Goal: Transaction & Acquisition: Purchase product/service

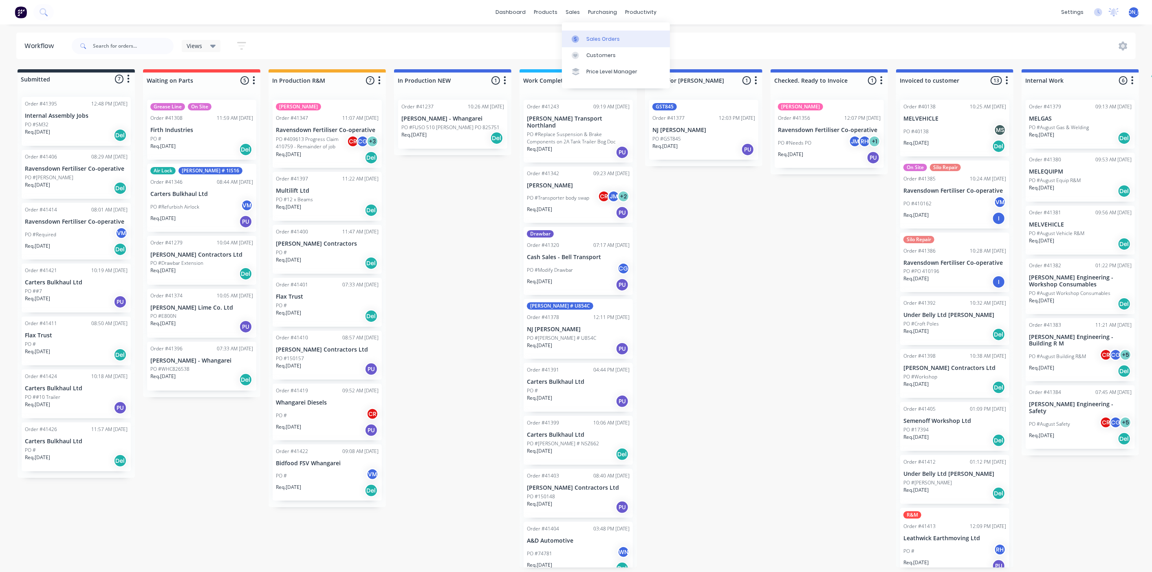
click at [590, 39] on div "Sales Orders" at bounding box center [602, 38] width 33 height 7
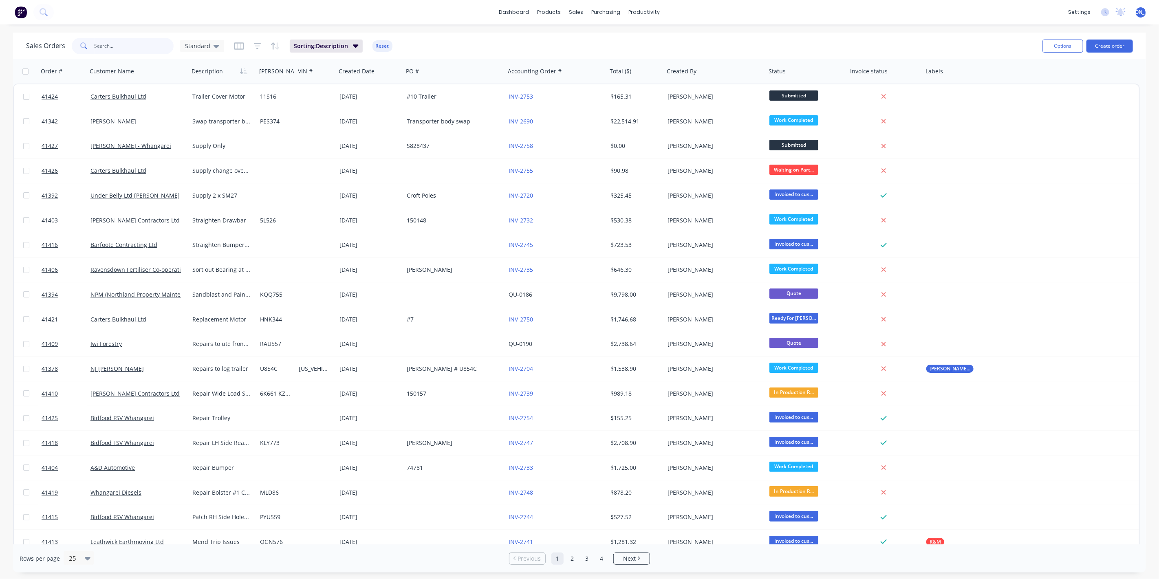
click at [123, 47] on input "text" at bounding box center [134, 46] width 79 height 16
click at [1108, 50] on button "Create order" at bounding box center [1109, 46] width 46 height 13
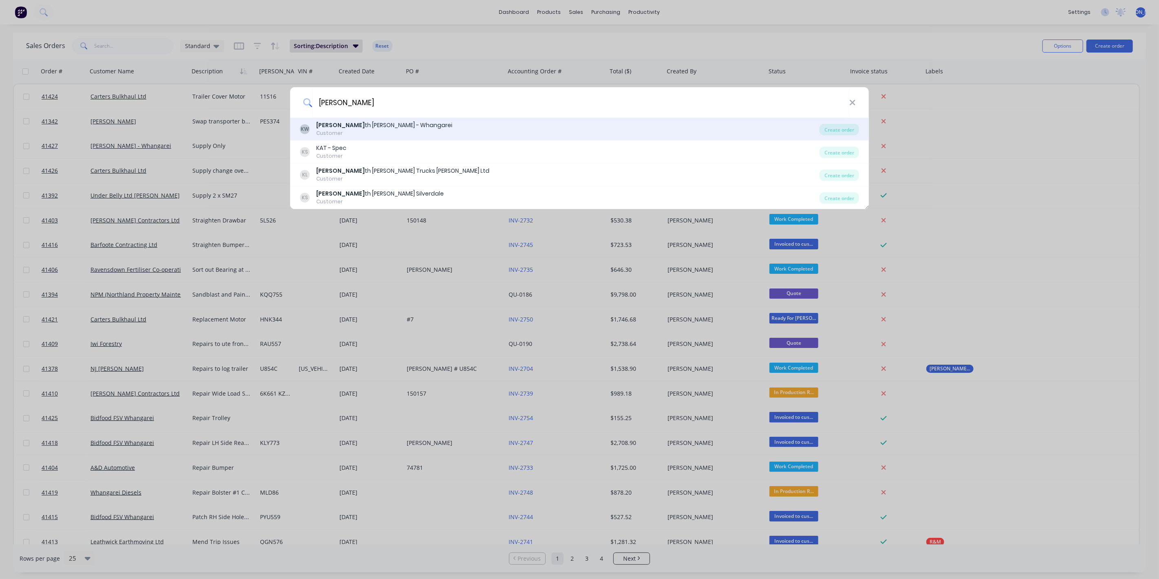
type input "[PERSON_NAME]"
click at [403, 125] on div "KW Kei th Andrews - Whangarei Customer" at bounding box center [559, 129] width 519 height 16
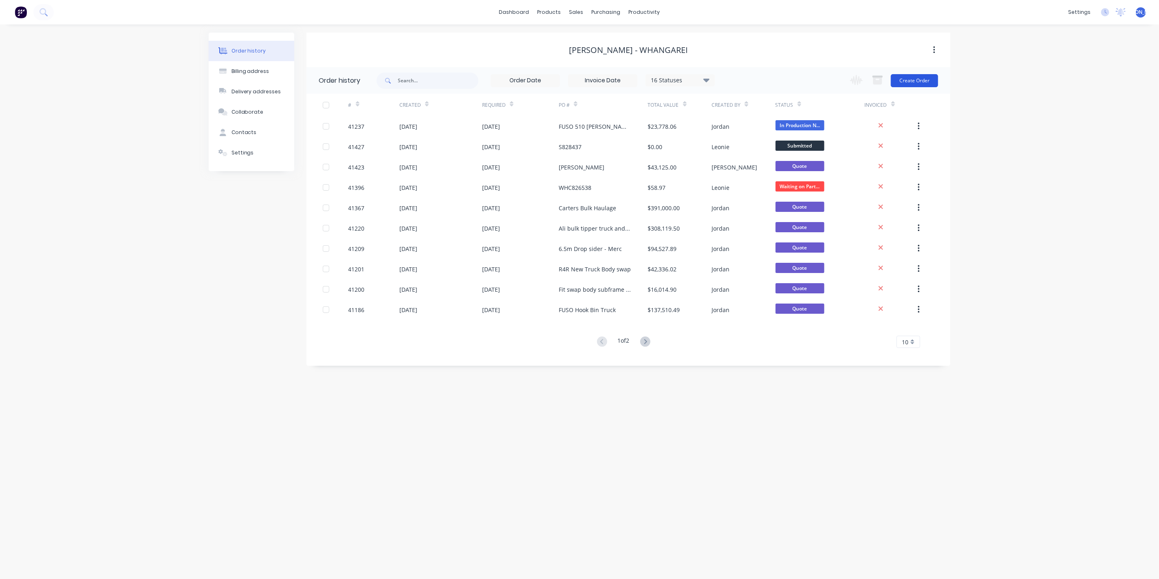
click at [916, 82] on button "Create Order" at bounding box center [914, 80] width 47 height 13
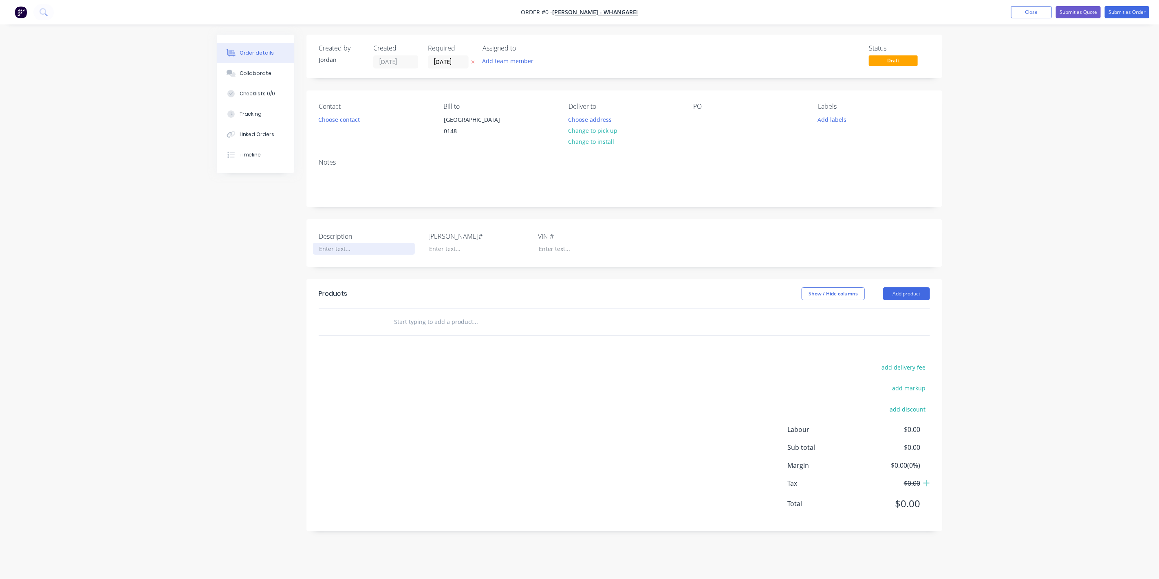
click at [330, 255] on div at bounding box center [364, 249] width 102 height 12
click at [496, 294] on header "Products Show / Hide columns Add product" at bounding box center [624, 293] width 636 height 29
drag, startPoint x: 698, startPoint y: 119, endPoint x: 746, endPoint y: 110, distance: 48.6
click at [698, 119] on div at bounding box center [699, 120] width 13 height 12
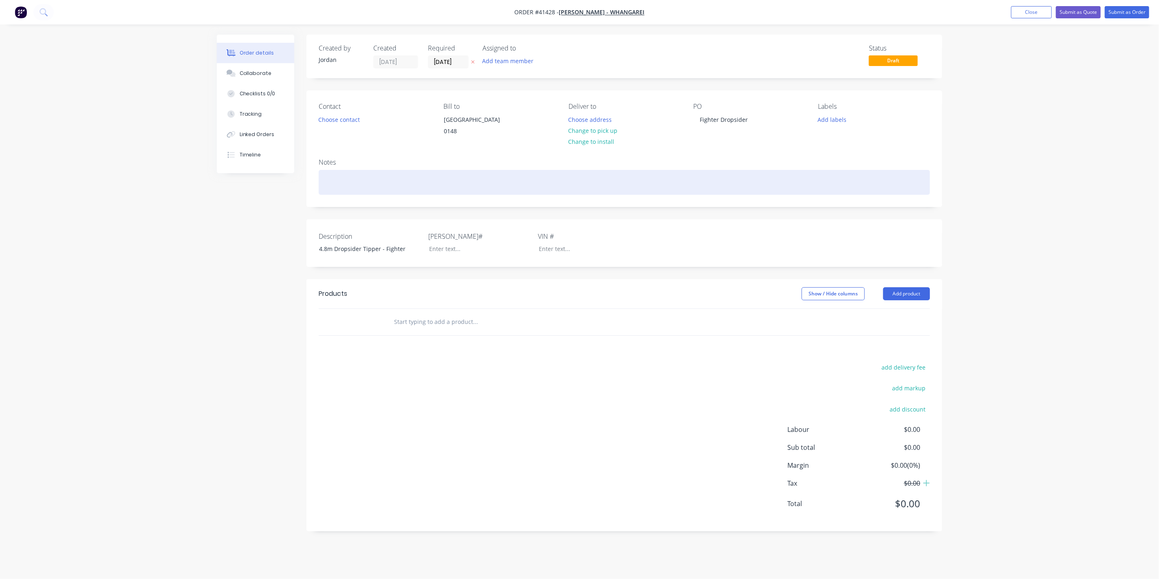
click at [331, 186] on div at bounding box center [624, 182] width 611 height 25
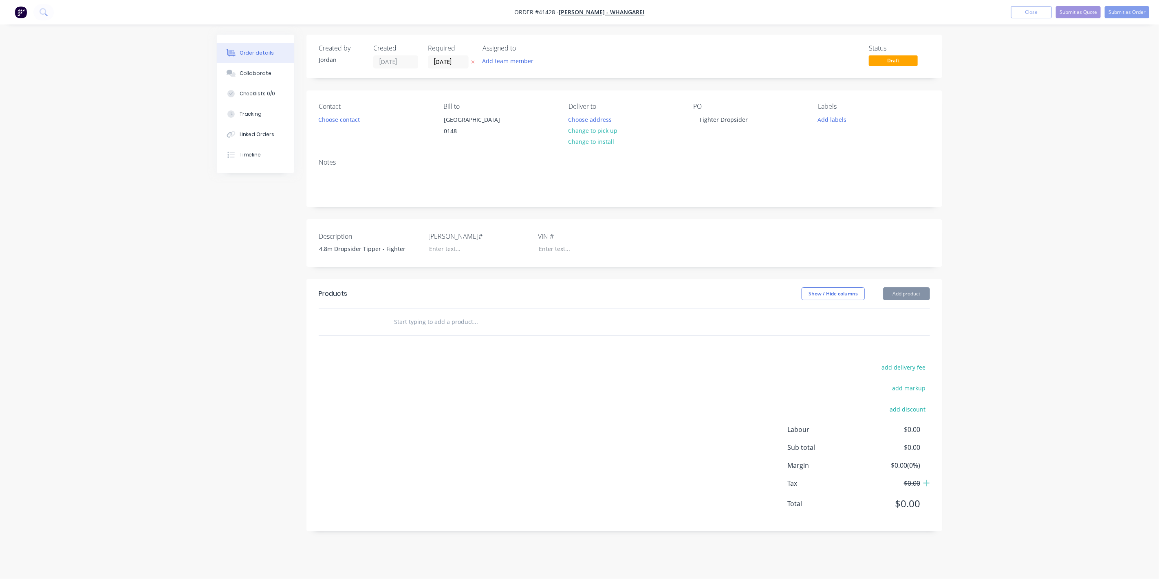
click at [396, 330] on input "text" at bounding box center [475, 322] width 163 height 16
click at [906, 308] on header "Products Show / Hide columns Add product" at bounding box center [624, 293] width 636 height 29
click at [906, 300] on button "Add product" at bounding box center [906, 293] width 47 height 13
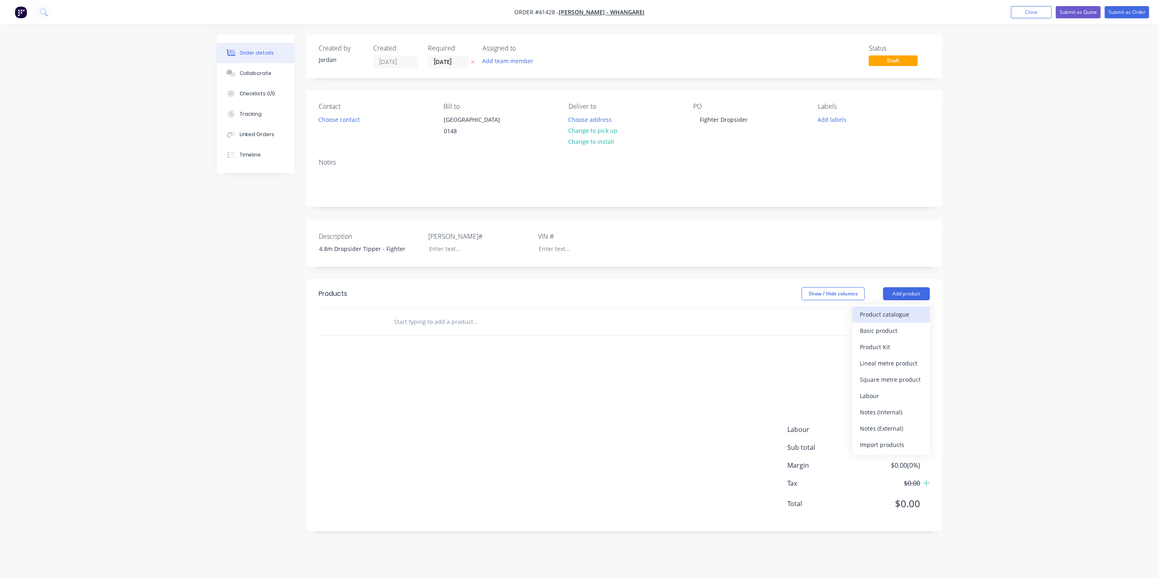
click at [887, 320] on div "Product catalogue" at bounding box center [891, 314] width 63 height 12
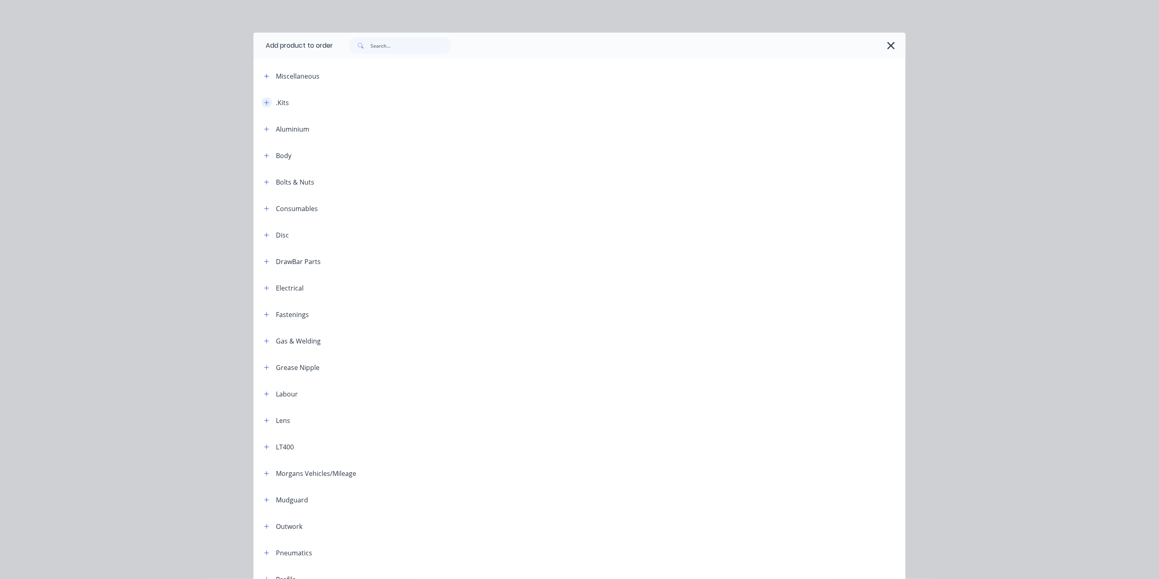
click at [267, 101] on button "button" at bounding box center [267, 102] width 10 height 10
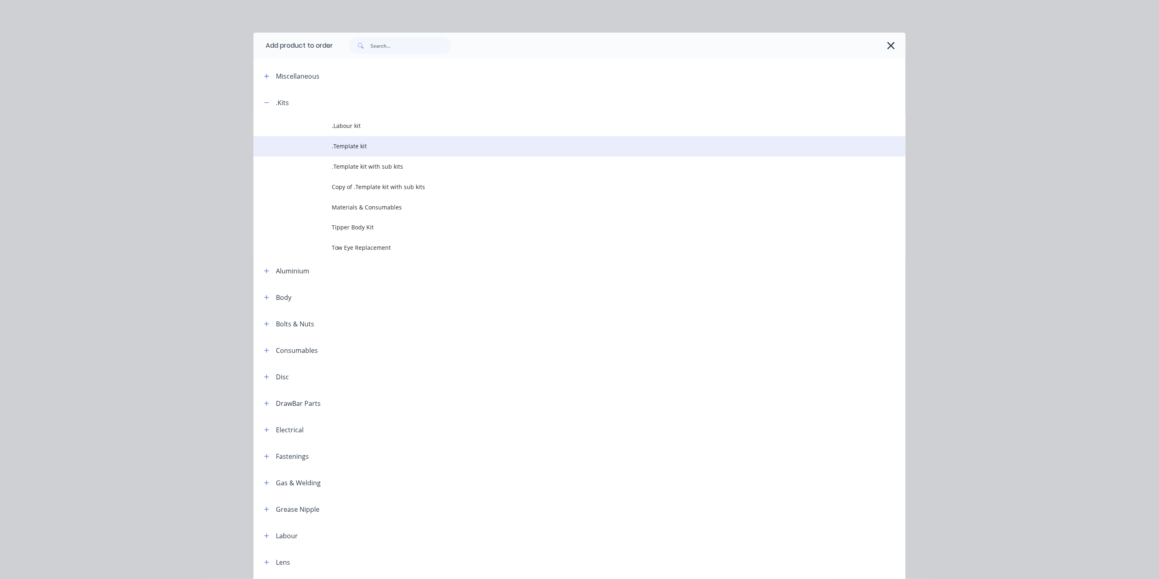
click at [359, 145] on span ".Template kit" at bounding box center [561, 146] width 459 height 9
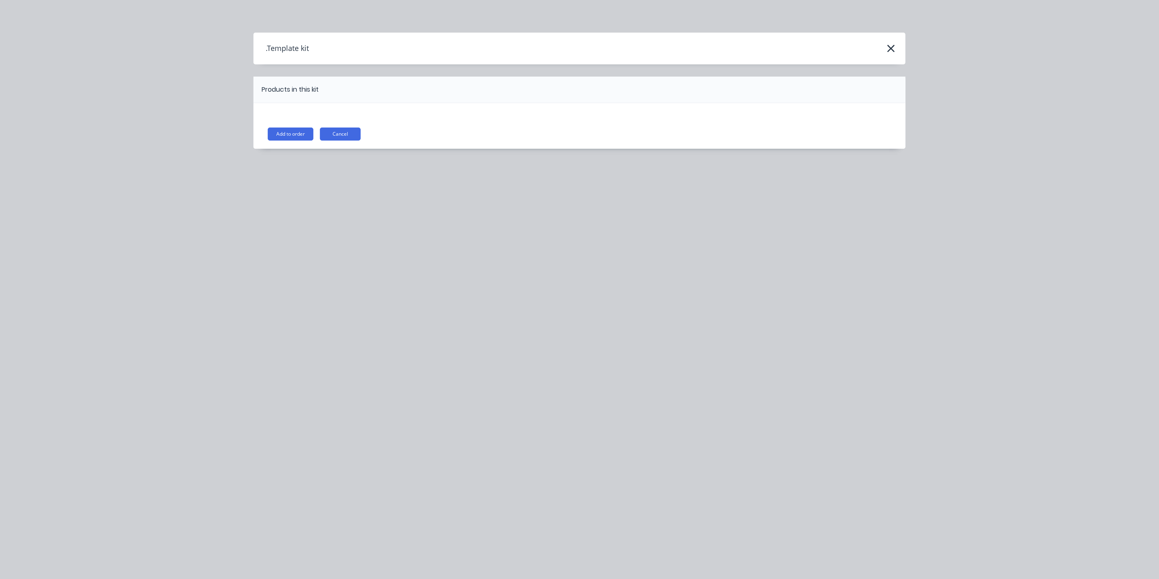
click at [295, 134] on button "Add to order" at bounding box center [291, 134] width 46 height 13
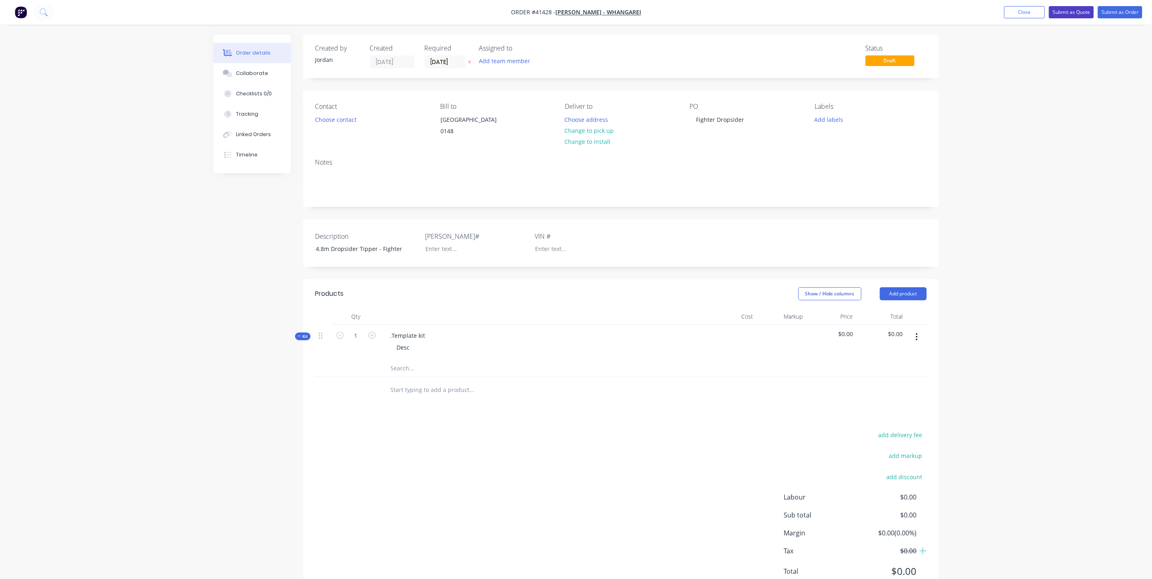
click at [1077, 11] on button "Submit as Quote" at bounding box center [1071, 12] width 45 height 12
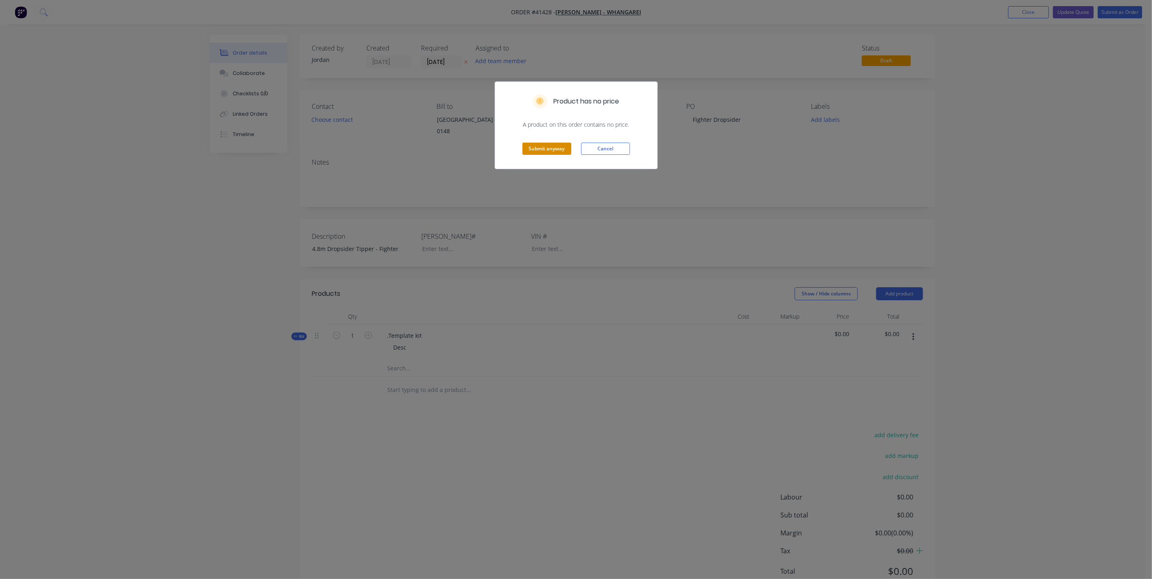
click at [553, 147] on button "Submit anyway" at bounding box center [546, 149] width 49 height 12
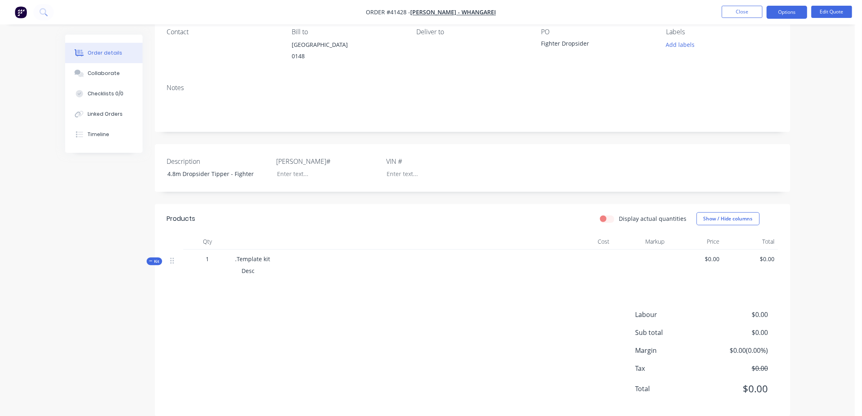
scroll to position [75, 0]
click at [257, 261] on span ".Template kit" at bounding box center [252, 258] width 35 height 8
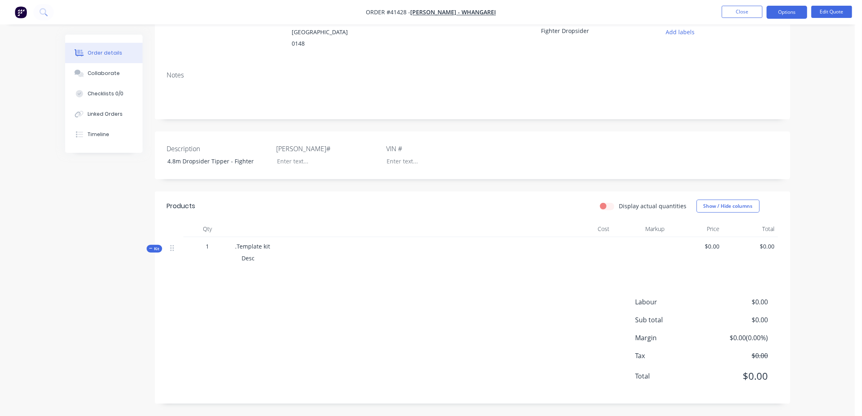
scroll to position [87, 0]
click at [842, 9] on button "Edit Quote" at bounding box center [832, 12] width 41 height 12
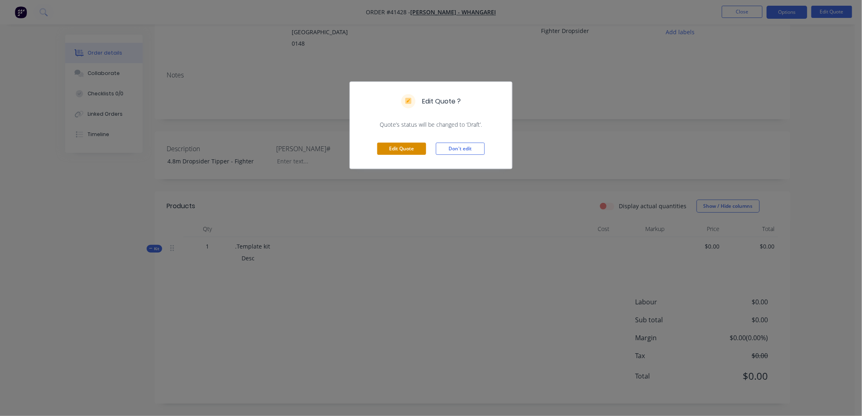
drag, startPoint x: 409, startPoint y: 149, endPoint x: 403, endPoint y: 149, distance: 6.1
click at [408, 149] on button "Edit Quote" at bounding box center [401, 149] width 49 height 12
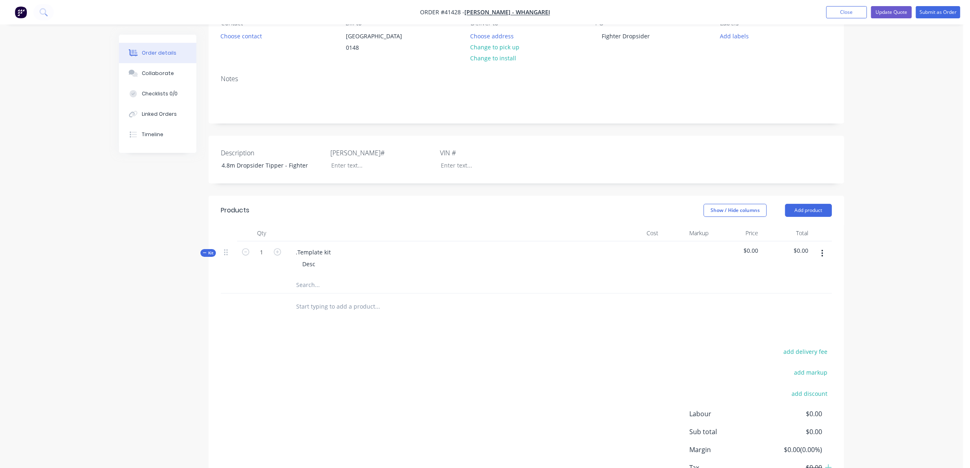
scroll to position [85, 0]
click at [810, 216] on button "Add product" at bounding box center [808, 208] width 47 height 13
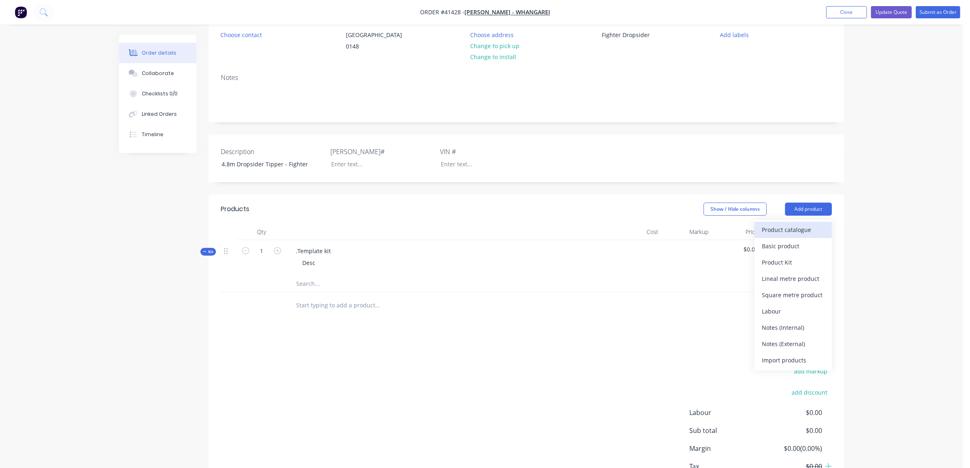
click at [791, 235] on div "Product catalogue" at bounding box center [793, 230] width 63 height 12
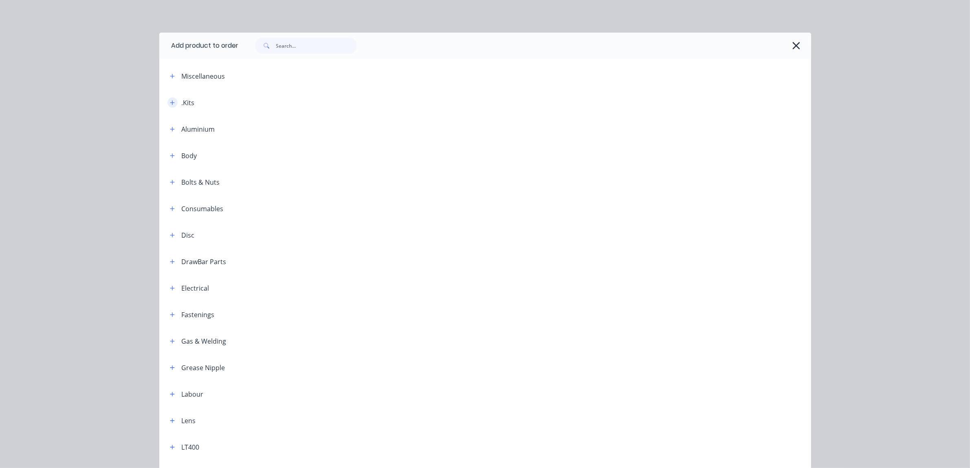
click at [167, 102] on button "button" at bounding box center [172, 102] width 10 height 10
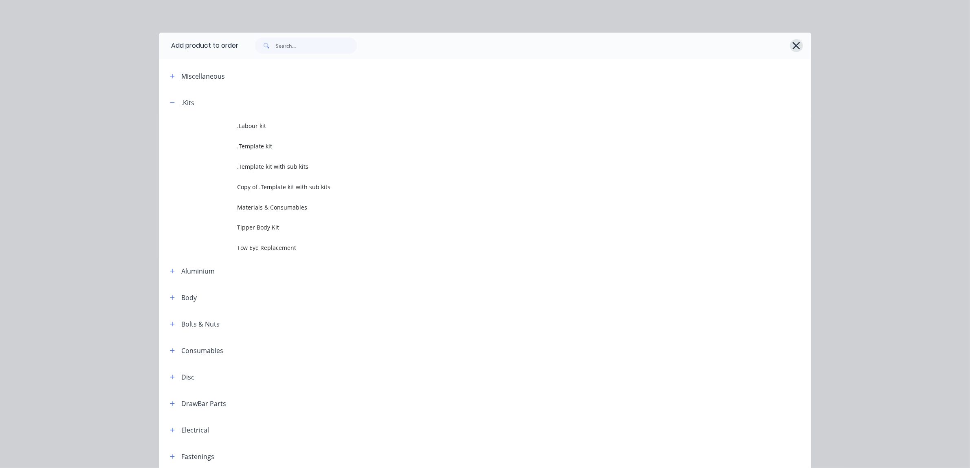
click at [792, 48] on icon "button" at bounding box center [796, 45] width 9 height 11
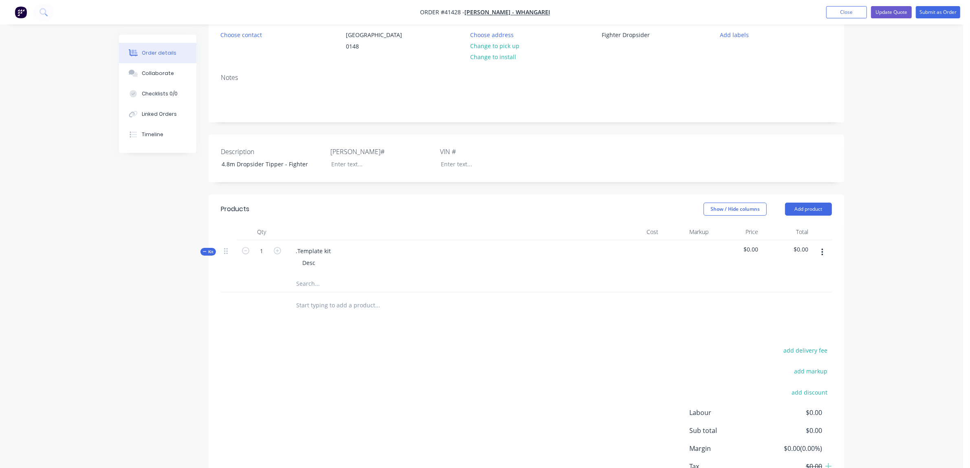
click at [319, 313] on input "text" at bounding box center [377, 305] width 163 height 16
click at [822, 256] on icon "button" at bounding box center [822, 252] width 2 height 7
click at [783, 326] on div "Delete" at bounding box center [793, 323] width 63 height 12
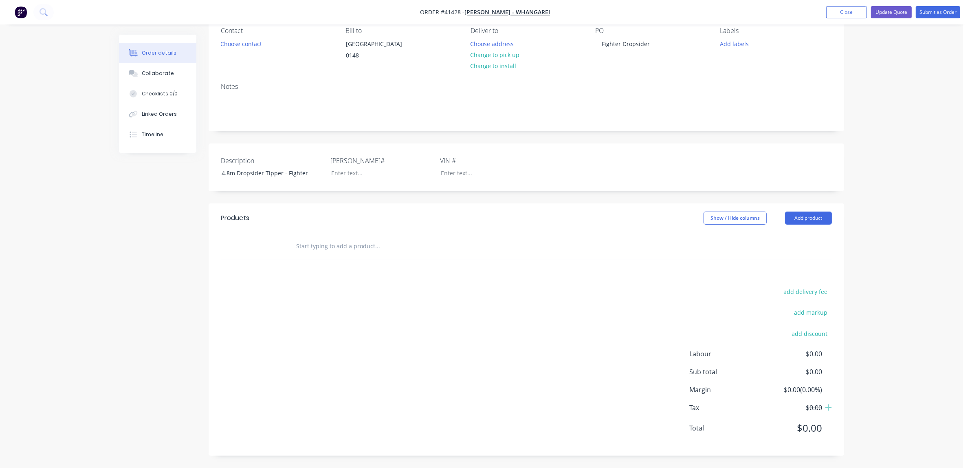
click at [345, 251] on input "text" at bounding box center [377, 246] width 163 height 16
type input "4.8 - 5m Drop Side Tipper"
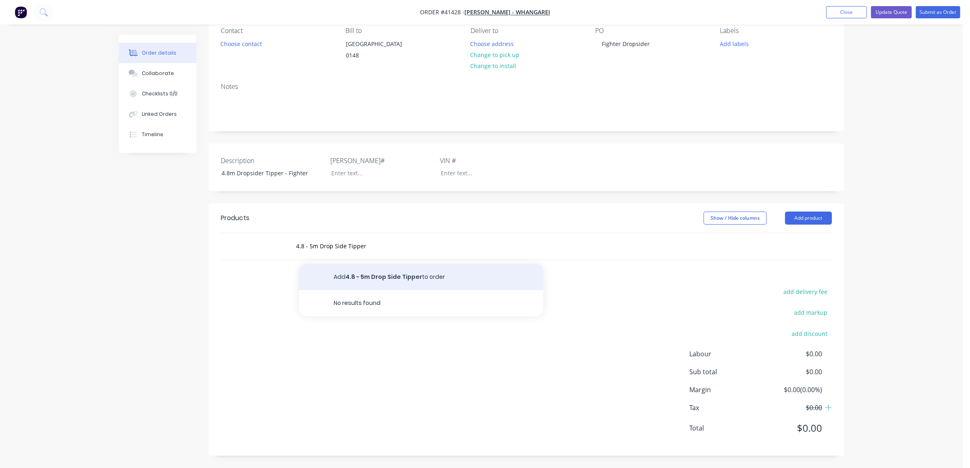
click at [372, 276] on button "Add 4.8 - 5m Drop Side Tipper to order" at bounding box center [421, 277] width 244 height 26
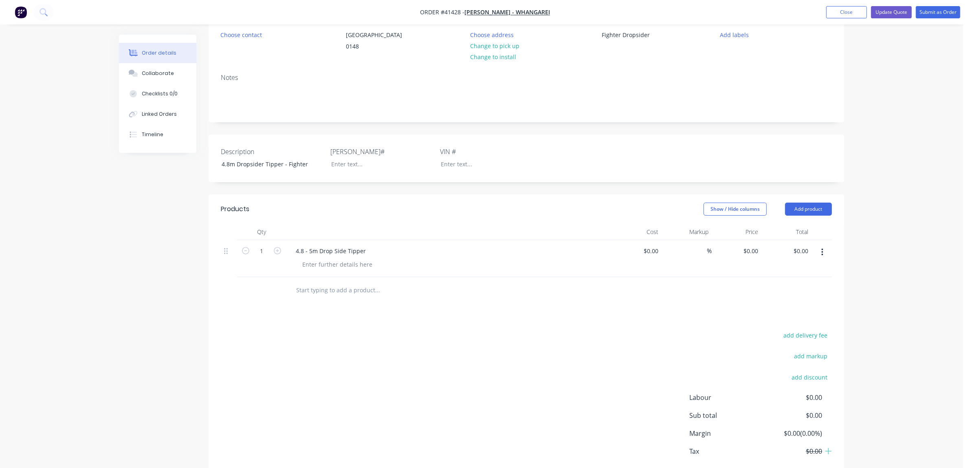
click at [307, 298] on input "text" at bounding box center [377, 290] width 163 height 16
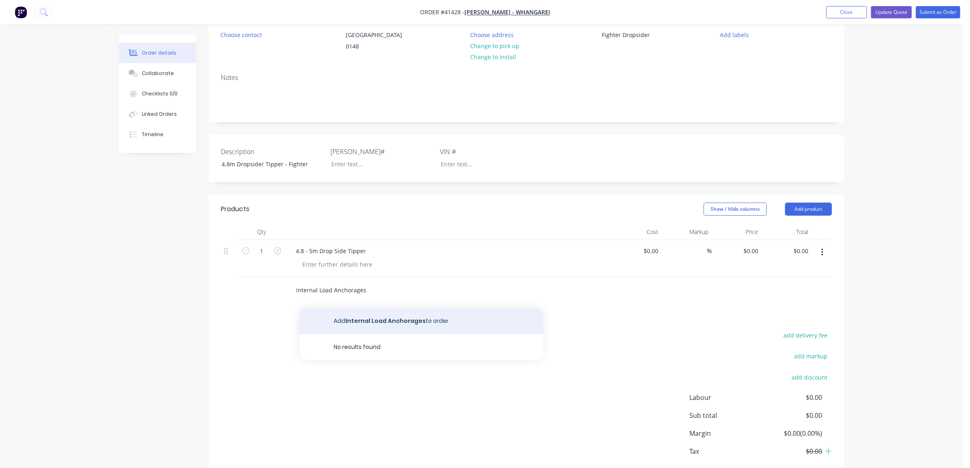
type input "Internal Load Anchorages"
click at [384, 328] on button "Add Internal Load Anchorages to order" at bounding box center [421, 321] width 244 height 26
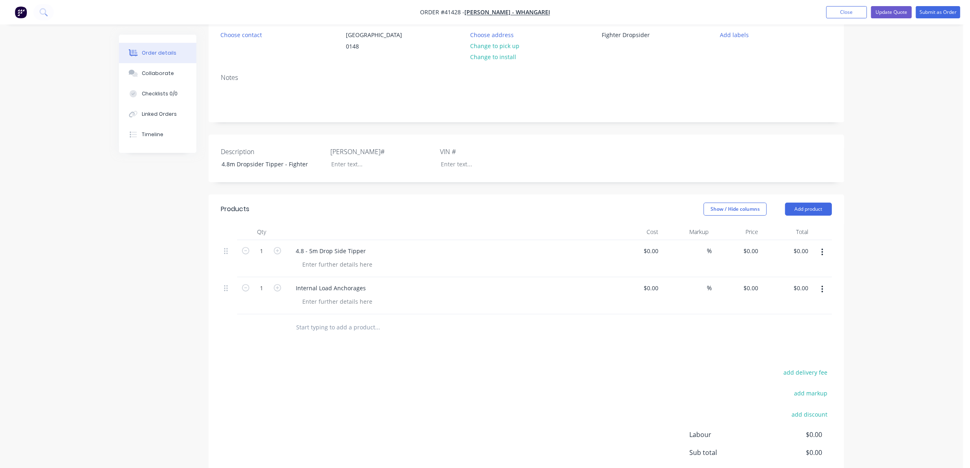
click at [315, 332] on input "text" at bounding box center [377, 327] width 163 height 16
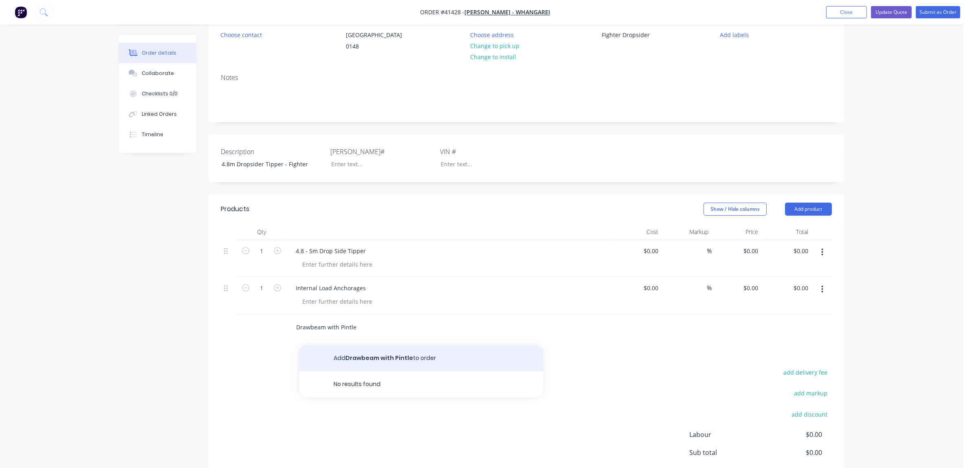
type input "Drawbeam with Pintle"
click at [364, 365] on button "Add Drawbeam with Pintle to order" at bounding box center [421, 358] width 244 height 26
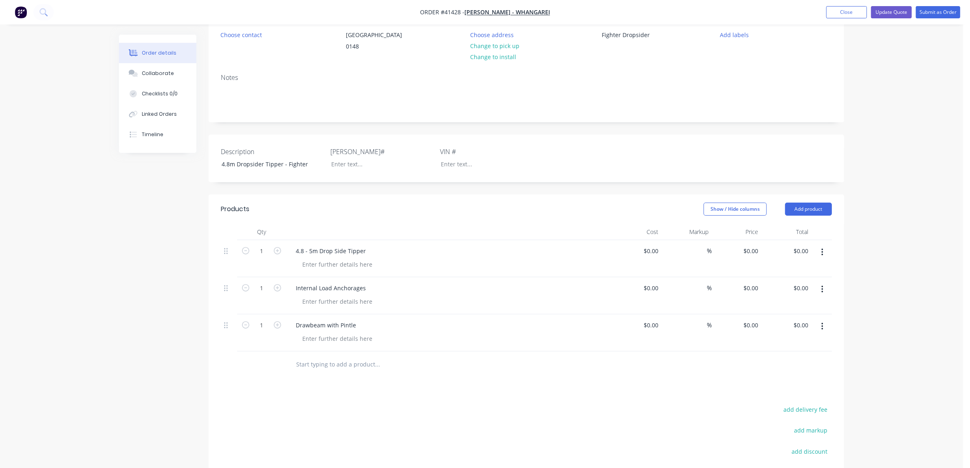
click at [310, 372] on input "text" at bounding box center [377, 364] width 163 height 16
click at [650, 257] on div at bounding box center [655, 251] width 13 height 12
type input "$5,000.00"
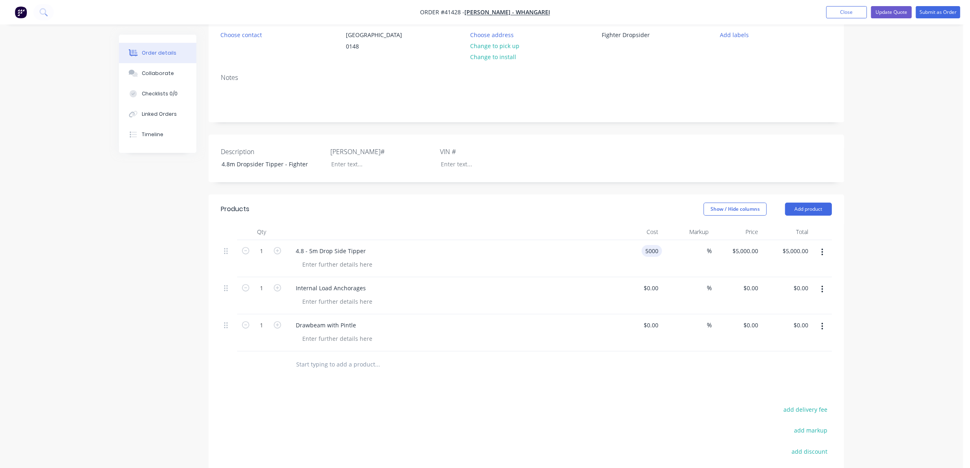
click at [640, 264] on div "5000 5000" at bounding box center [637, 258] width 50 height 37
type input "$50,000.00"
type input "50000"
type input "$50,000.00"
click at [750, 257] on input "50000" at bounding box center [751, 251] width 20 height 12
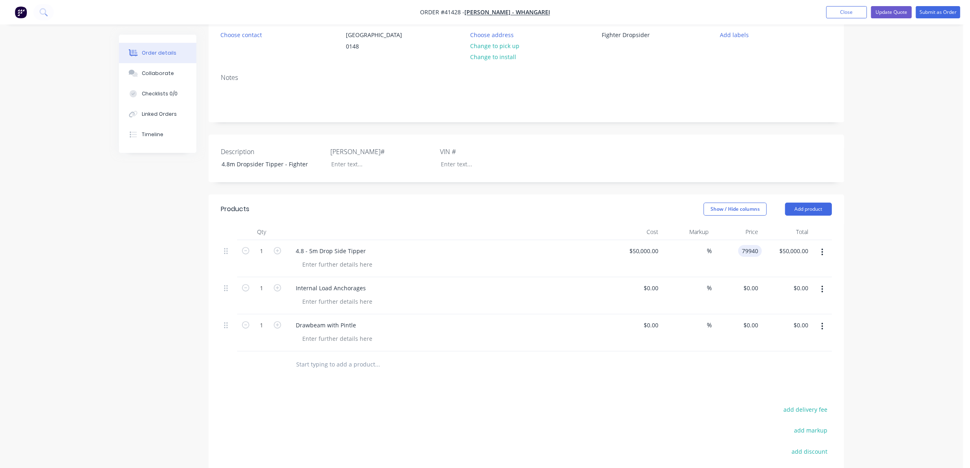
type input "79940"
type input "59.88"
type input "$79,940.00"
click at [707, 277] on div "59.88 %" at bounding box center [687, 258] width 50 height 37
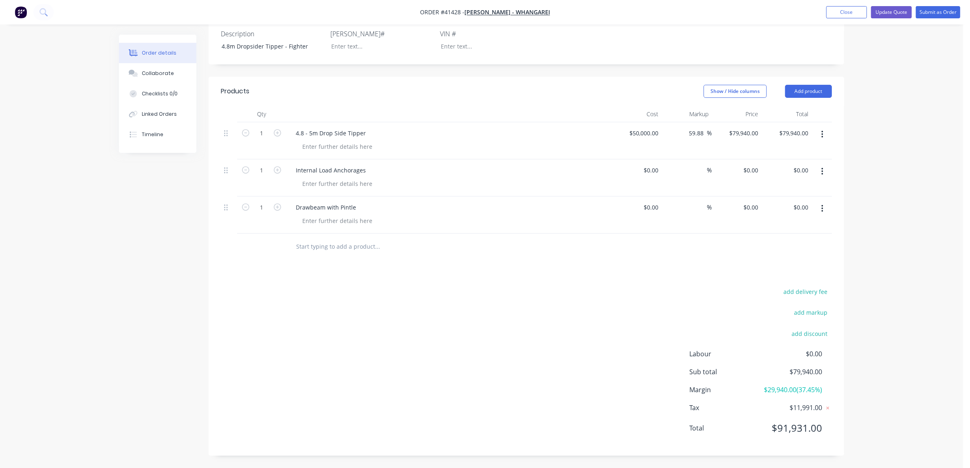
scroll to position [136, 0]
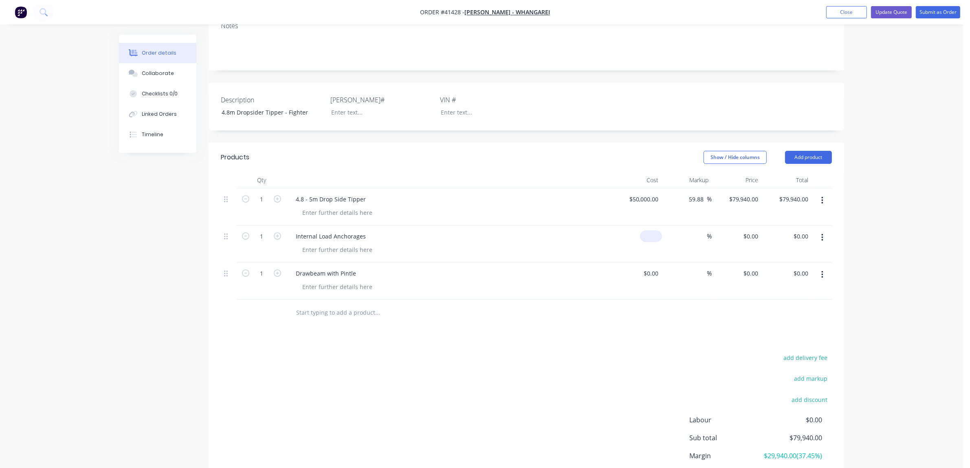
click at [654, 242] on input at bounding box center [652, 236] width 19 height 12
type input "$1,000.00"
type input "1000"
type input "$1,000.00"
click at [753, 242] on input "1000" at bounding box center [752, 236] width 19 height 12
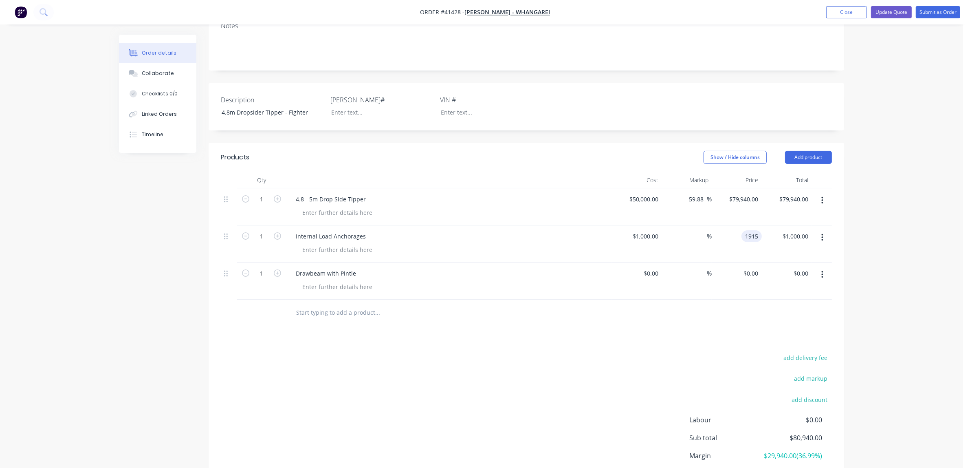
type input "1915"
type input "91.5"
type input "$1,915.00"
click at [616, 262] on div "$1,000.00 $1,000.00" at bounding box center [637, 243] width 50 height 37
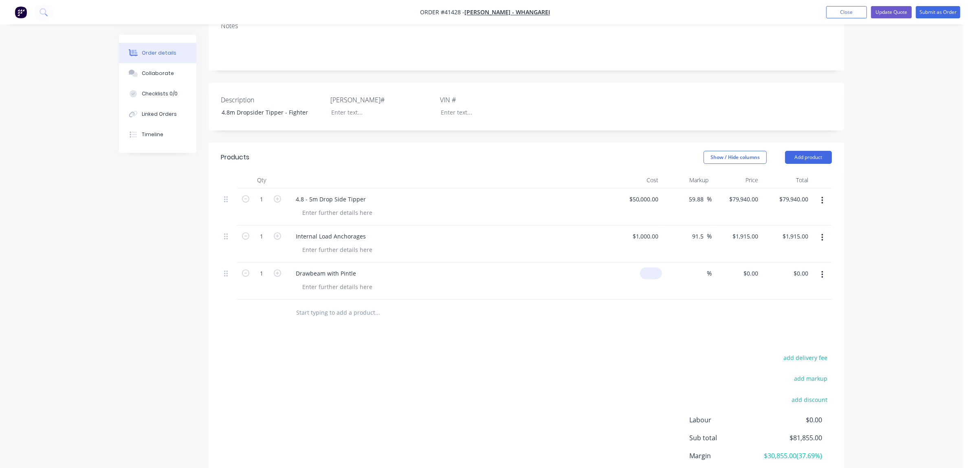
click at [651, 279] on div "$0.00" at bounding box center [651, 273] width 22 height 12
drag, startPoint x: 652, startPoint y: 284, endPoint x: 657, endPoint y: 283, distance: 5.0
click at [652, 279] on input "0" at bounding box center [652, 273] width 19 height 12
type input "4"
type input "$2,000.00"
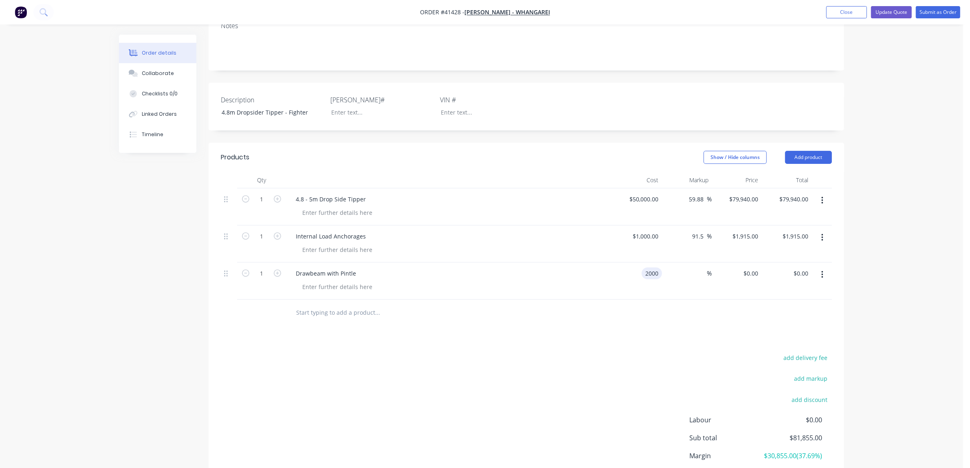
type input "$2,000.00"
type input "4485"
type input "91700"
type input "$91,700.00"
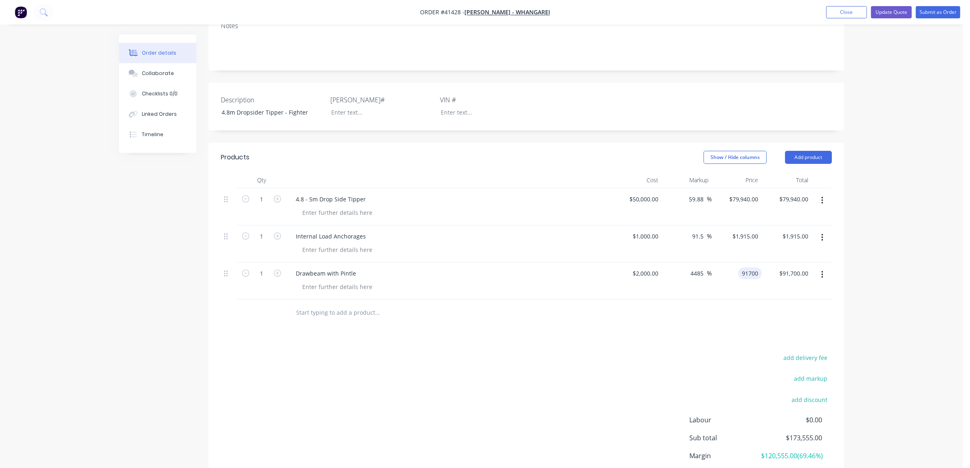
click at [745, 279] on input "91700" at bounding box center [751, 273] width 20 height 12
type input "4485"
type input "124.25"
type input "$4,485.00"
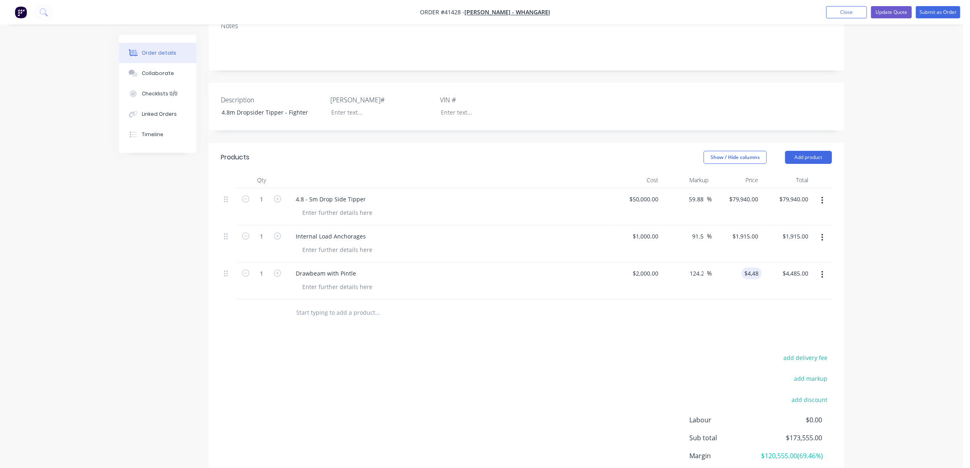
click at [705, 298] on div "124.25 4485 %" at bounding box center [687, 280] width 50 height 37
click at [817, 164] on button "Add product" at bounding box center [808, 157] width 47 height 13
click at [794, 298] on div "Notes (External)" at bounding box center [793, 292] width 63 height 12
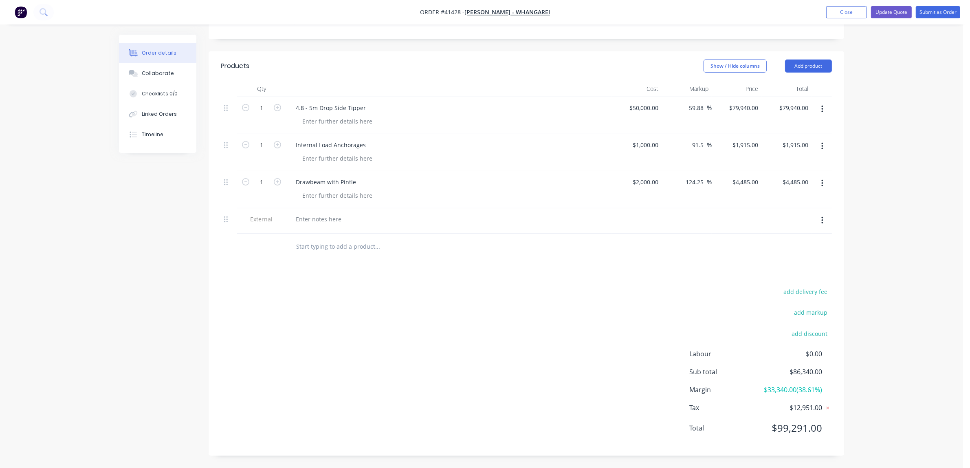
scroll to position [247, 0]
click at [318, 213] on div at bounding box center [318, 219] width 59 height 12
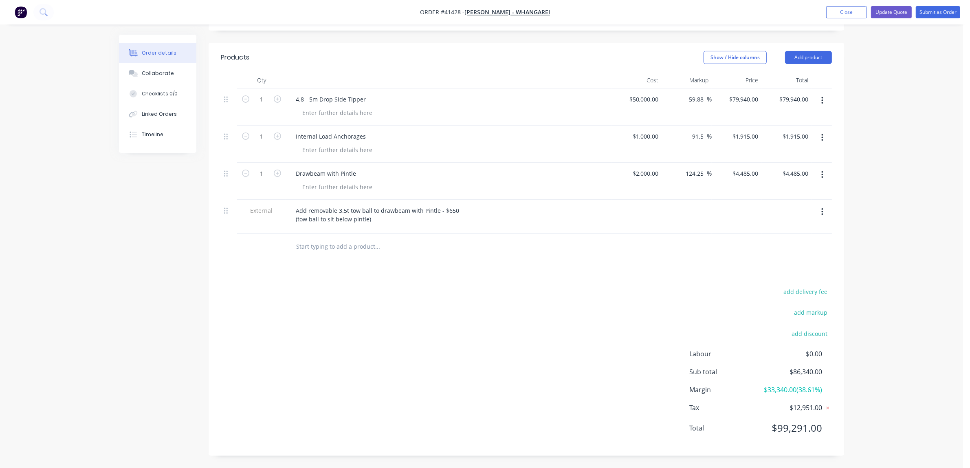
click at [383, 251] on input "text" at bounding box center [377, 246] width 163 height 16
click at [799, 57] on button "Add product" at bounding box center [808, 57] width 47 height 13
click at [795, 190] on div "Notes (External)" at bounding box center [793, 192] width 63 height 12
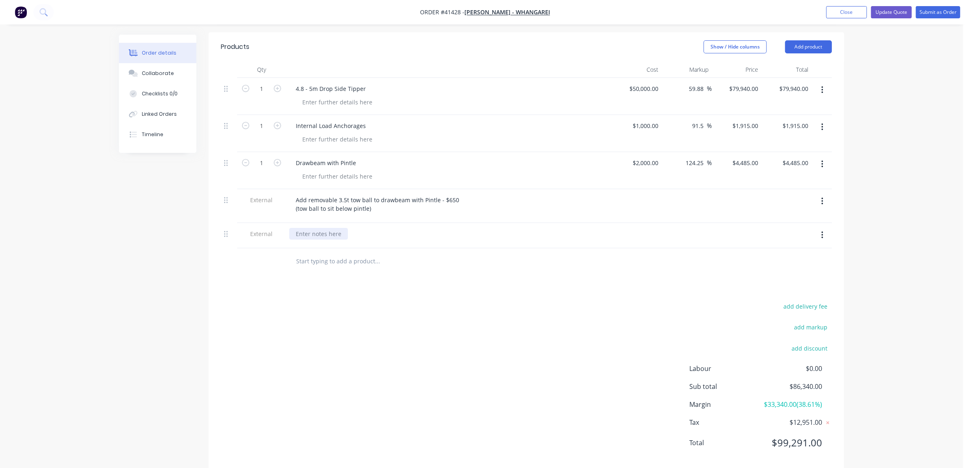
click at [320, 240] on div at bounding box center [318, 234] width 59 height 12
click at [421, 240] on div "Fit 3.5t Tow Bar only - $2850" at bounding box center [448, 234] width 319 height 12
click at [350, 240] on div "Fit 3.5t Tow Bar only - $2850" at bounding box center [333, 234] width 89 height 12
click at [456, 240] on div "Fit 3.5t Tow Bar only (including certification) - $2850" at bounding box center [448, 234] width 319 height 12
click at [367, 269] on input "text" at bounding box center [377, 261] width 163 height 16
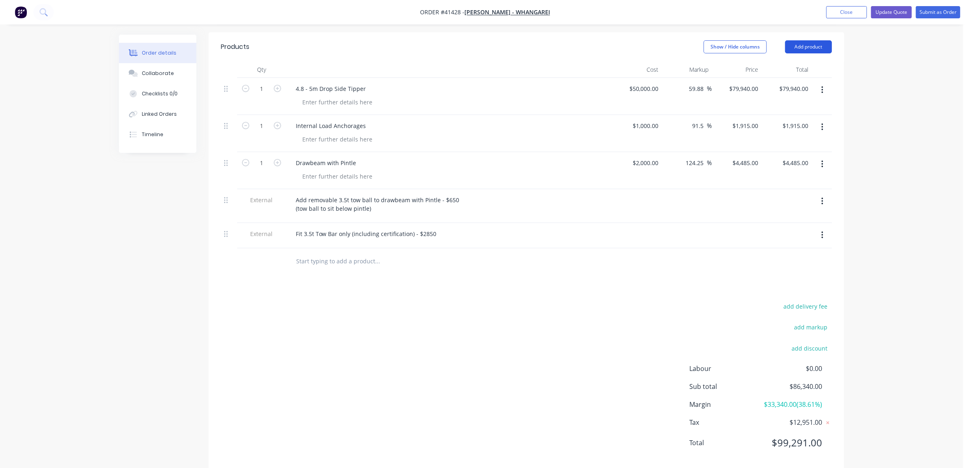
click at [805, 53] on button "Add product" at bounding box center [808, 46] width 47 height 13
click at [781, 187] on div "Notes (External)" at bounding box center [793, 182] width 63 height 12
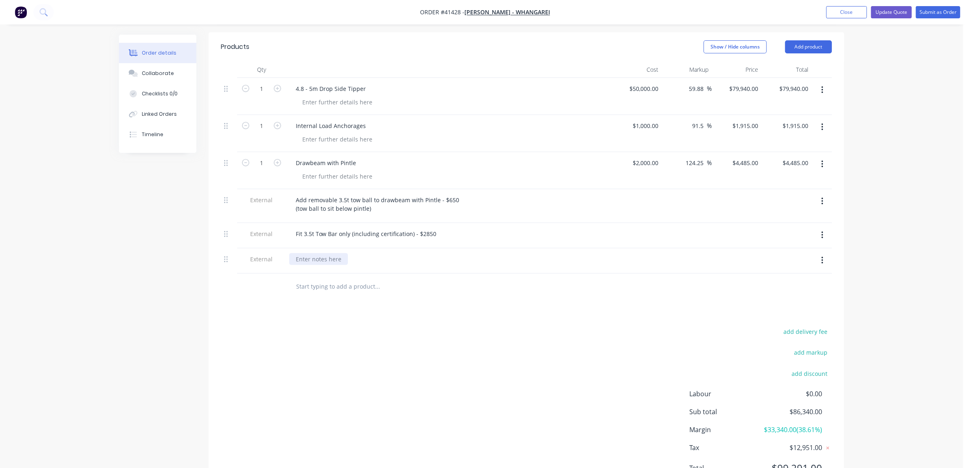
click at [301, 265] on div at bounding box center [318, 259] width 59 height 12
click at [424, 300] on div at bounding box center [432, 286] width 293 height 26
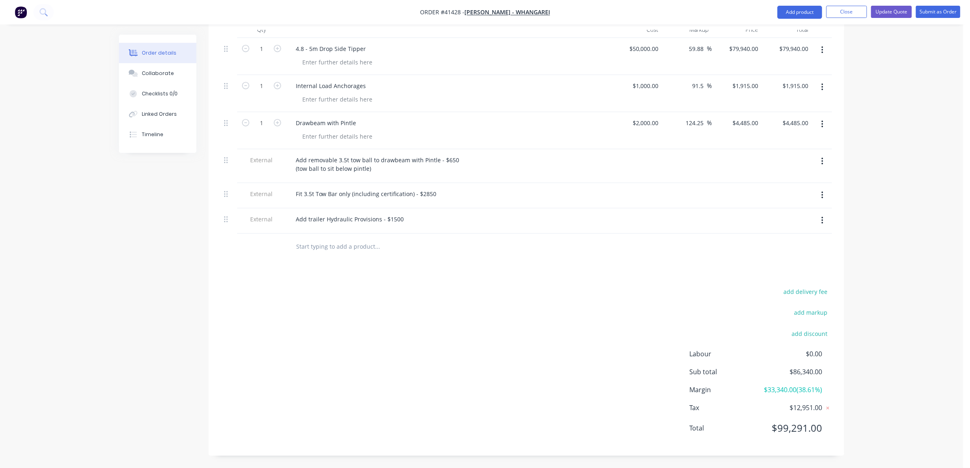
scroll to position [306, 0]
click at [371, 313] on div "add delivery fee add markup add discount Labour $0.00 Sub total $86,340.00 Marg…" at bounding box center [526, 364] width 611 height 157
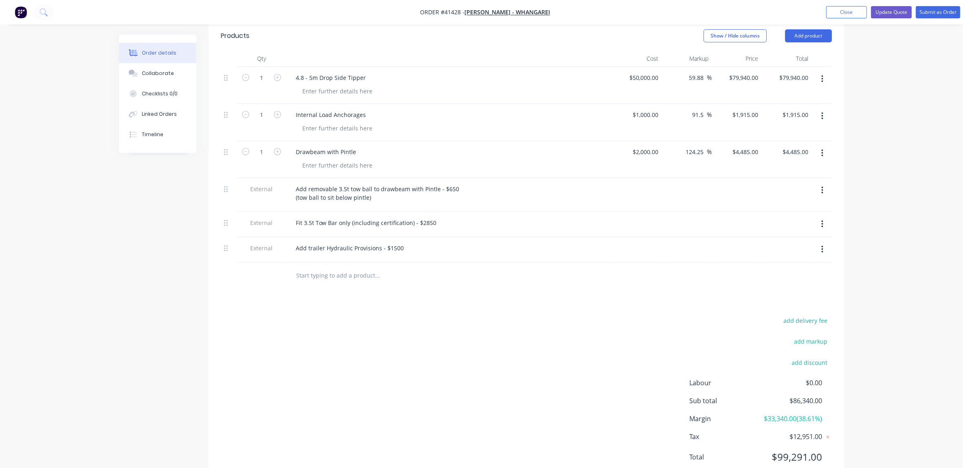
scroll to position [221, 0]
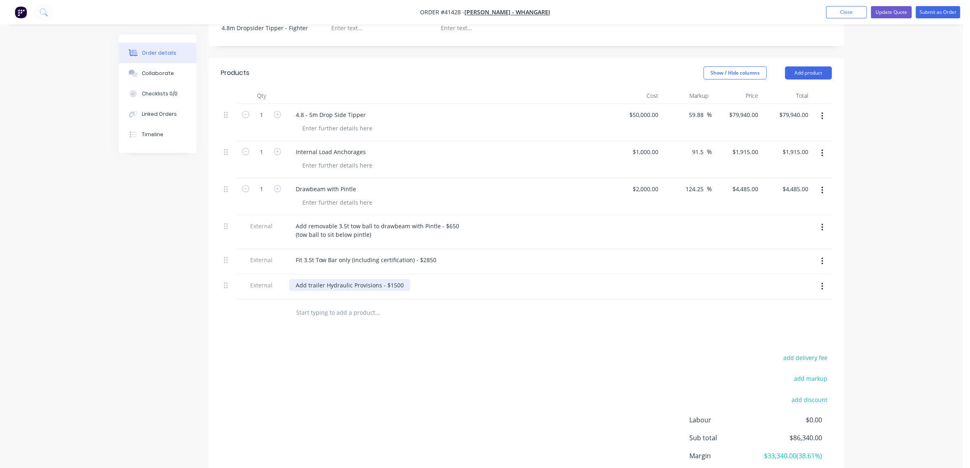
click at [404, 291] on div "Add trailer Hydraulic Provisions - $1500" at bounding box center [349, 285] width 121 height 12
drag, startPoint x: 378, startPoint y: 303, endPoint x: 433, endPoint y: 288, distance: 57.4
click at [379, 299] on div "Add trailer Hydraulic Provisions - $1500 (two spool valve with trailer hos to d…" at bounding box center [358, 289] width 139 height 20
click at [421, 299] on div "Add trailer Hydraulic Provisions - $1500 (two spool valve with trailer hose to …" at bounding box center [360, 289] width 142 height 20
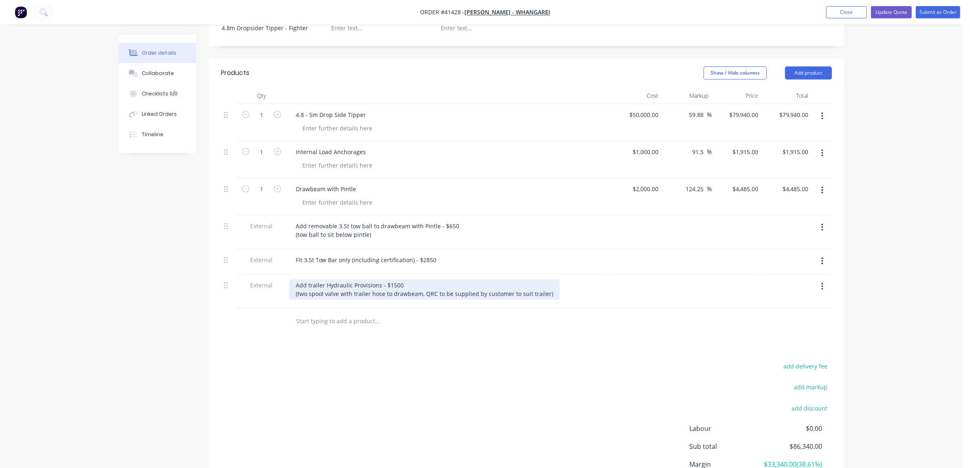
click at [424, 299] on div "Add trailer Hydraulic Provisions - $1500 (two spool valve with trailer hose to …" at bounding box center [424, 289] width 271 height 20
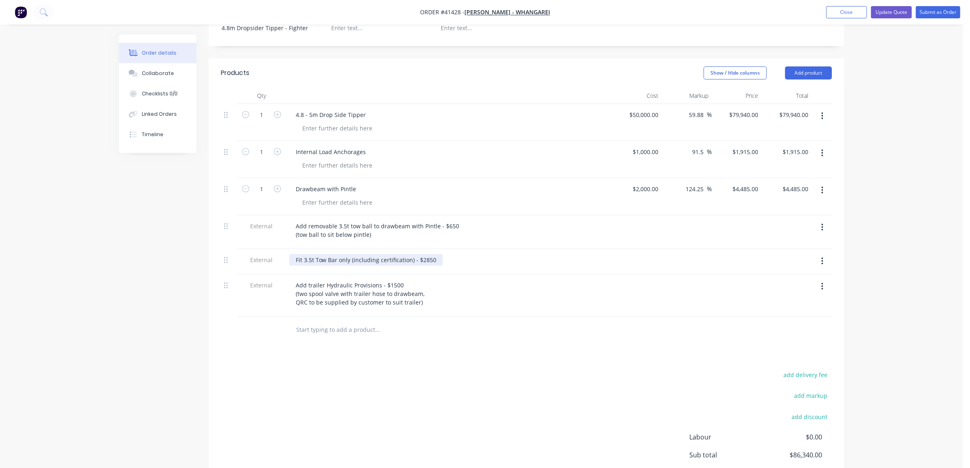
click at [319, 266] on div "Fit 3.5t Tow Bar only (including certification) - $2850" at bounding box center [366, 260] width 154 height 12
click at [319, 208] on div at bounding box center [337, 202] width 83 height 12
click at [314, 208] on div "- PH" at bounding box center [308, 202] width 24 height 12
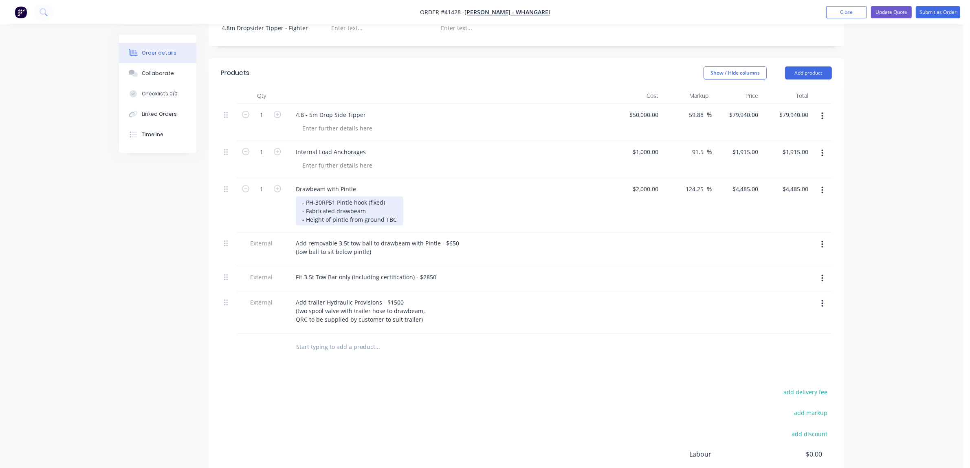
click at [335, 219] on div "- PH-30RP51 Pintle hook (fixed) - Fabricated drawbeam - Height of pintle from g…" at bounding box center [350, 210] width 108 height 29
click at [404, 219] on div "- PH-30RP51 Pintle hook (fixed) - Fabricated crossmember drawbeam - Height of p…" at bounding box center [354, 210] width 116 height 29
click at [350, 225] on div "- PH-30RP51 Pintle hook (fixed) - Fabricated crossmember drawbeam - Trailer lig…" at bounding box center [382, 210] width 173 height 29
drag, startPoint x: 429, startPoint y: 227, endPoint x: 439, endPoint y: 224, distance: 11.0
click at [429, 225] on div "- PH-30RP51 Pintle hook (fixed) - Fabricated crossmember drawbeam - Trailer lig…" at bounding box center [415, 210] width 239 height 29
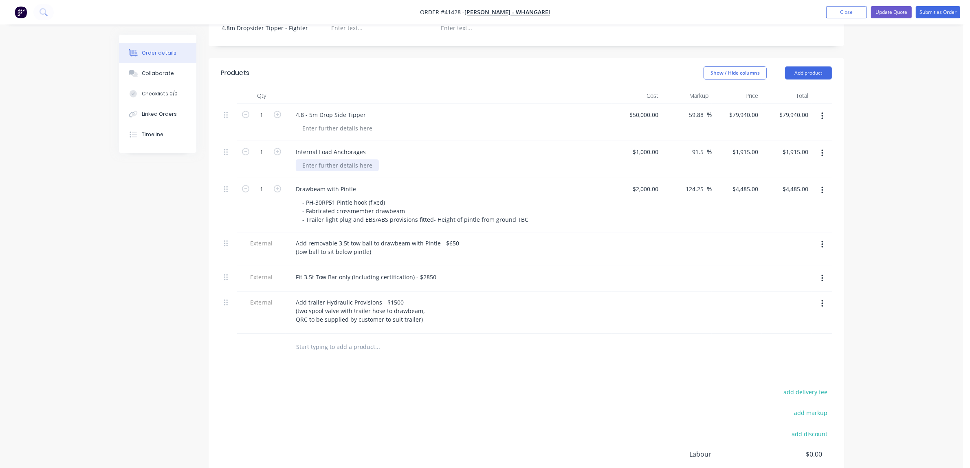
click at [325, 171] on div at bounding box center [337, 165] width 83 height 12
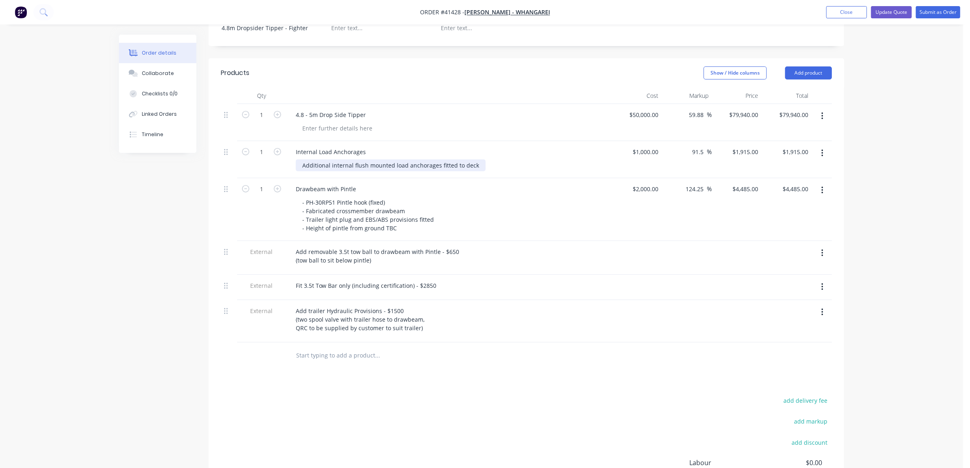
click at [302, 171] on div "Additional internal flush mounted load anchorages fitted to deck" at bounding box center [391, 165] width 190 height 12
click at [481, 171] on div "- 4 additional internal flush mounted load anchorages fitted to deck" at bounding box center [395, 165] width 198 height 12
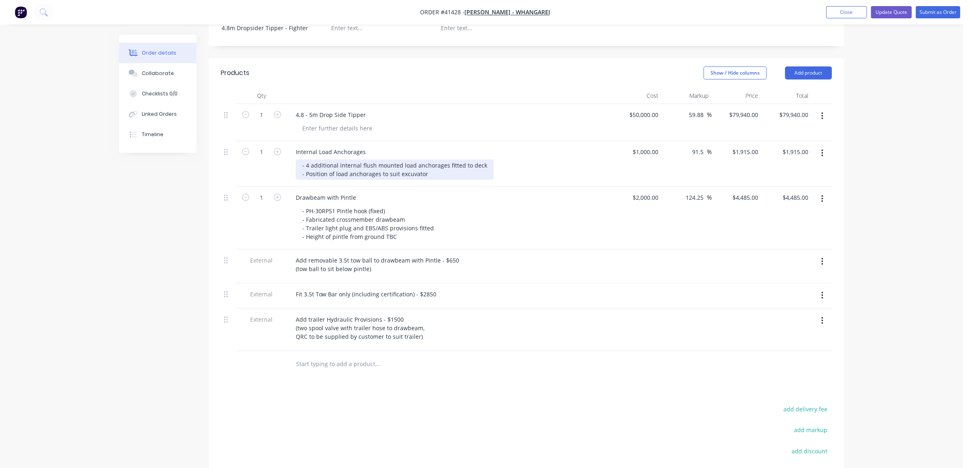
click at [408, 180] on div "- 4 additional internal flush mounted load anchorages fitted to deck - Position…" at bounding box center [395, 169] width 198 height 20
click at [348, 134] on div at bounding box center [337, 128] width 83 height 12
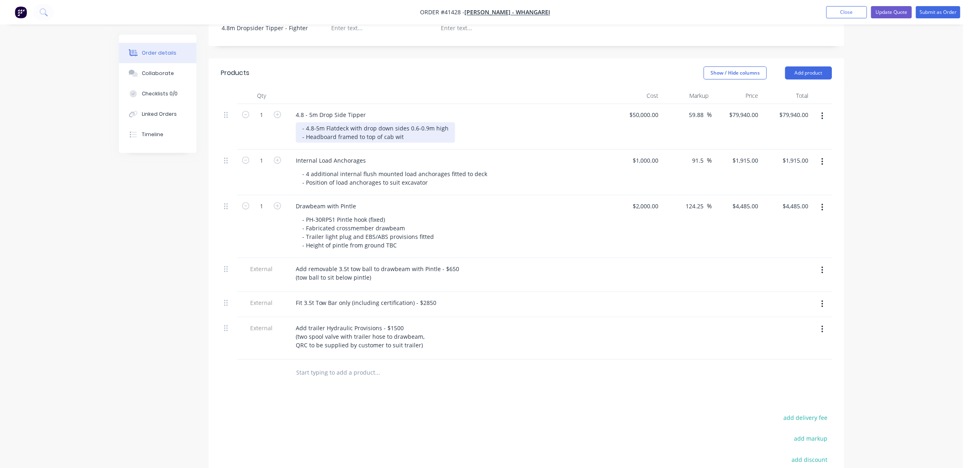
click at [335, 143] on div "- 4.8-5m Flatdeck with drop down sides 0.6-0.9m high - Headboard framed to top …" at bounding box center [375, 132] width 159 height 20
click at [468, 143] on div "- 4.8-5m Flatdeck with drop down sides 0.6-0.9m high - Headboard plated in to w…" at bounding box center [387, 132] width 183 height 20
drag, startPoint x: 401, startPoint y: 143, endPoint x: 421, endPoint y: 139, distance: 20.0
click at [402, 143] on div "- 4.8-5m Flatdeck with drop down sides 0.6-0.9m high - Headboard plated in to w…" at bounding box center [382, 132] width 173 height 20
click at [401, 143] on div "- 4.8-5m Flatdeck with drop down sides 0.6-0.9m high - Headboard plated in to w…" at bounding box center [382, 132] width 173 height 20
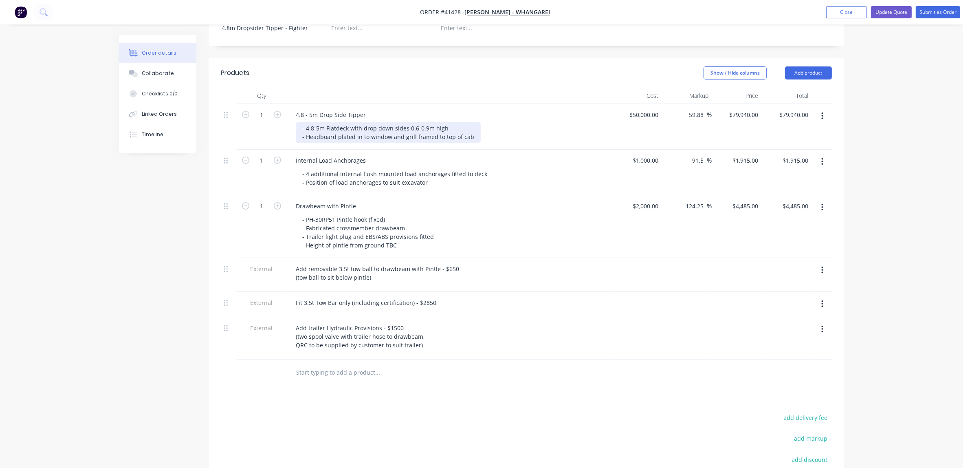
drag, startPoint x: 335, startPoint y: 146, endPoint x: 356, endPoint y: 145, distance: 20.8
click at [335, 143] on div "- 4.8-5m Flatdeck with drop down sides 0.6-0.9m high - Headboard plated in to w…" at bounding box center [388, 132] width 185 height 20
drag, startPoint x: 408, startPoint y: 146, endPoint x: 416, endPoint y: 145, distance: 8.2
click at [416, 143] on div "- 4.8-5m Flatdeck with drop down sides 0.6-0.9m high - Headboard 3mm plate to w…" at bounding box center [391, 132] width 190 height 20
click at [428, 143] on div "- 4.8-5m Flatdeck with drop down sides 0.6-0.9m high - Headboard 3mm plate to w…" at bounding box center [385, 132] width 178 height 20
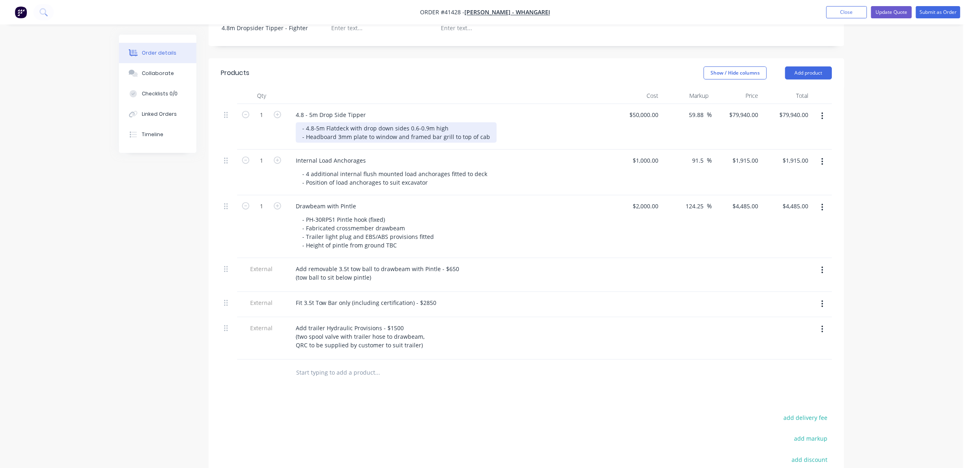
click at [373, 143] on div "- 4.8-5m Flatdeck with drop down sides 0.6-0.9m high - Headboard 3mm plate to w…" at bounding box center [396, 132] width 201 height 20
click at [514, 143] on div "- 4.8-5m Flatdeck with drop down sides 0.6-0.9m high - Headboard 3mm plate to b…" at bounding box center [410, 132] width 229 height 20
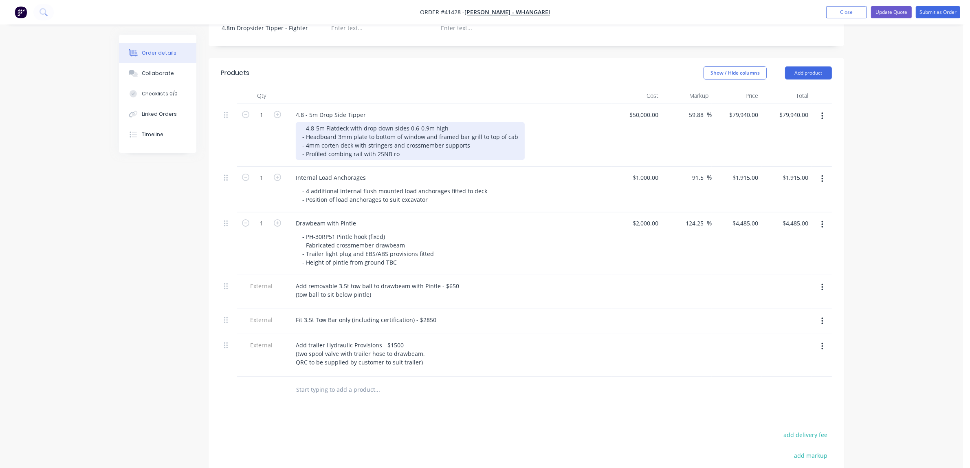
click at [374, 160] on div "- 4.8-5m Flatdeck with drop down sides 0.6-0.9m high - Headboard 3mm plate to b…" at bounding box center [410, 140] width 229 height 37
click at [430, 160] on div "- 4.8-5m Flatdeck with drop down sides 0.6-0.9m high - Headboard 3mm plate to b…" at bounding box center [410, 140] width 229 height 37
drag, startPoint x: 449, startPoint y: 164, endPoint x: 461, endPoint y: 157, distance: 14.0
click at [451, 160] on div "- 4.8-5m Flatdeck with drop down sides 0.6-0.9m high - Headboard 3mm plate to b…" at bounding box center [410, 140] width 229 height 37
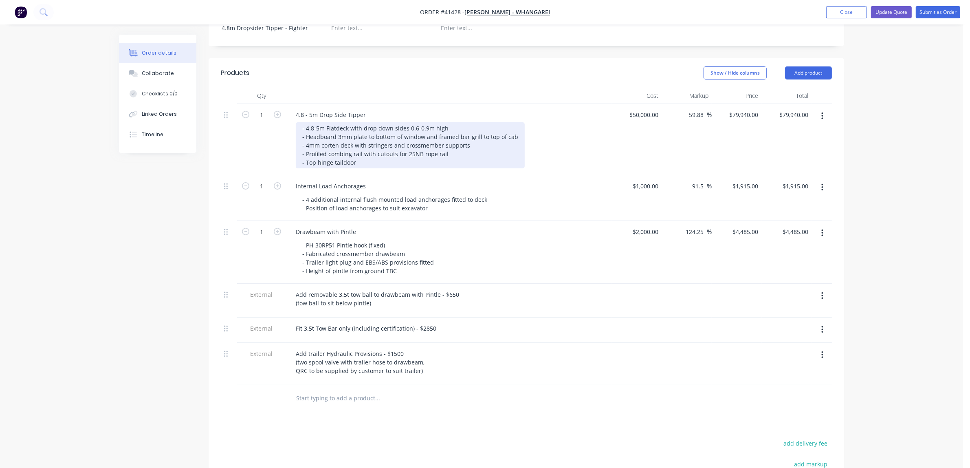
drag, startPoint x: 361, startPoint y: 134, endPoint x: 373, endPoint y: 127, distance: 14.6
click at [361, 133] on div "- 4.8-5m Flatdeck with drop down sides 0.6-0.9m high - Headboard 3mm plate to b…" at bounding box center [410, 145] width 229 height 46
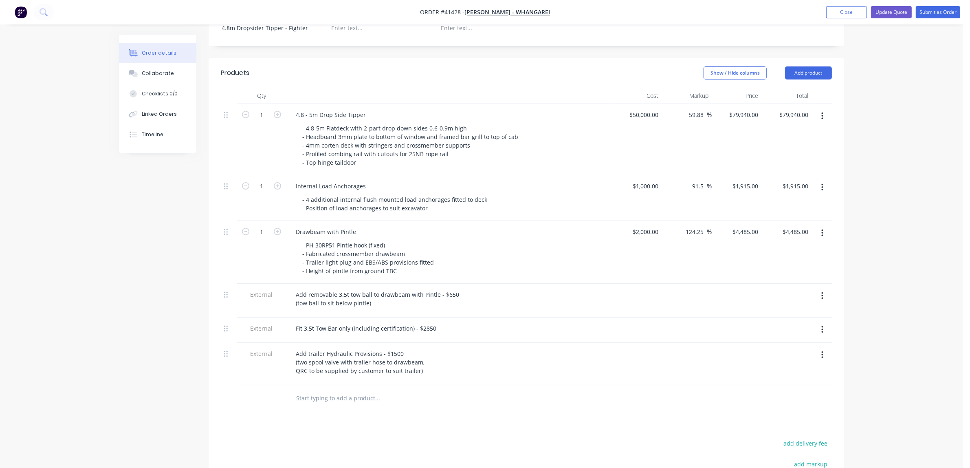
click at [626, 272] on div "$2,000.00 $2,000.00" at bounding box center [637, 252] width 50 height 63
click at [337, 404] on input "text" at bounding box center [377, 398] width 163 height 16
click at [818, 79] on button "Add product" at bounding box center [808, 72] width 47 height 13
click at [785, 213] on div "Notes (External)" at bounding box center [793, 208] width 63 height 12
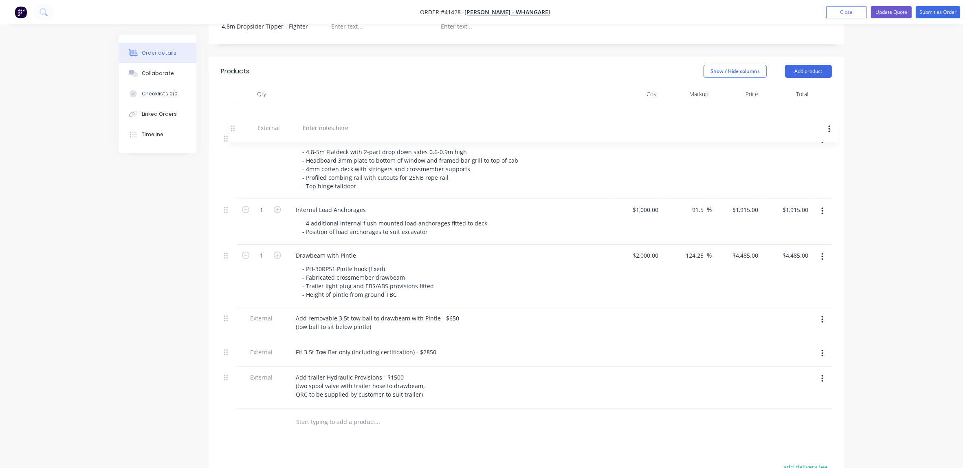
drag, startPoint x: 229, startPoint y: 398, endPoint x: 236, endPoint y: 121, distance: 277.5
click at [236, 121] on div "1 4.8 - 5m Drop Side Tipper - 4.8-5m Flatdeck with 2-part drop down sides 0.6-0…" at bounding box center [526, 255] width 611 height 306
click at [310, 119] on div at bounding box center [318, 113] width 59 height 12
click at [821, 119] on icon "button" at bounding box center [822, 114] width 2 height 9
click at [763, 119] on div at bounding box center [787, 114] width 50 height 25
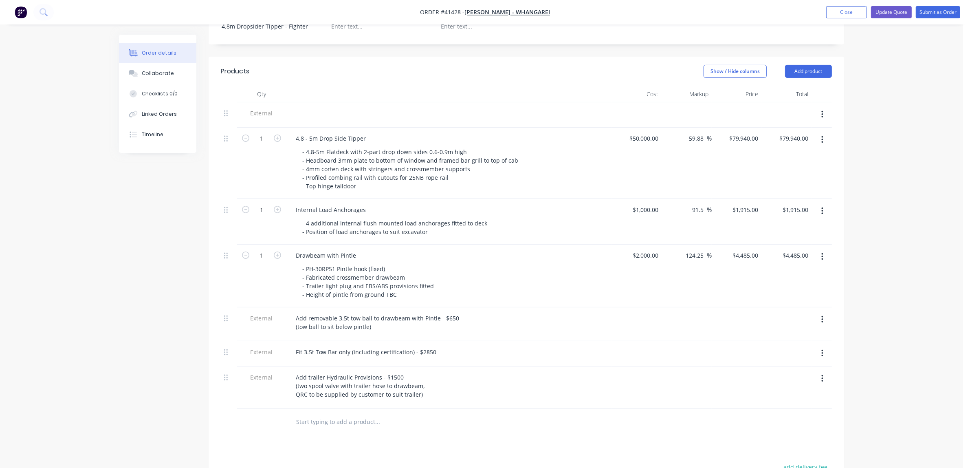
click at [817, 122] on button "button" at bounding box center [822, 114] width 19 height 15
click at [785, 157] on div "Delete" at bounding box center [793, 152] width 63 height 12
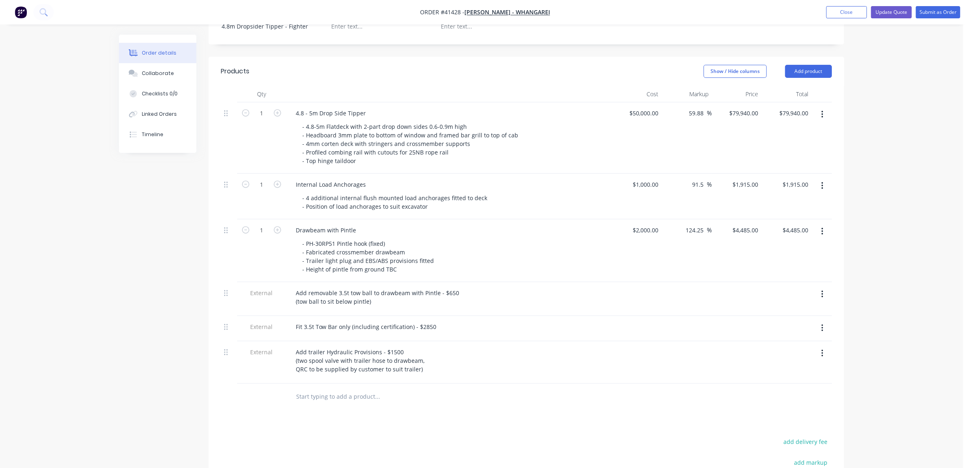
drag, startPoint x: 468, startPoint y: 414, endPoint x: 506, endPoint y: 354, distance: 70.9
click at [468, 405] on div at bounding box center [411, 396] width 244 height 16
click at [382, 251] on div "- PH-30RP51 Pintle hook (fixed) - Fabricated crossmember drawbeam - Trailer lig…" at bounding box center [368, 256] width 145 height 37
click at [463, 256] on div "- PH-30RP51 Pintle hook (fixed, 6000lb) - Fabricated crossmember drawbeam - Tra…" at bounding box center [452, 256] width 313 height 37
drag, startPoint x: 403, startPoint y: 253, endPoint x: 420, endPoint y: 242, distance: 20.7
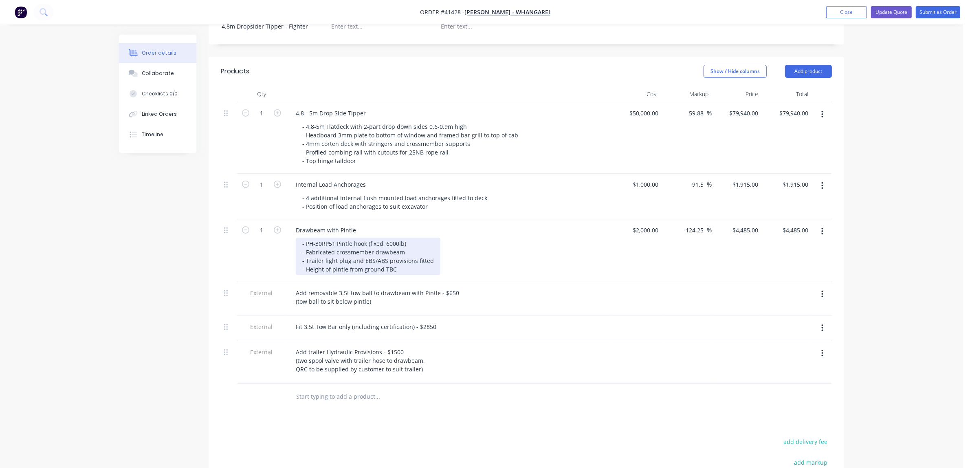
click at [403, 252] on div "- PH-30RP51 Pintle hook (fixed, 6000lb) - Fabricated crossmember drawbeam - Tra…" at bounding box center [368, 256] width 145 height 37
click at [504, 265] on div "- PH-30RP51 Pintle hook (fixed, 6000lb vert.) - Fabricated crossmember drawbeam…" at bounding box center [452, 256] width 313 height 37
click at [895, 9] on button "Update Quote" at bounding box center [891, 12] width 41 height 12
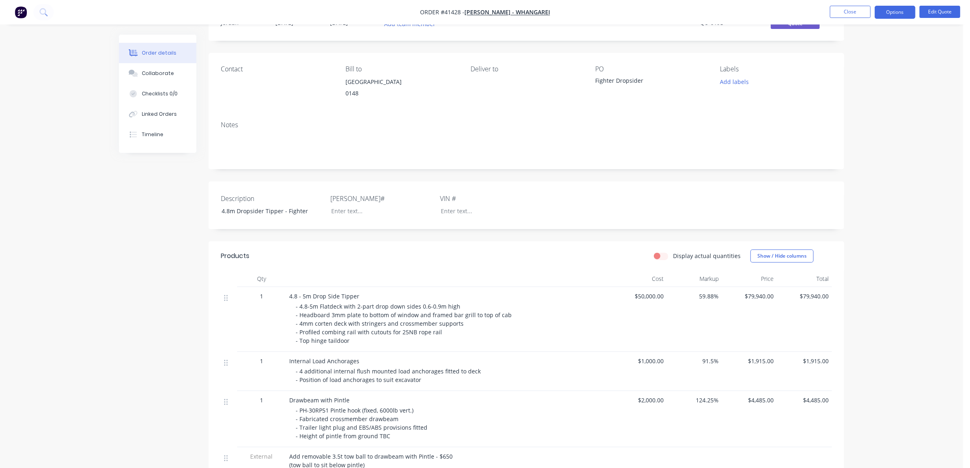
scroll to position [0, 0]
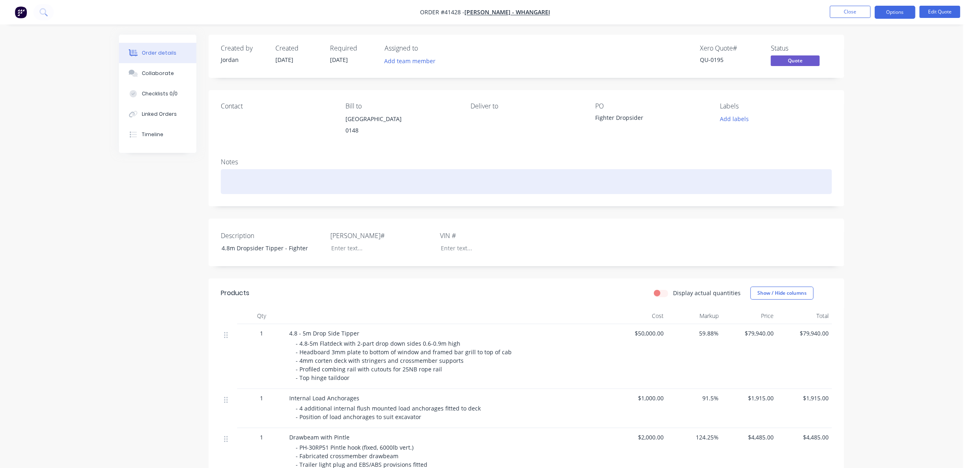
click at [239, 182] on div at bounding box center [526, 181] width 611 height 25
click at [249, 183] on div at bounding box center [526, 181] width 611 height 25
paste div
click at [227, 180] on div "FIGHTER FN2428" at bounding box center [526, 181] width 611 height 25
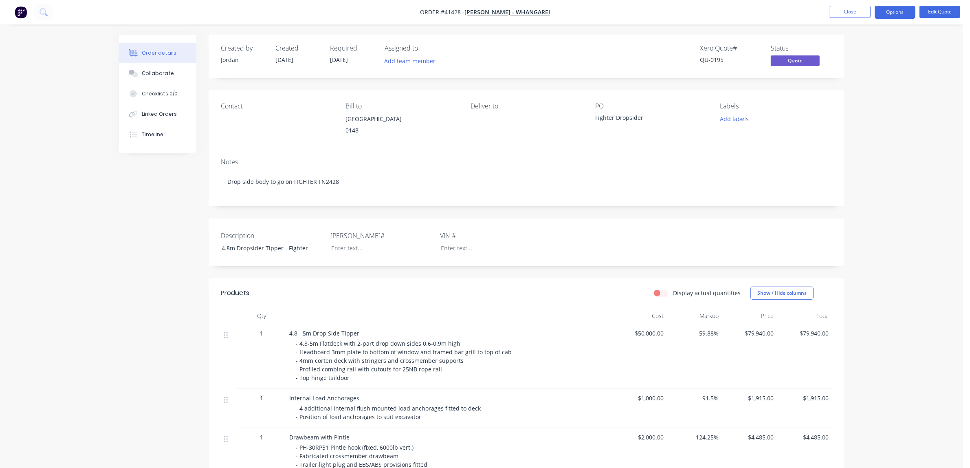
click at [319, 141] on div "Contact Bill to PO Box 11 001 Whangarei Mail Centre 0148 Deliver to PO Fighter …" at bounding box center [527, 121] width 636 height 62
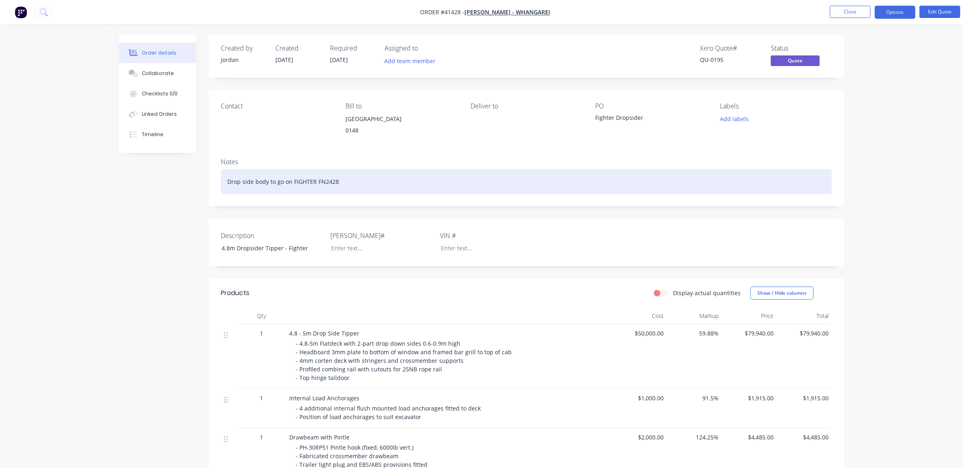
click at [355, 181] on div "Drop side body to go on FIGHTER FN2428" at bounding box center [526, 181] width 611 height 25
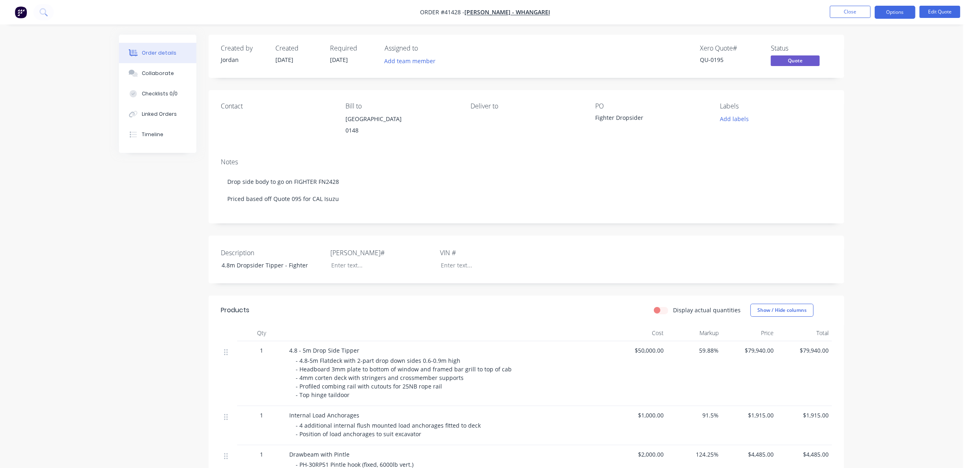
click at [175, 245] on div "Created by Jordan Created 14/08/25 Required 14/08/25 Assigned to Add team membe…" at bounding box center [481, 386] width 725 height 703
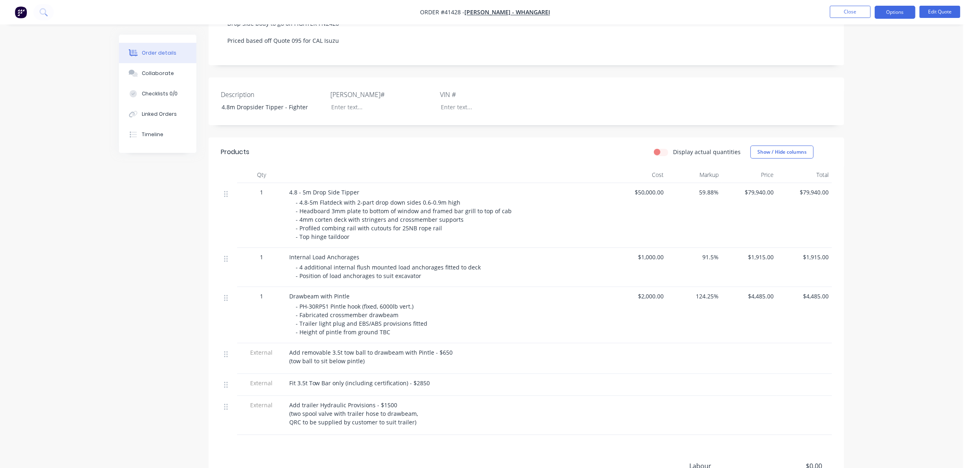
scroll to position [110, 0]
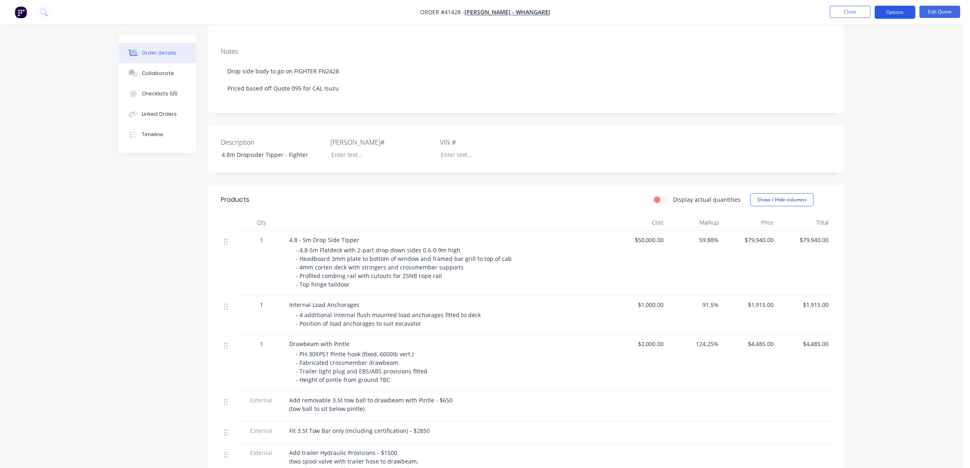
click at [913, 15] on button "Options" at bounding box center [895, 12] width 41 height 13
click at [393, 279] on div "- 4.8-5m Flatdeck with 2-part drop down sides 0.6-0.9m high - Headboard 3mm pla…" at bounding box center [452, 267] width 313 height 43
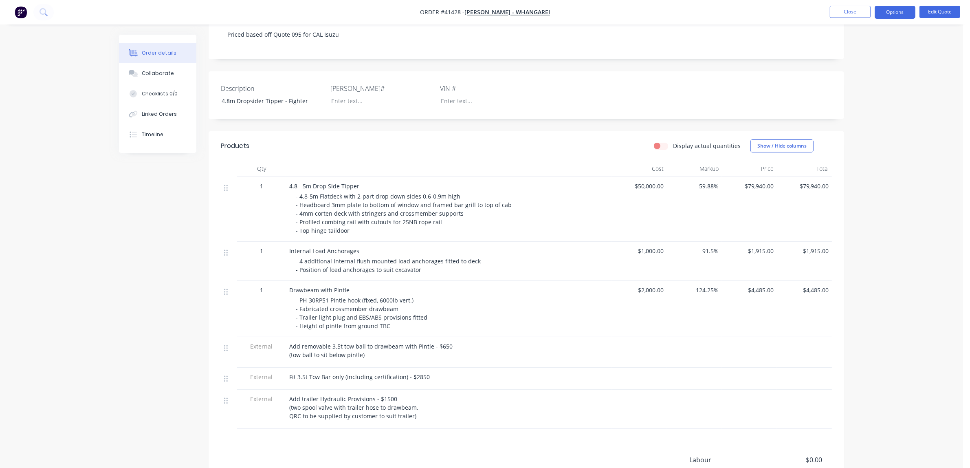
scroll to position [280, 0]
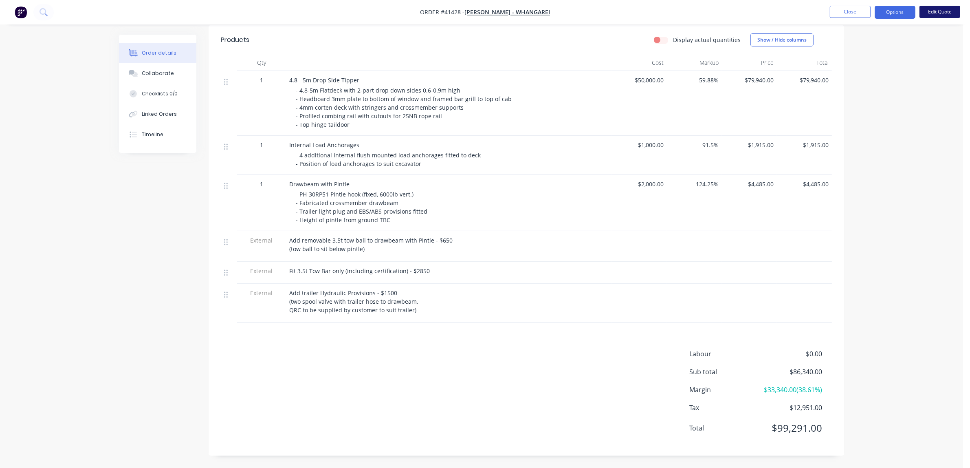
click at [936, 12] on button "Edit Quote" at bounding box center [939, 12] width 41 height 12
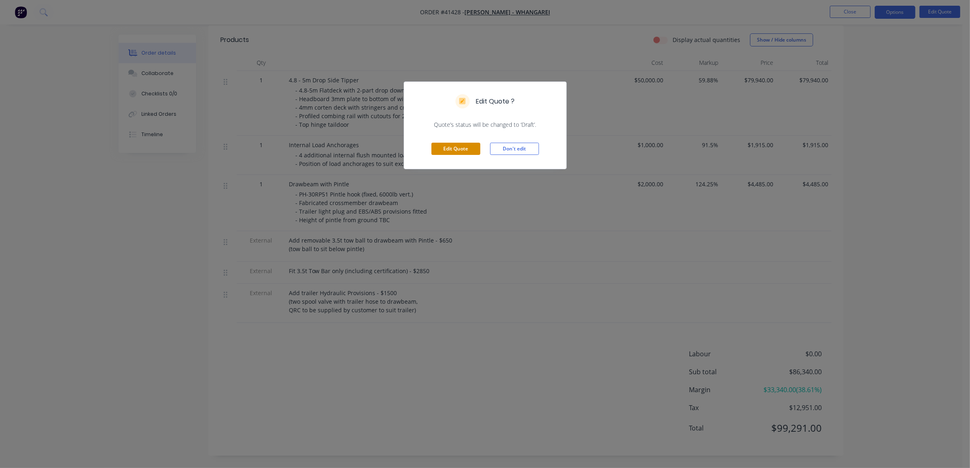
click at [458, 146] on button "Edit Quote" at bounding box center [455, 149] width 49 height 12
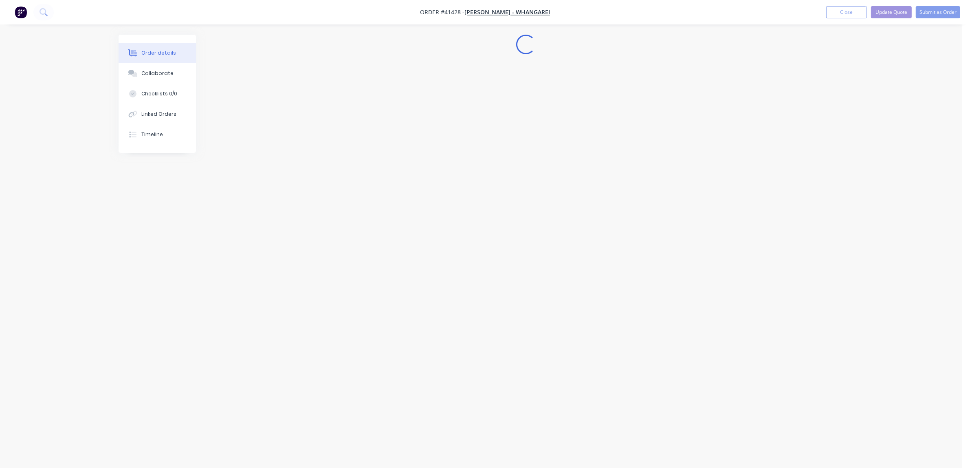
scroll to position [0, 0]
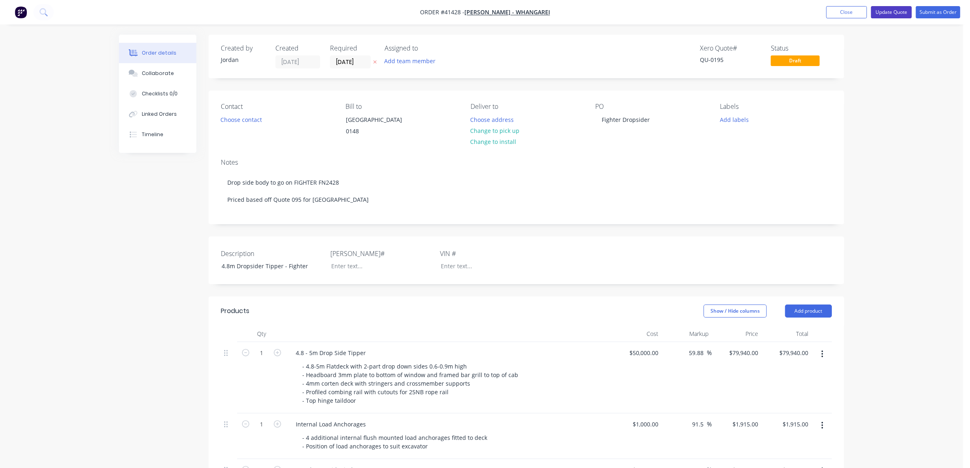
drag, startPoint x: 904, startPoint y: 11, endPoint x: 907, endPoint y: 60, distance: 49.8
click at [907, 60] on div "Order #41428 - Keith Andrews - Whangarei Add product Close Update Quote Submit …" at bounding box center [481, 428] width 963 height 857
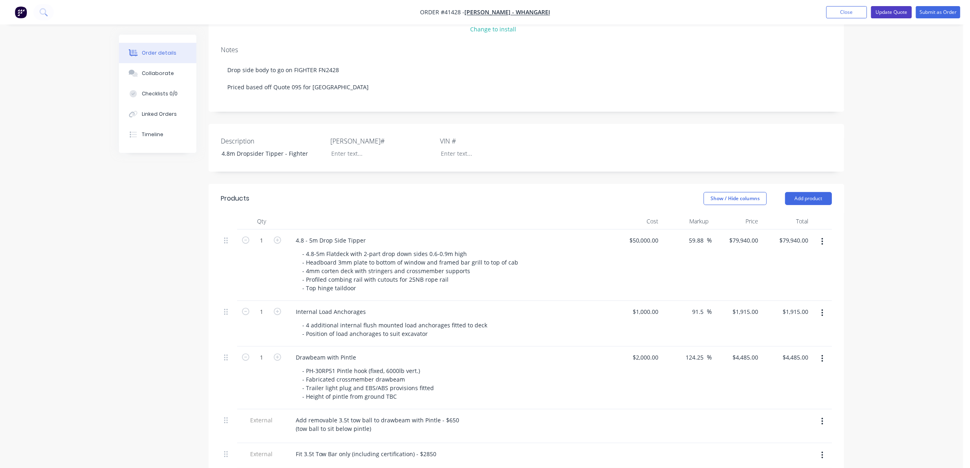
scroll to position [409, 0]
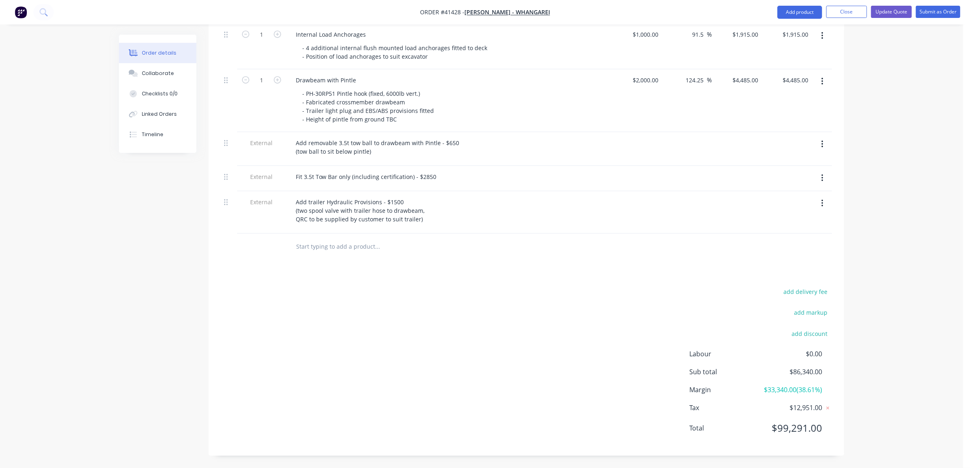
click at [312, 240] on input "text" at bounding box center [377, 246] width 163 height 16
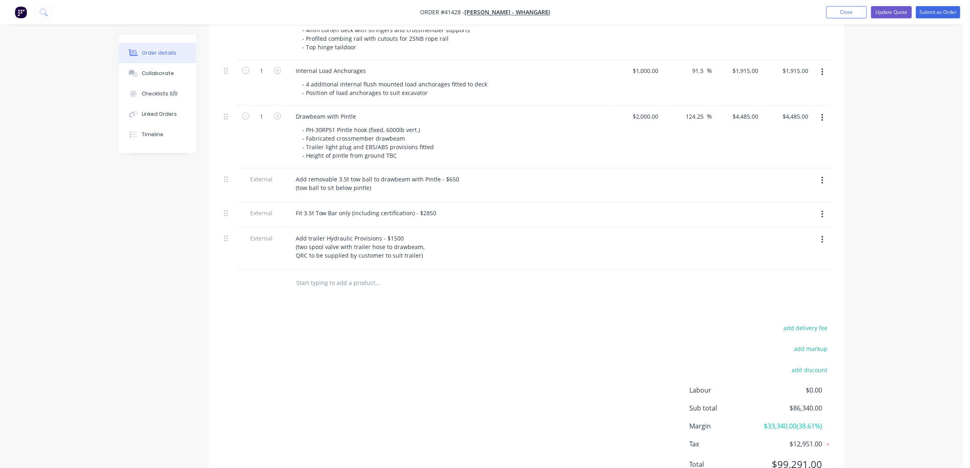
scroll to position [154, 0]
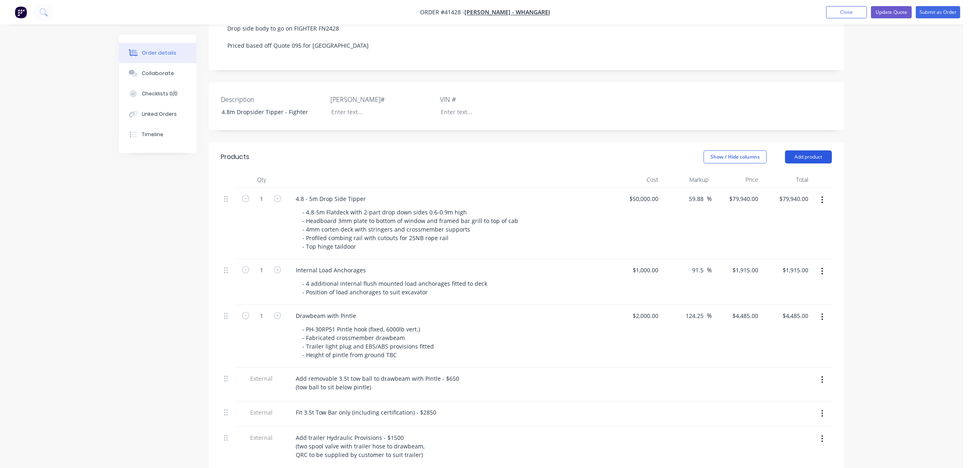
click at [805, 161] on button "Add product" at bounding box center [808, 156] width 47 height 13
click at [795, 297] on div "Notes (External)" at bounding box center [793, 292] width 63 height 12
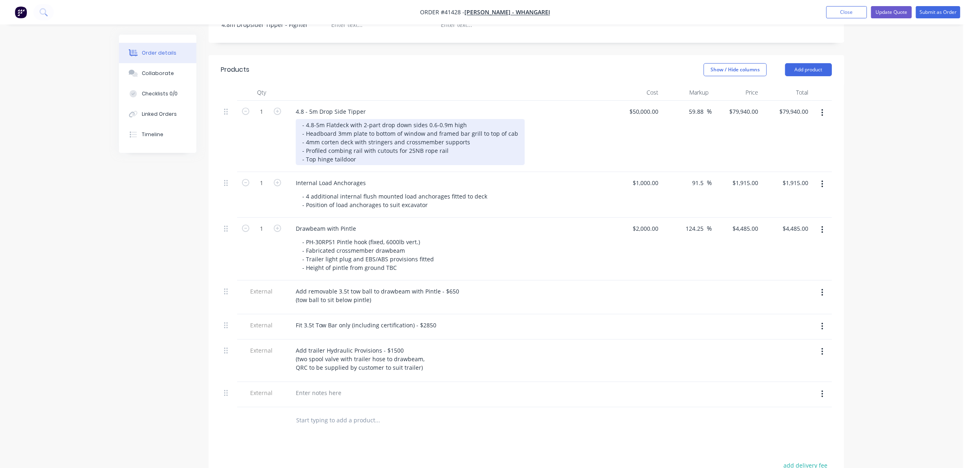
scroll to position [179, 0]
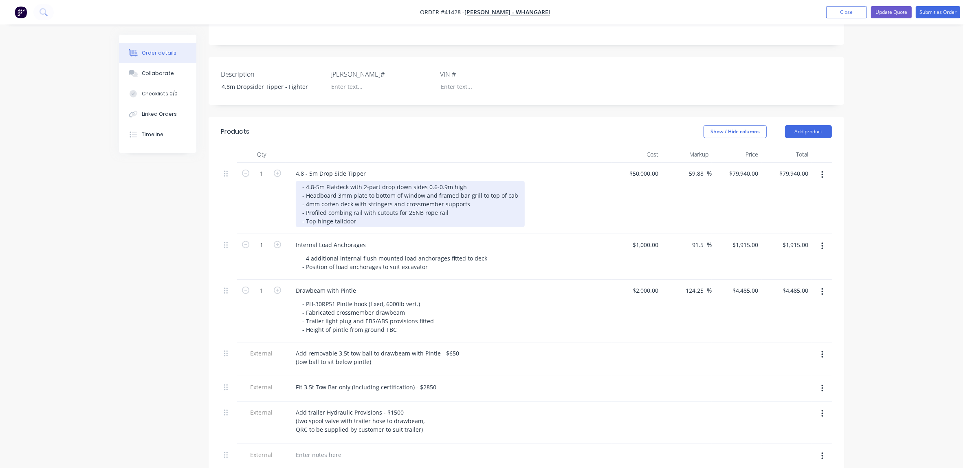
click at [359, 227] on div "- 4.8-5m Flatdeck with 2-part drop down sides 0.6-0.9m high - Headboard 3mm pla…" at bounding box center [410, 204] width 229 height 46
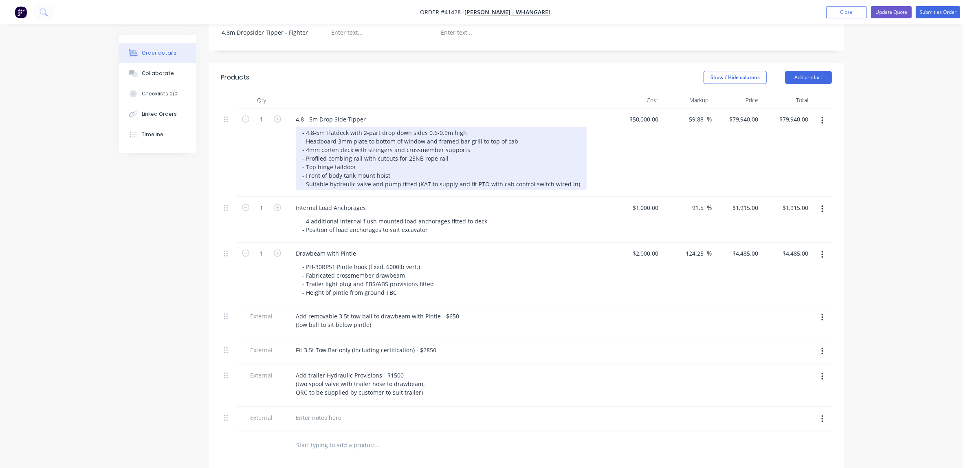
scroll to position [264, 0]
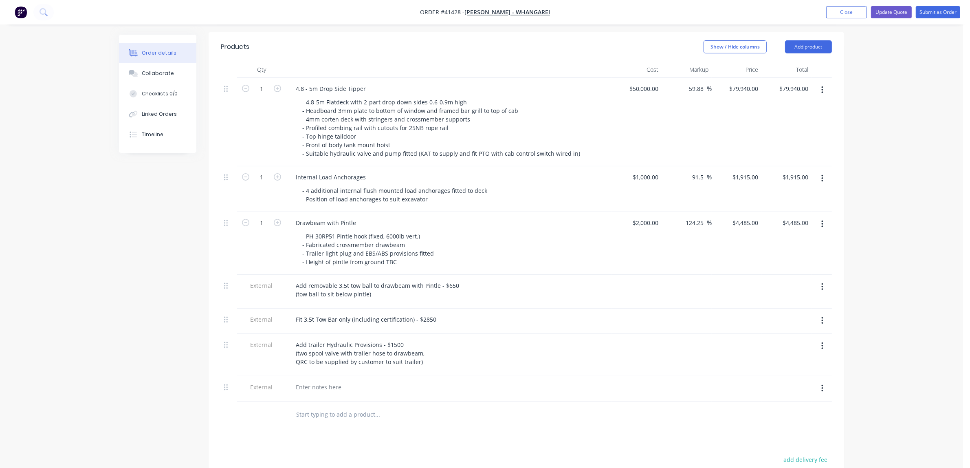
click at [821, 393] on icon "button" at bounding box center [822, 388] width 2 height 9
drag, startPoint x: 781, startPoint y: 431, endPoint x: 703, endPoint y: 375, distance: 96.7
click at [781, 430] on div "Delete" at bounding box center [793, 426] width 63 height 12
click at [205, 175] on div "Created by Jordan Created 14/08/25 Required 14/08/25 Assigned to Add team membe…" at bounding box center [481, 191] width 725 height 840
click at [897, 13] on button "Update Quote" at bounding box center [891, 12] width 41 height 12
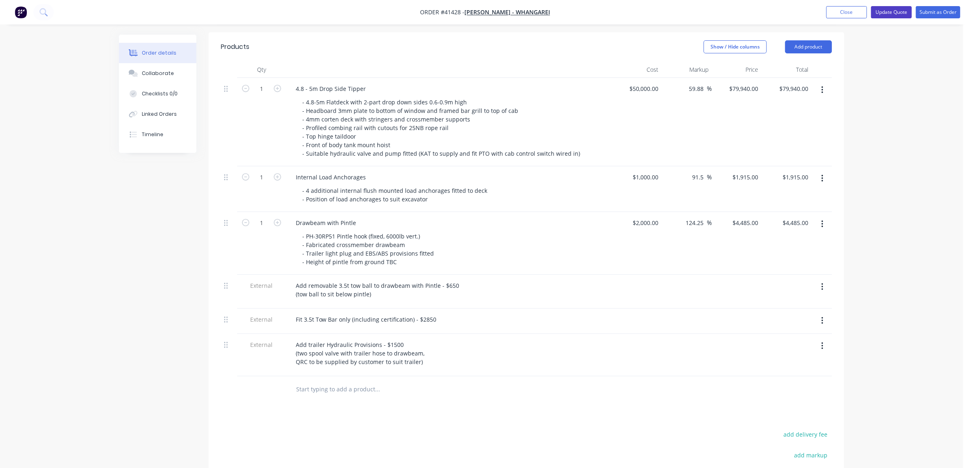
scroll to position [0, 0]
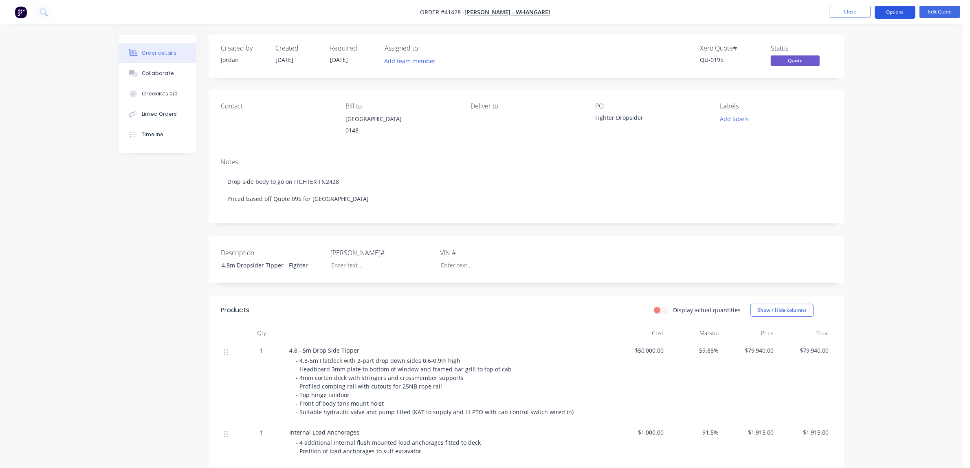
click at [898, 15] on button "Options" at bounding box center [895, 12] width 41 height 13
click at [872, 55] on div "Quote" at bounding box center [870, 50] width 75 height 12
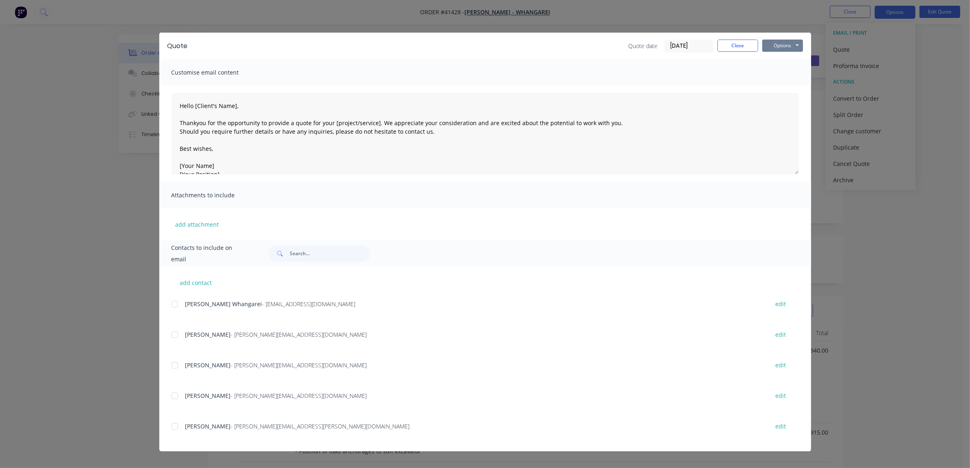
click at [801, 44] on button "Options" at bounding box center [782, 46] width 41 height 12
click at [778, 60] on button "Preview" at bounding box center [788, 60] width 52 height 13
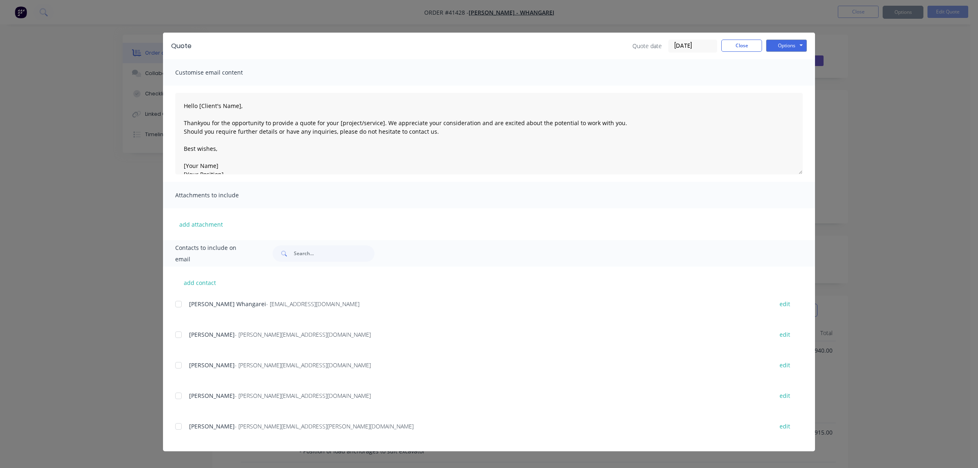
type textarea "Hello [Client's Name], Thankyou for the opportunity to provide a quote for your…"
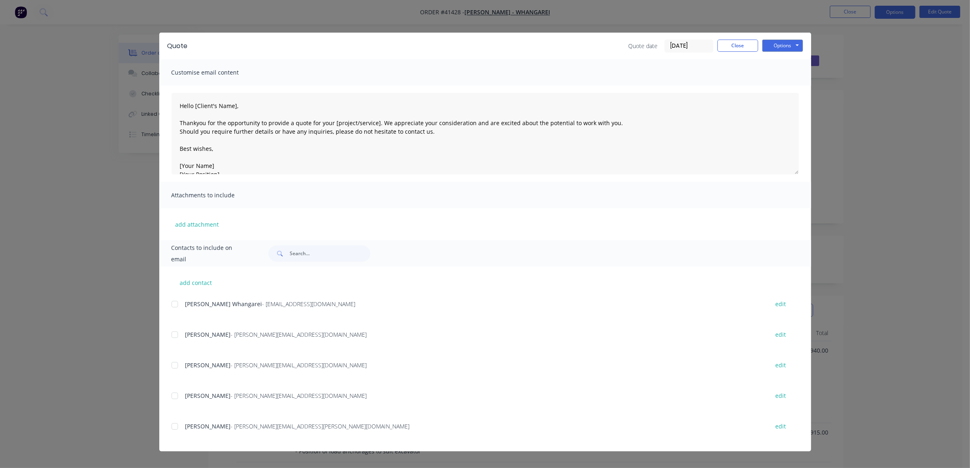
scroll to position [13, 0]
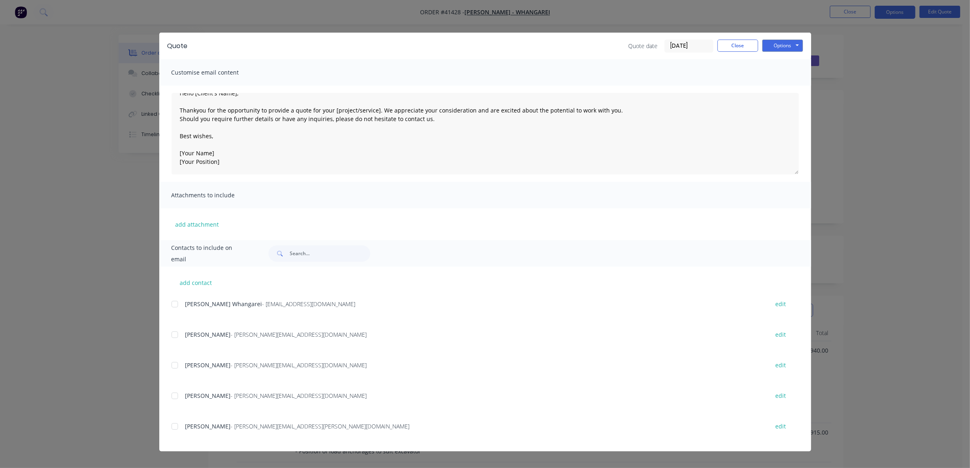
click at [726, 35] on div "Quote Quote date 14/08/25 Close Options Preview Print Email" at bounding box center [485, 46] width 652 height 26
click at [730, 45] on button "Close" at bounding box center [737, 46] width 41 height 12
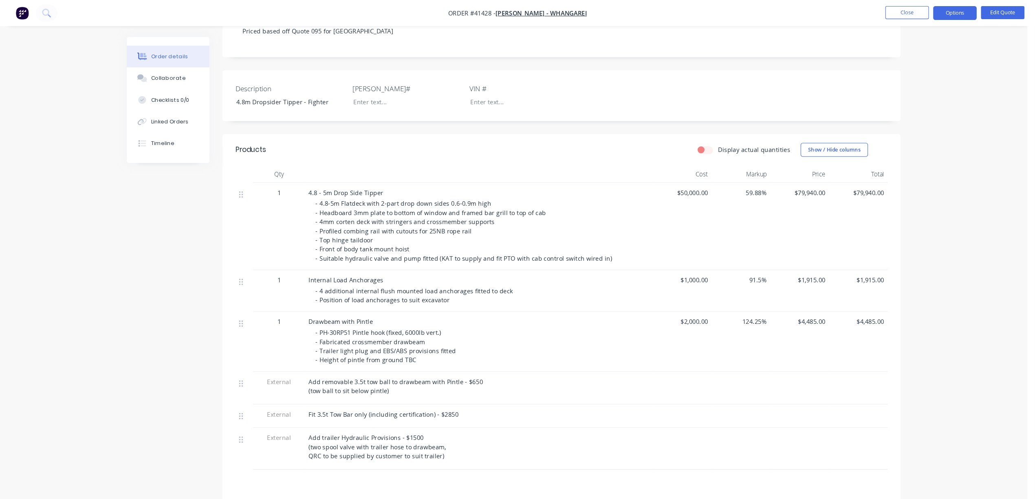
scroll to position [0, 0]
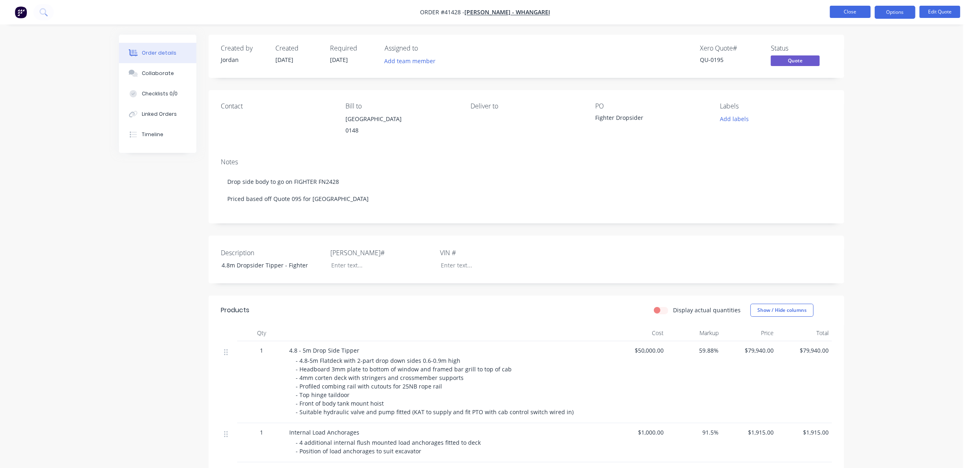
click at [845, 8] on button "Close" at bounding box center [850, 12] width 41 height 12
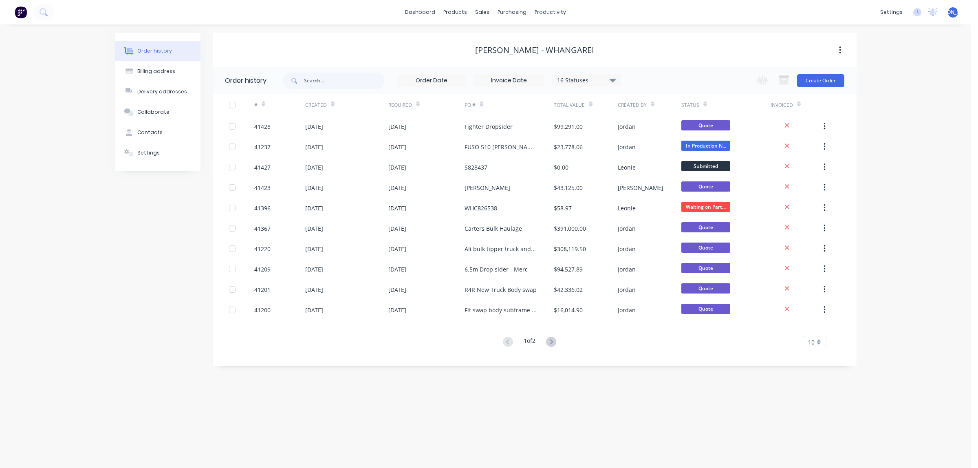
click at [110, 255] on div "Order history Billing address Delivery addresses Collaborate Contacts Settings …" at bounding box center [485, 245] width 971 height 443
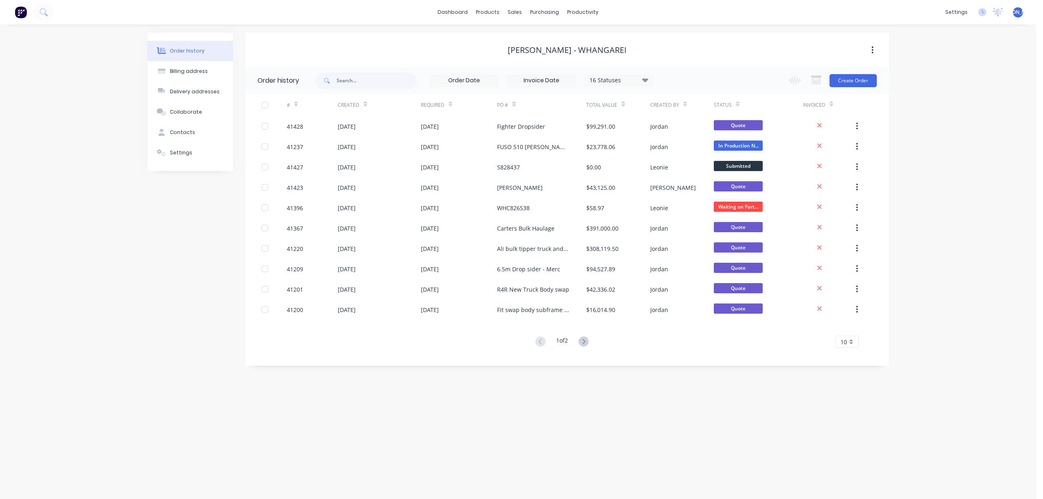
drag, startPoint x: 151, startPoint y: 263, endPoint x: 216, endPoint y: 207, distance: 85.8
click at [155, 257] on div "Order history Billing address Delivery addresses Collaborate Contacts Settings" at bounding box center [190, 199] width 86 height 333
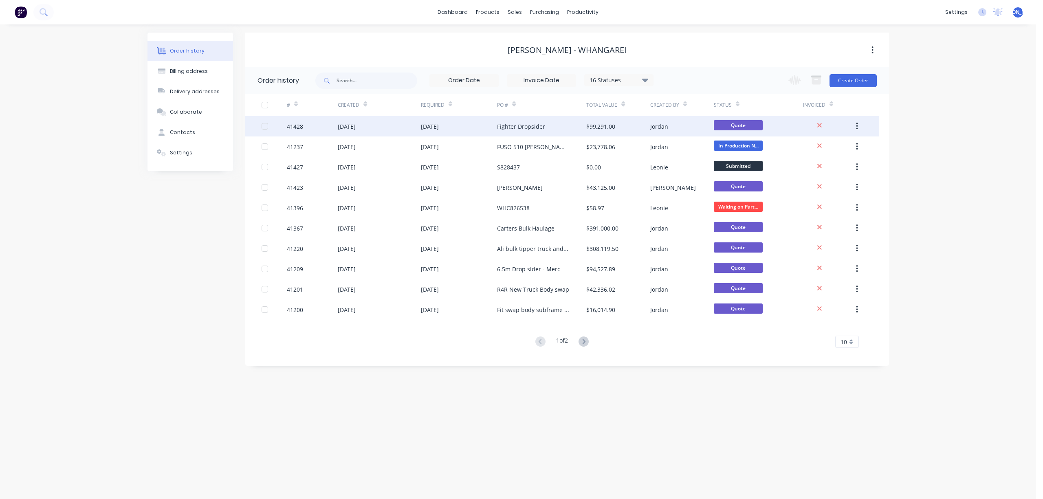
click at [541, 126] on div "Fighter Dropsider" at bounding box center [521, 126] width 48 height 9
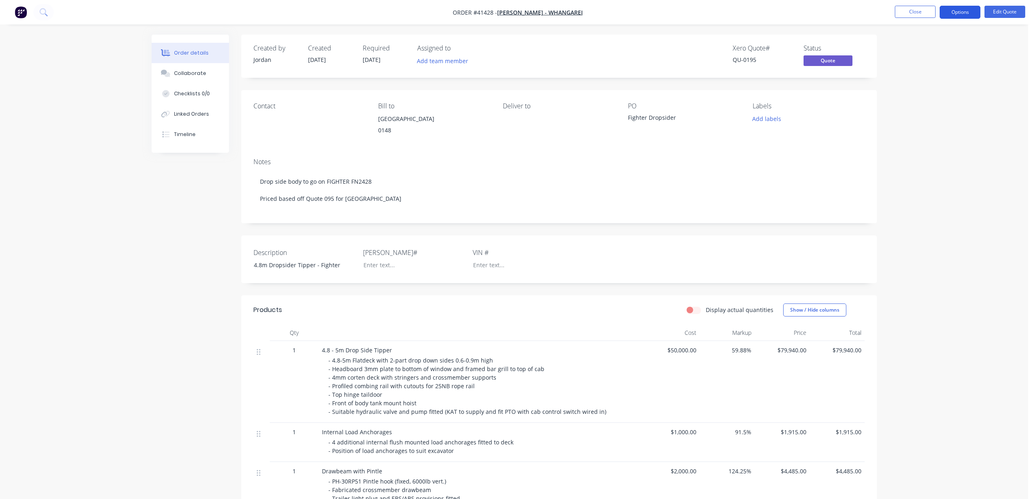
click at [959, 12] on button "Options" at bounding box center [959, 12] width 41 height 13
click at [936, 144] on div "Duplicate" at bounding box center [935, 147] width 75 height 12
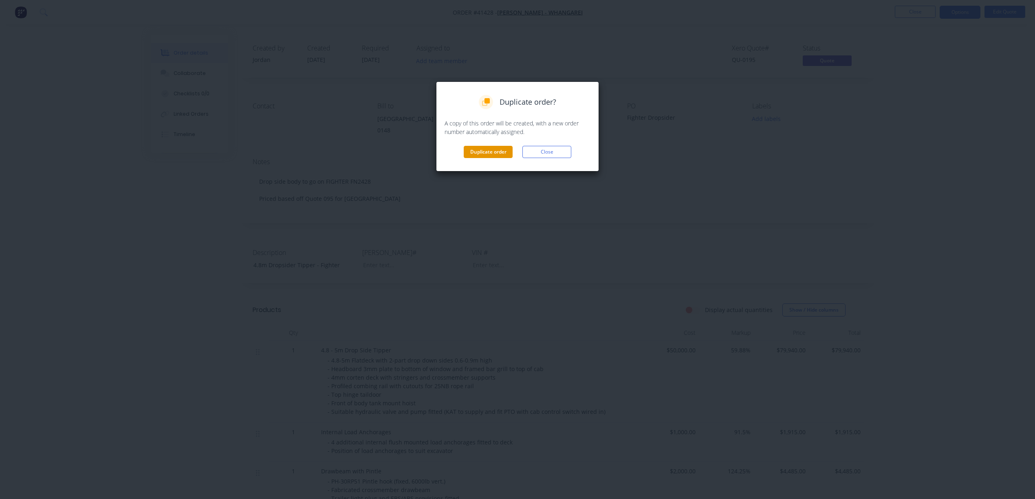
click at [494, 150] on button "Duplicate order" at bounding box center [488, 152] width 49 height 12
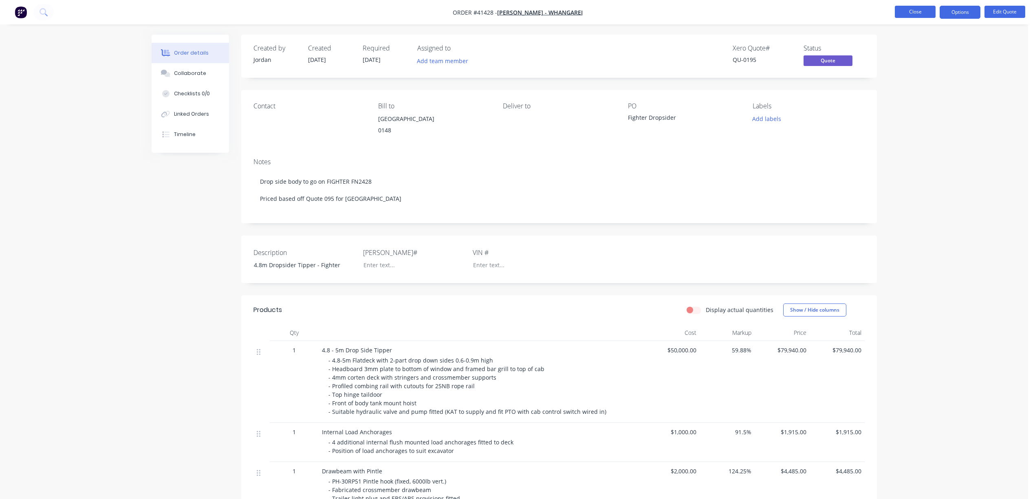
click at [911, 9] on button "Close" at bounding box center [915, 12] width 41 height 12
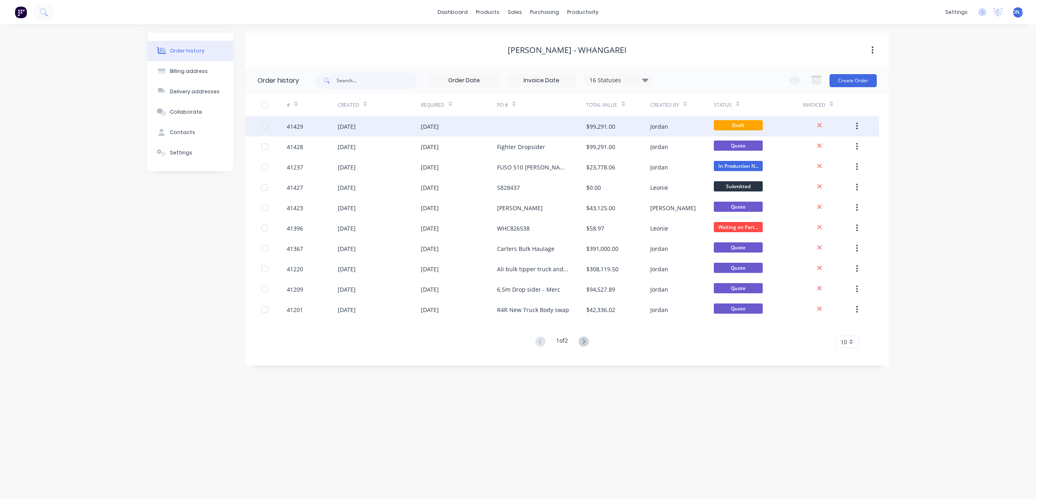
click at [522, 121] on div at bounding box center [541, 126] width 89 height 20
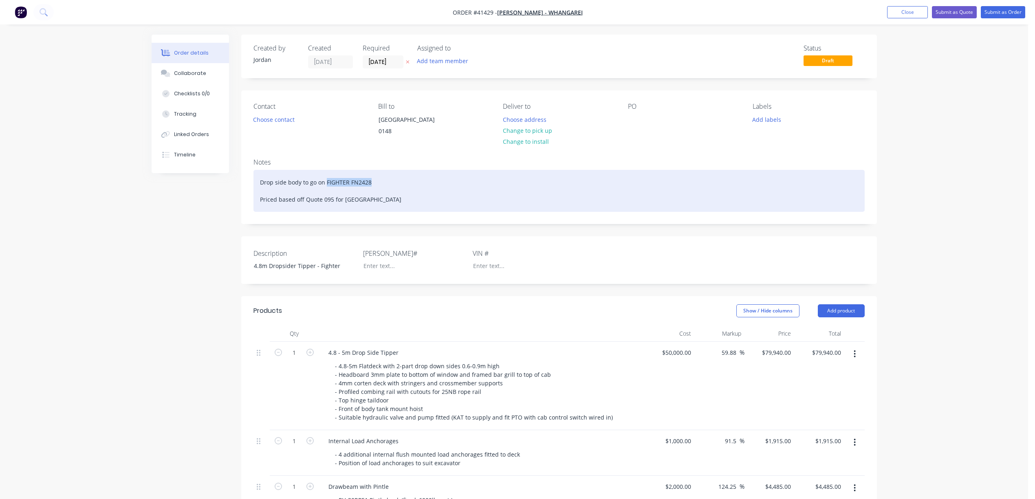
drag, startPoint x: 325, startPoint y: 189, endPoint x: 380, endPoint y: 188, distance: 54.6
click at [380, 188] on div "Drop side body to go on FIGHTER FN2428 Priced based off Quote 095 for CAL Isuzu" at bounding box center [558, 191] width 611 height 42
click at [330, 190] on div "Drop side body to go on HIno Priced based off Quote 095 for CAL Isuzu" at bounding box center [558, 191] width 611 height 42
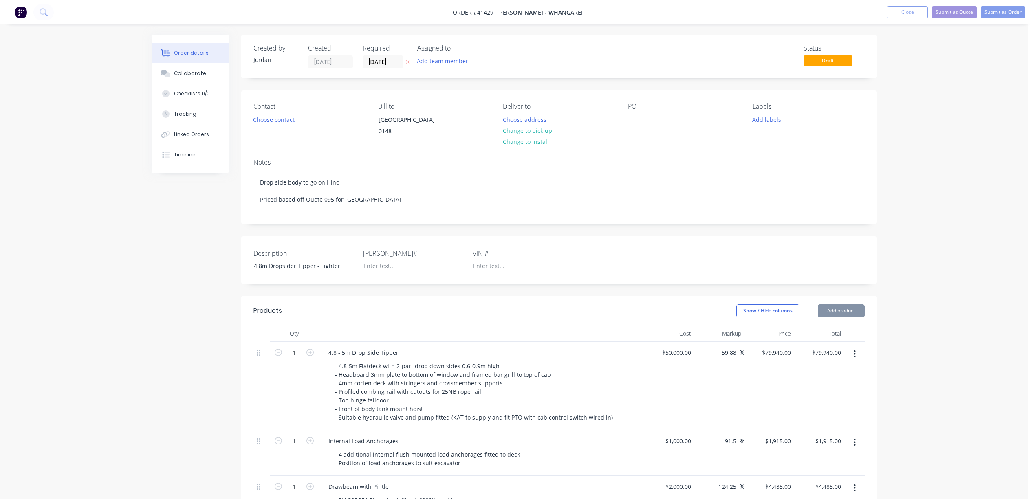
click at [317, 152] on div "Contact Choose contact Bill to PO Box 11 001 Whangarei Mail Centre 0148 Deliver…" at bounding box center [559, 121] width 636 height 62
drag, startPoint x: 631, startPoint y: 121, endPoint x: 640, endPoint y: 119, distance: 9.3
click at [632, 121] on div at bounding box center [634, 120] width 13 height 12
click at [653, 165] on div "Notes Drop side body to go on Hino Priced based off Quote 095 for CAL Isuzu" at bounding box center [559, 188] width 636 height 72
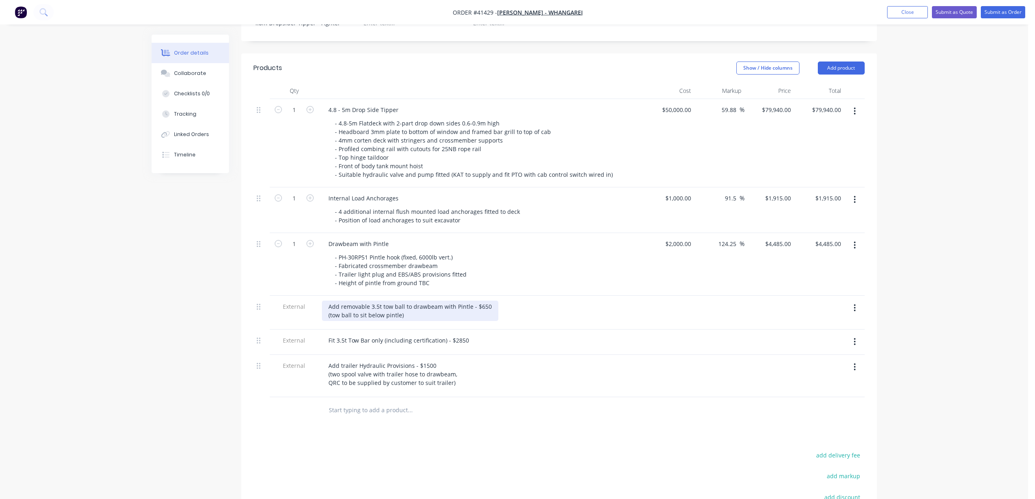
scroll to position [271, 0]
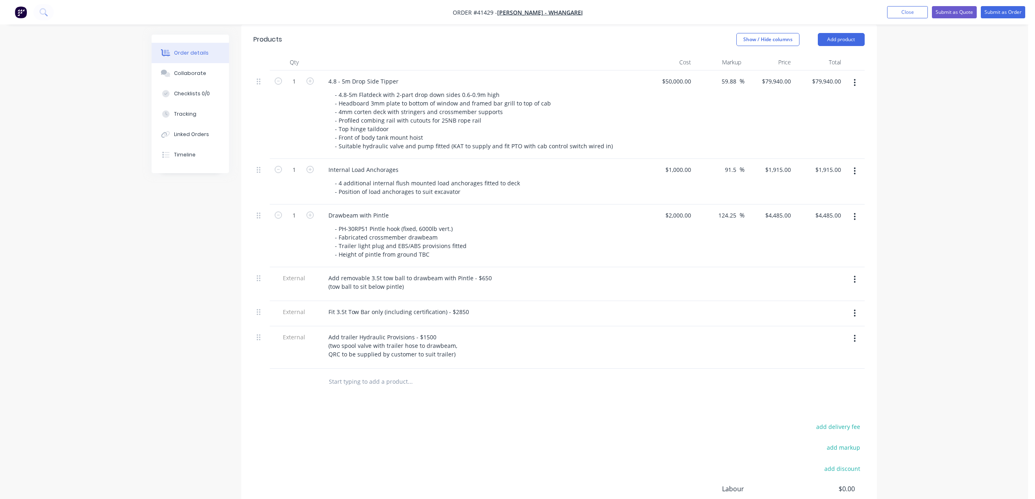
click at [856, 286] on button "button" at bounding box center [854, 279] width 19 height 15
click at [807, 323] on div "Delete" at bounding box center [825, 317] width 63 height 12
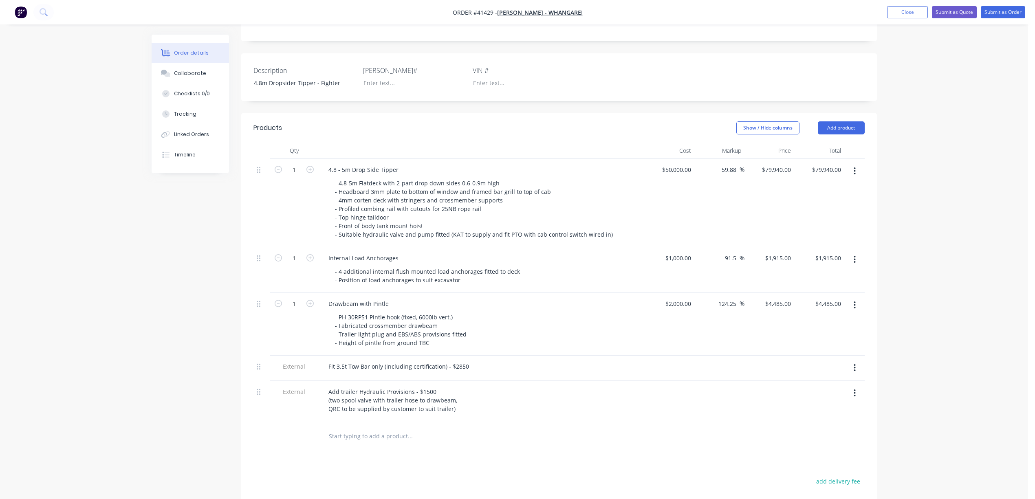
scroll to position [181, 0]
click at [771, 178] on div "79940 $79,940.00" at bounding box center [776, 172] width 36 height 12
click at [781, 178] on input "79940" at bounding box center [784, 172] width 20 height 12
click at [779, 178] on input "79940" at bounding box center [784, 172] width 20 height 12
type input "83940"
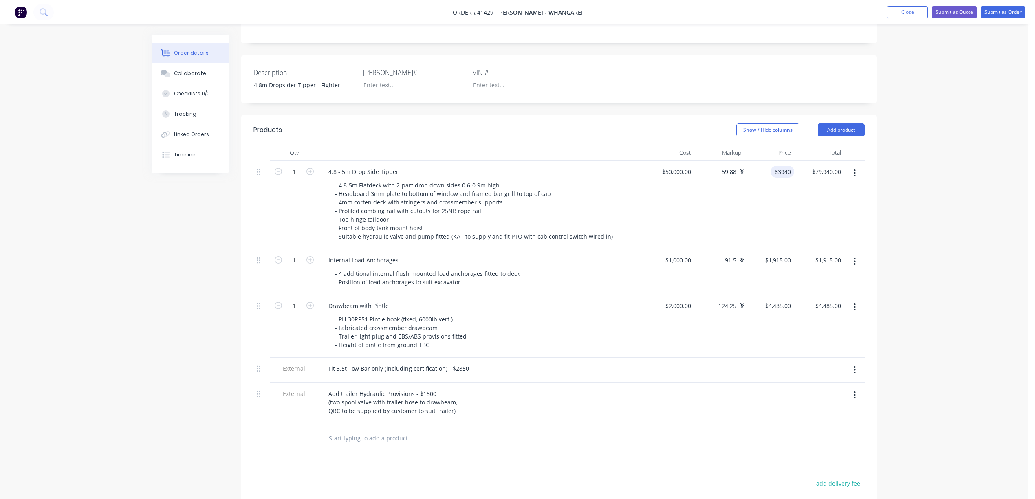
type input "67.88"
type input "$83,940.00"
click at [729, 209] on div "67.88 59.88 %" at bounding box center [719, 205] width 50 height 88
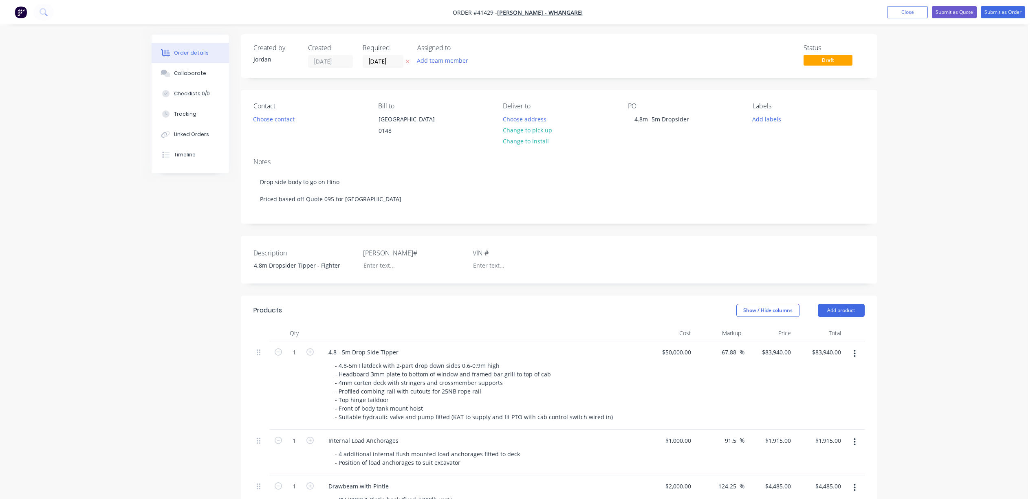
scroll to position [0, 0]
click at [633, 119] on div "4.8m -5m Dropsider" at bounding box center [662, 120] width 68 height 12
click at [677, 176] on div "Notes Drop side body to go on Hino Priced based off Quote 095 for CAL Isuzu" at bounding box center [559, 188] width 636 height 72
click at [967, 12] on button "Submit as Quote" at bounding box center [954, 12] width 45 height 12
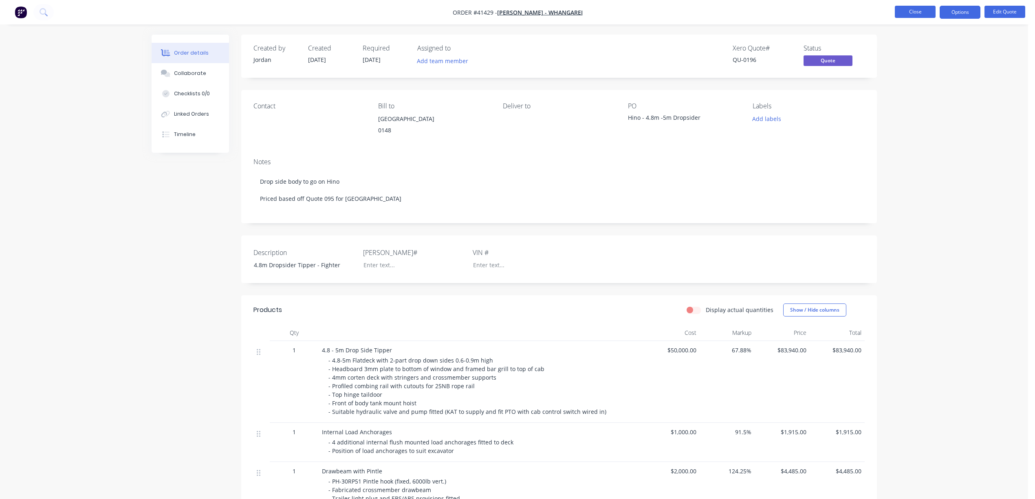
click at [923, 11] on button "Close" at bounding box center [915, 12] width 41 height 12
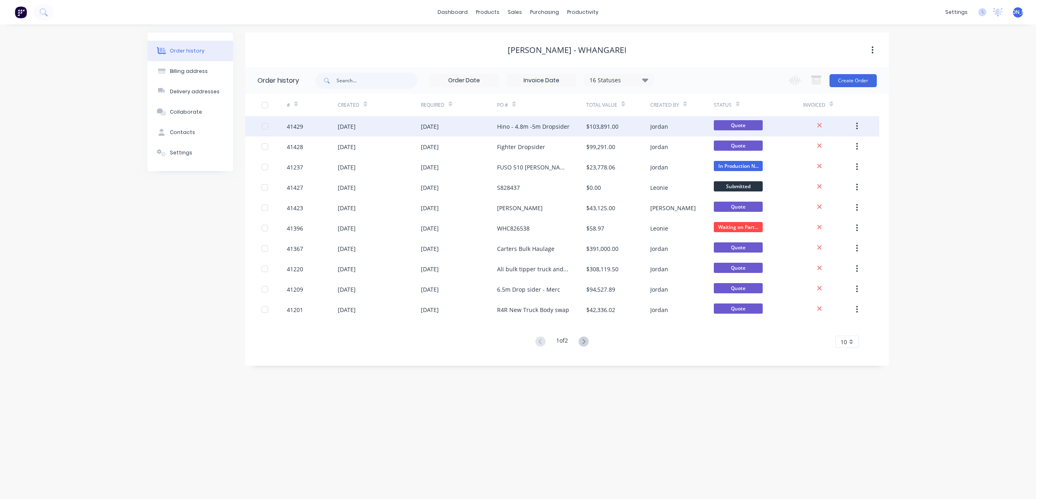
click at [463, 128] on div "[DATE]" at bounding box center [459, 126] width 77 height 20
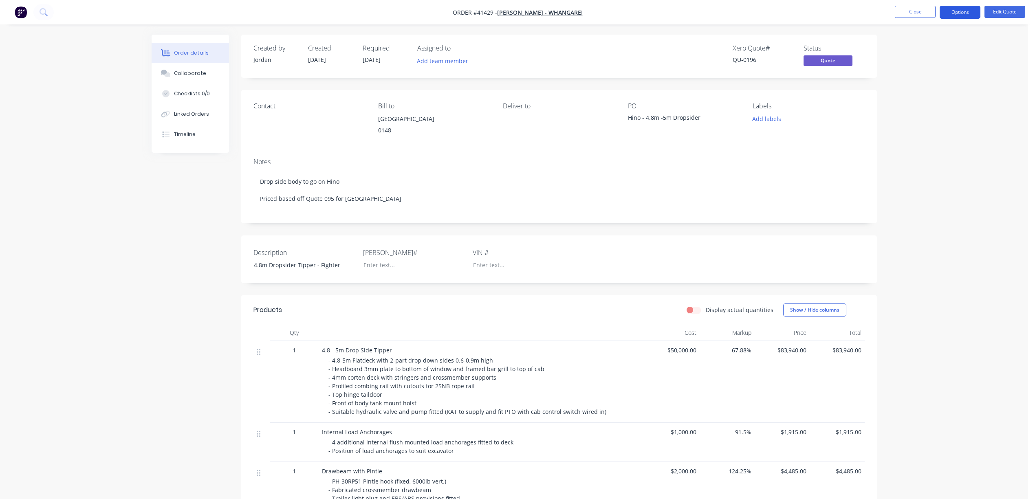
click at [962, 9] on button "Options" at bounding box center [959, 12] width 41 height 13
click at [928, 128] on div "Change customer" at bounding box center [935, 131] width 75 height 12
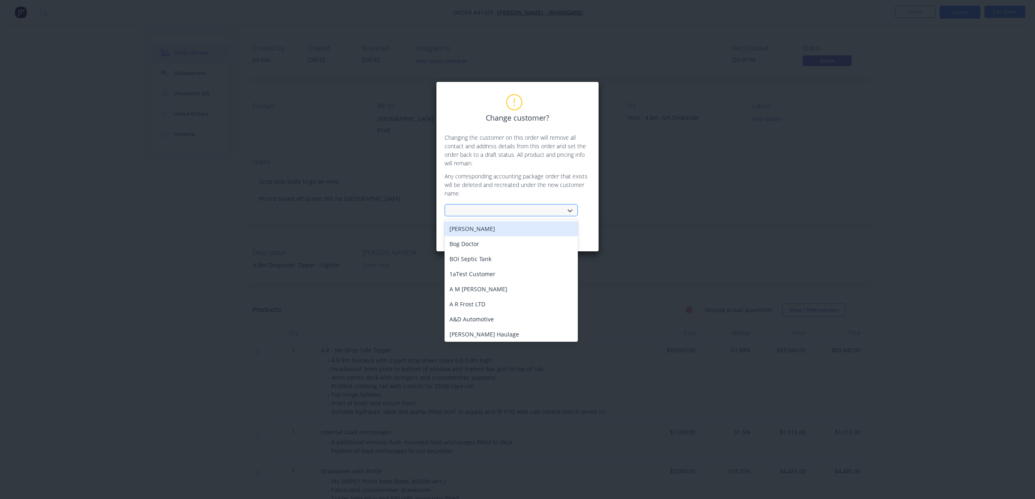
click at [500, 213] on div at bounding box center [505, 211] width 109 height 10
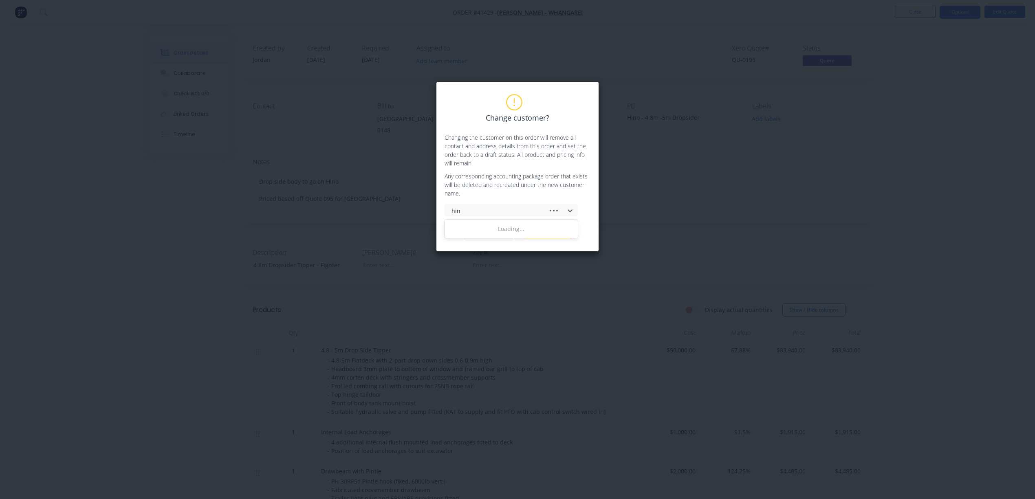
type input "hino"
click at [532, 227] on div "Hino Distributors (NZ) Ltd" at bounding box center [510, 228] width 133 height 15
click at [495, 232] on button "Change customer" at bounding box center [488, 232] width 51 height 12
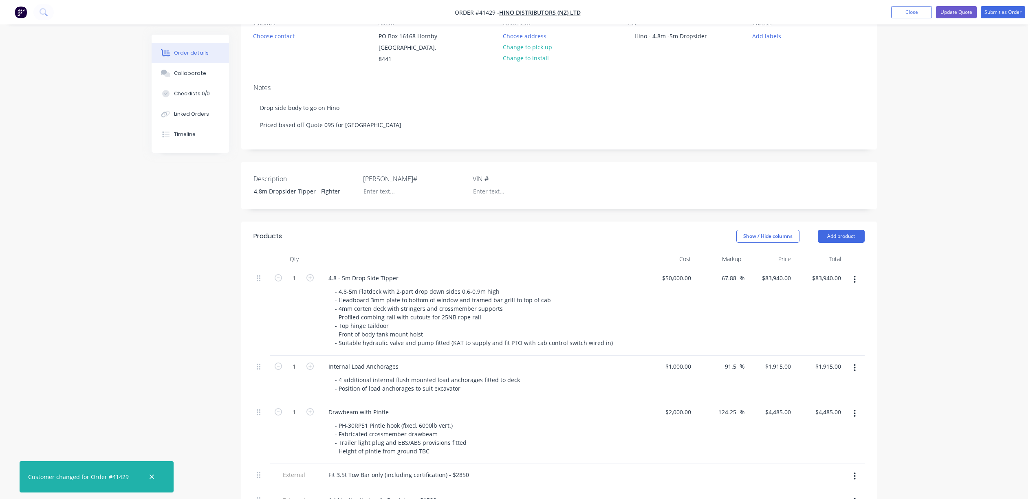
scroll to position [90, 0]
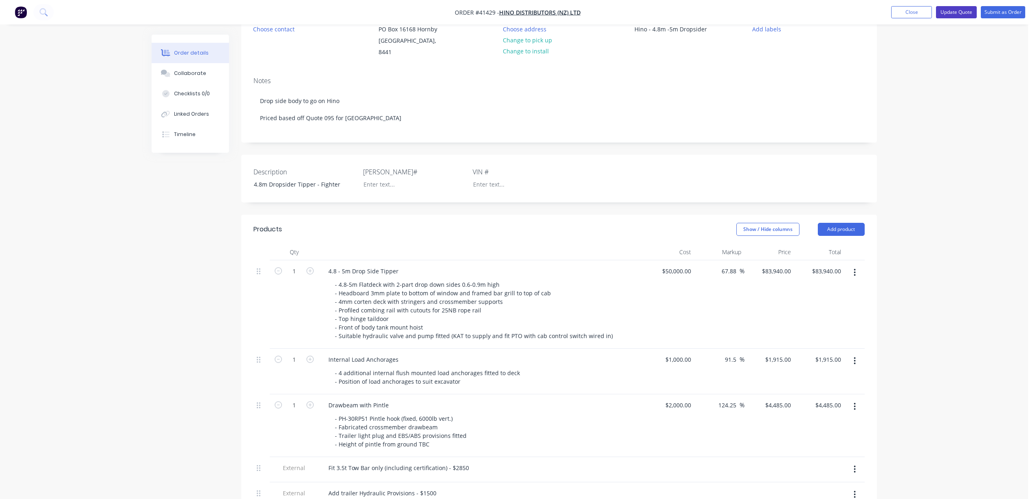
click at [966, 11] on button "Update Quote" at bounding box center [956, 12] width 41 height 12
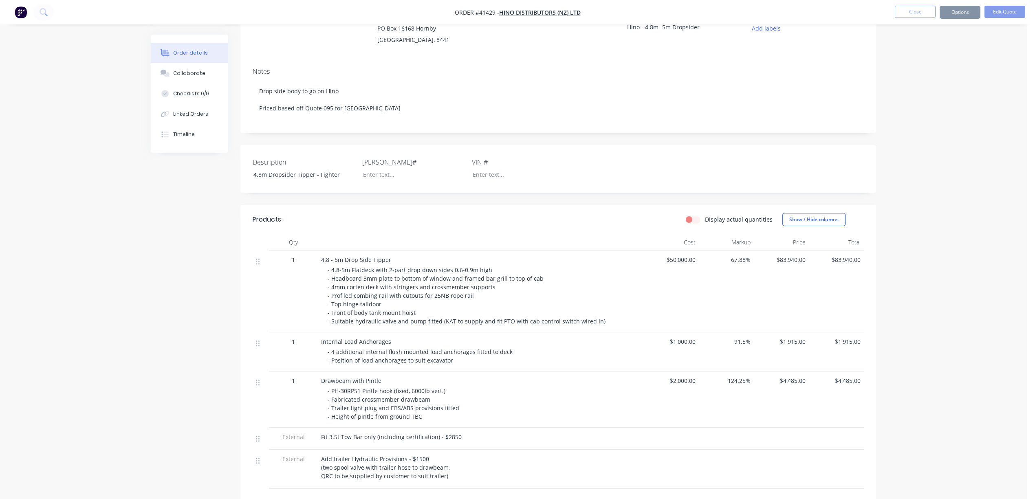
scroll to position [0, 0]
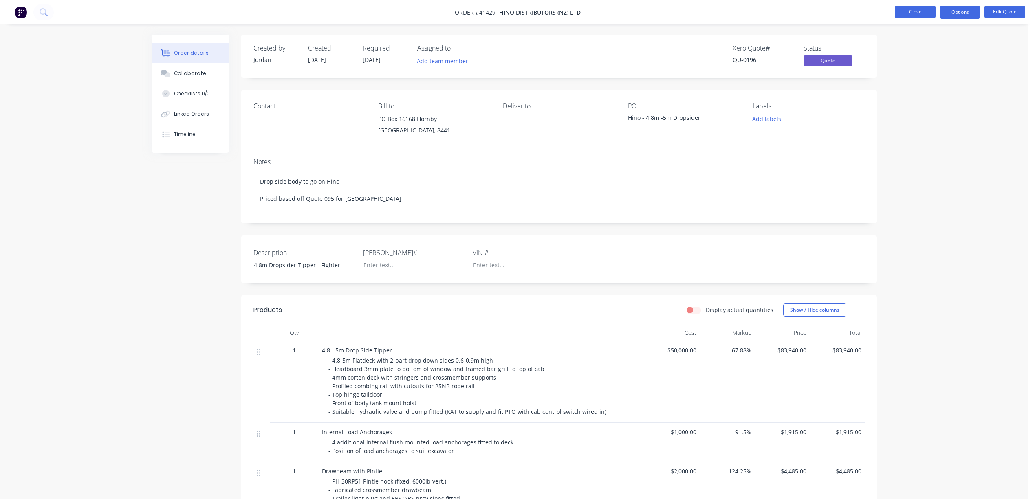
click at [910, 7] on button "Close" at bounding box center [915, 12] width 41 height 12
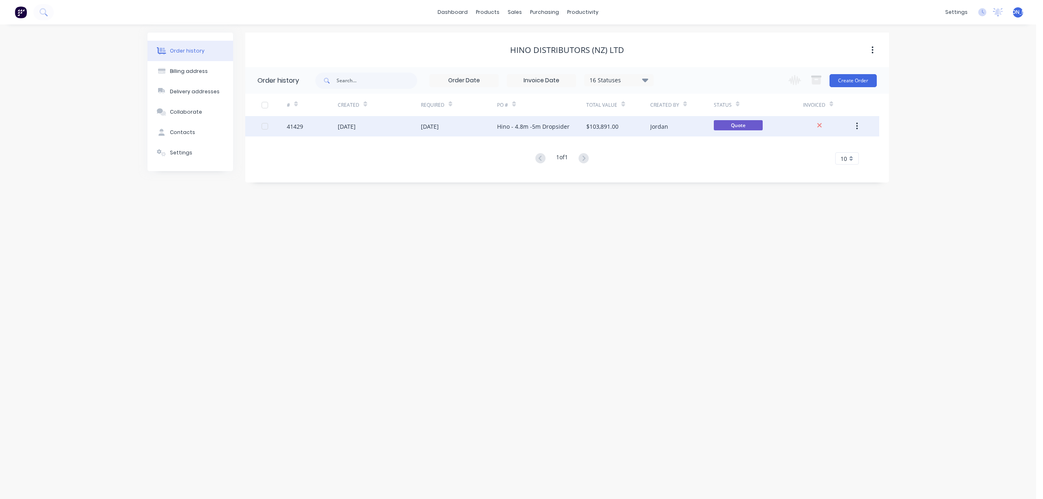
click at [497, 128] on div "Hino - 4.8m -5m Dropsider" at bounding box center [533, 126] width 73 height 9
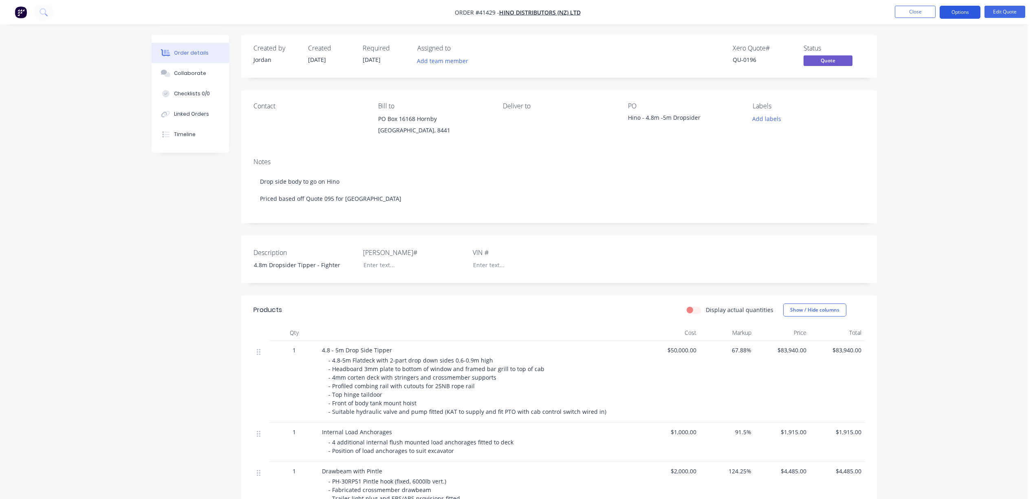
click at [970, 9] on button "Options" at bounding box center [959, 12] width 41 height 13
click at [939, 48] on div "Quote" at bounding box center [935, 50] width 75 height 12
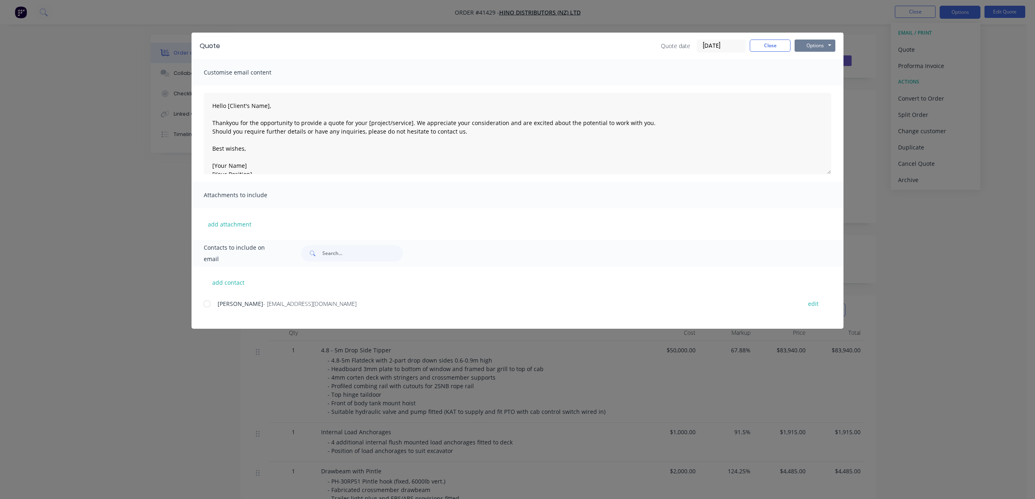
click at [824, 43] on button "Options" at bounding box center [814, 46] width 41 height 12
click at [816, 62] on button "Preview" at bounding box center [820, 59] width 52 height 13
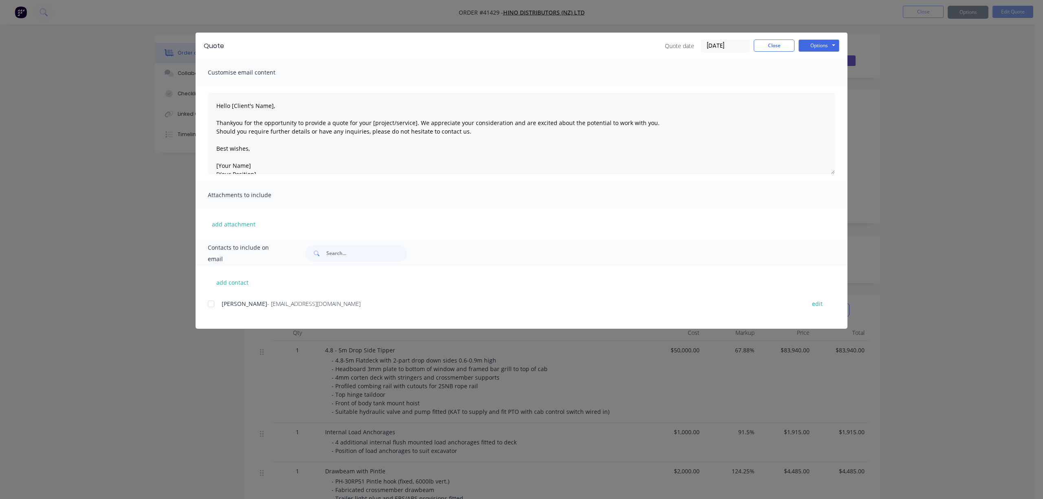
type textarea "Hello [Client's Name], Thankyou for the opportunity to provide a quote for your…"
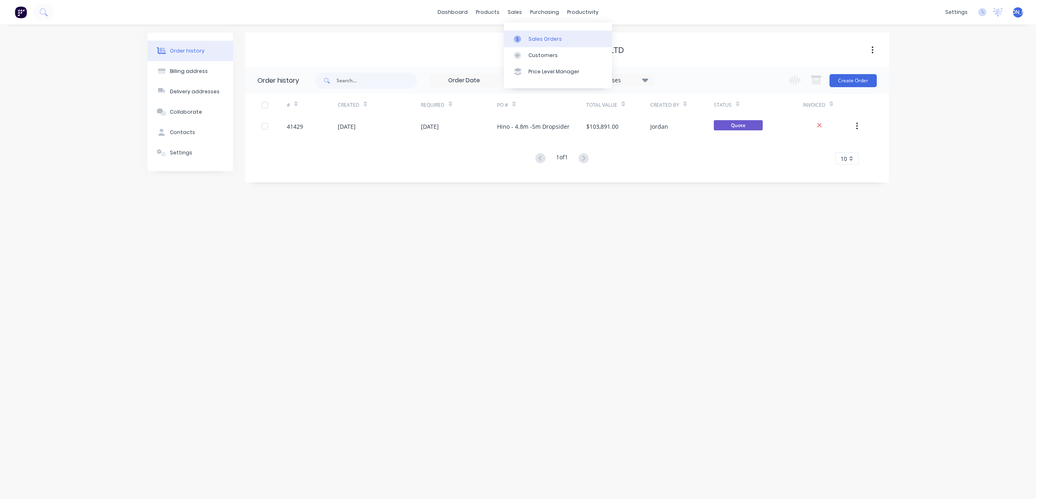
click at [547, 37] on div "Sales Orders" at bounding box center [544, 38] width 33 height 7
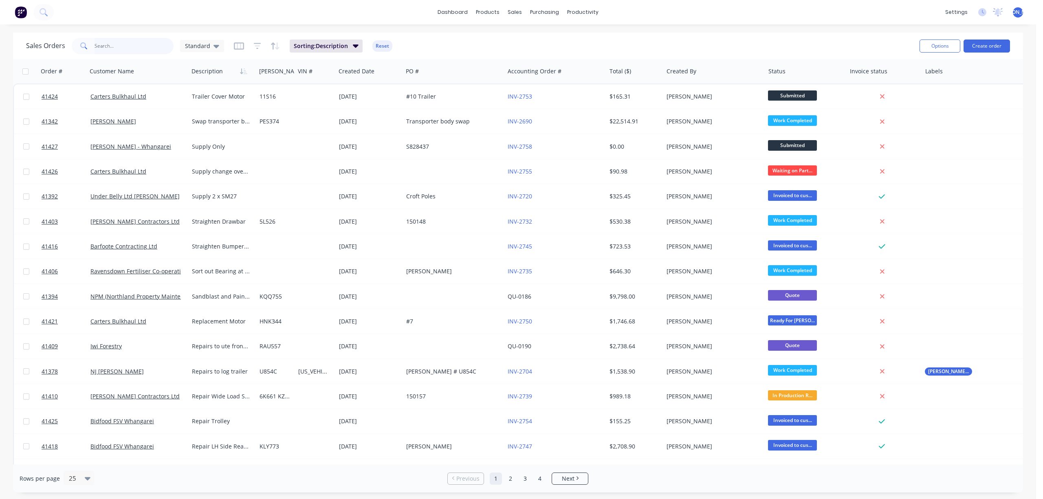
click at [122, 49] on input "text" at bounding box center [134, 46] width 79 height 16
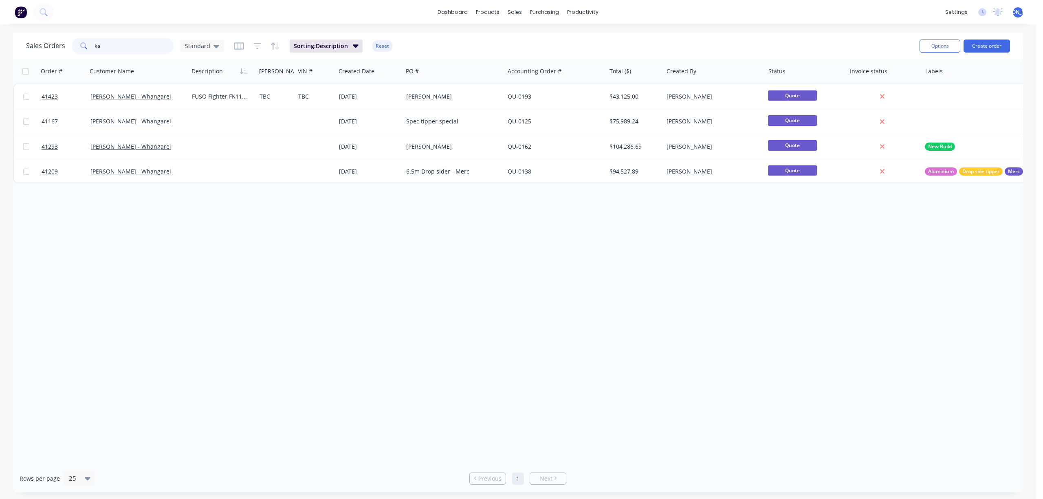
type input "k"
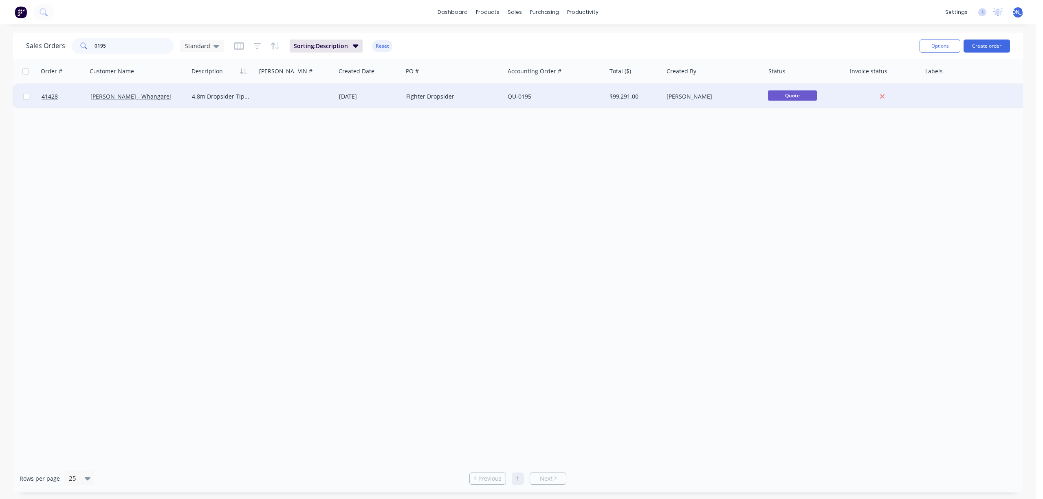
type input "0195"
click at [284, 103] on div at bounding box center [275, 96] width 39 height 24
click at [132, 98] on link "[PERSON_NAME] - Whangarei" at bounding box center [130, 96] width 81 height 8
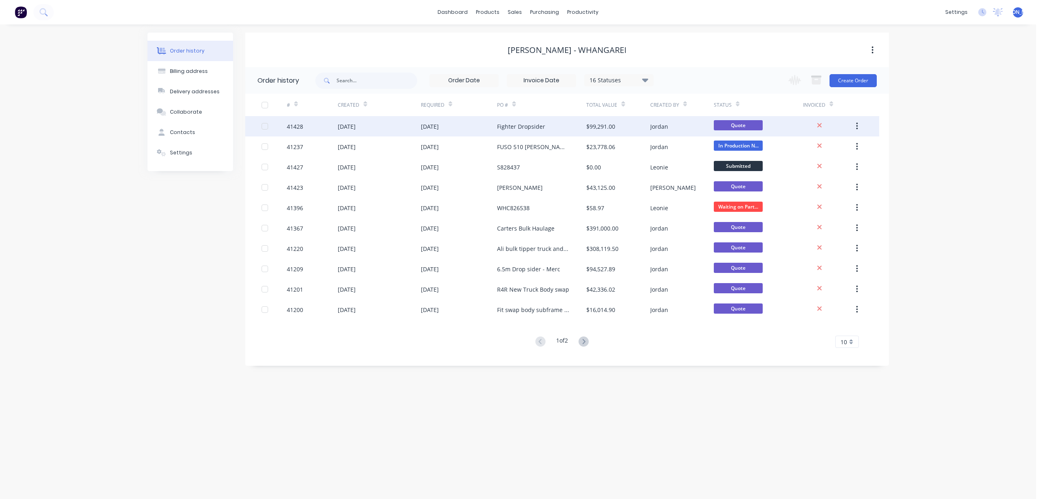
click at [543, 123] on div "Fighter Dropsider" at bounding box center [521, 126] width 48 height 9
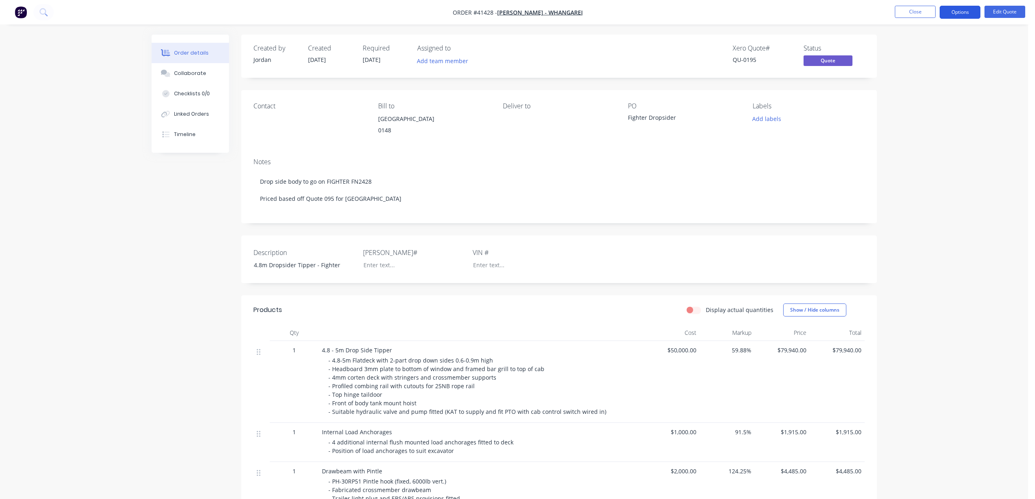
click at [966, 7] on button "Options" at bounding box center [959, 12] width 41 height 13
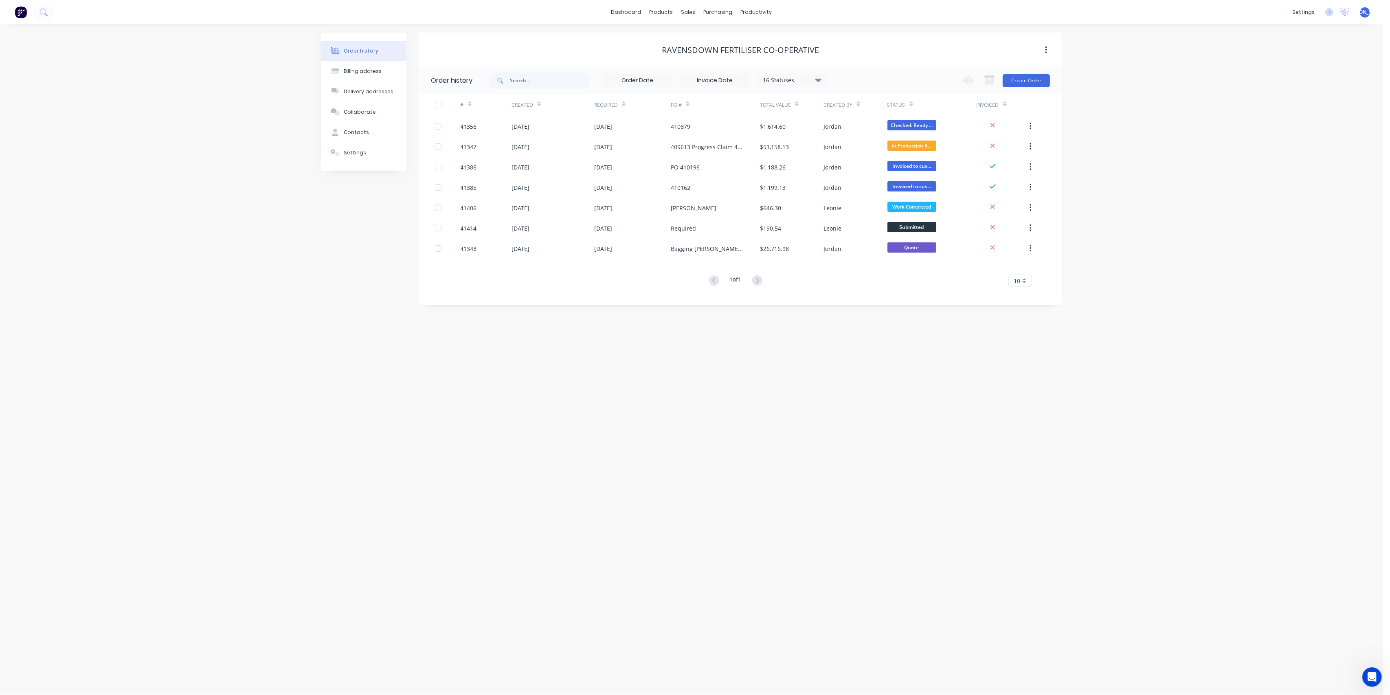
drag, startPoint x: 1184, startPoint y: 84, endPoint x: 1143, endPoint y: 76, distance: 42.2
click at [1177, 83] on div "Order history Billing address Delivery addresses Collaborate Contacts Settings …" at bounding box center [691, 359] width 1383 height 671
click at [705, 34] on link "Sales Orders" at bounding box center [732, 39] width 108 height 16
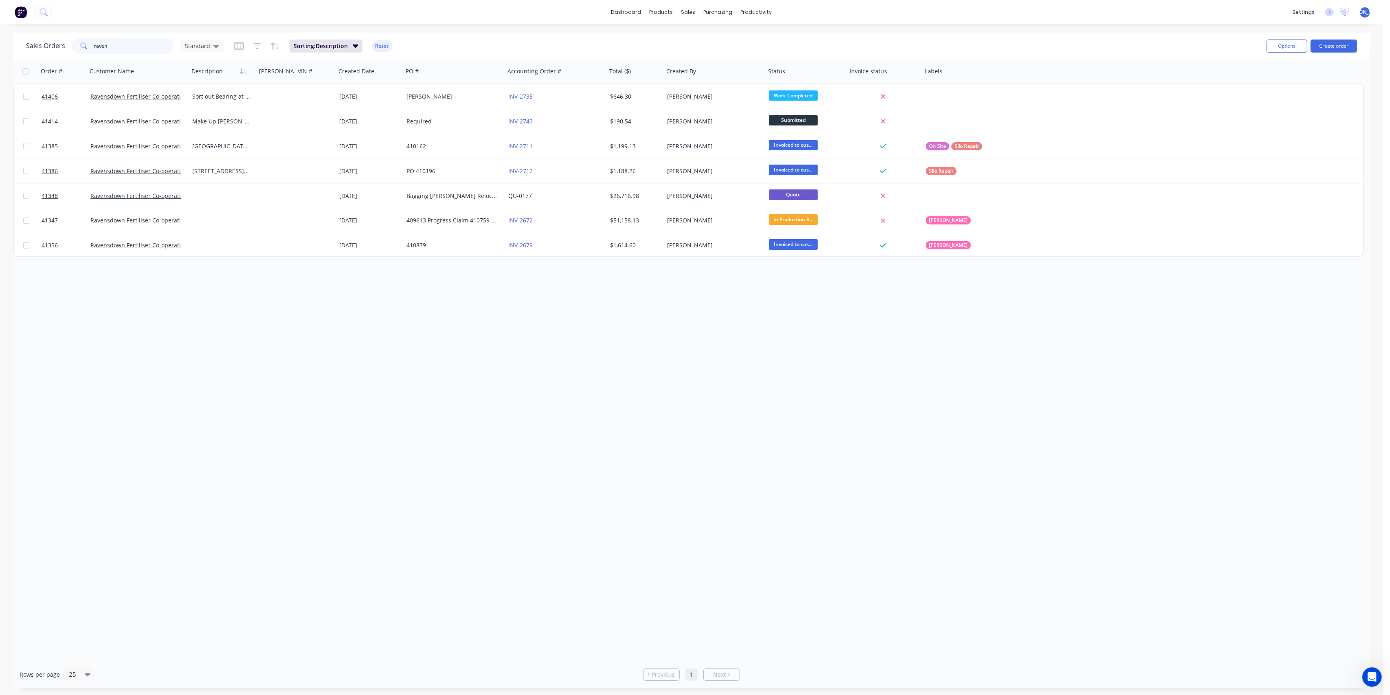
drag, startPoint x: 124, startPoint y: 42, endPoint x: 74, endPoint y: 43, distance: 50.1
click at [74, 43] on div "raven" at bounding box center [123, 46] width 102 height 16
type input "816"
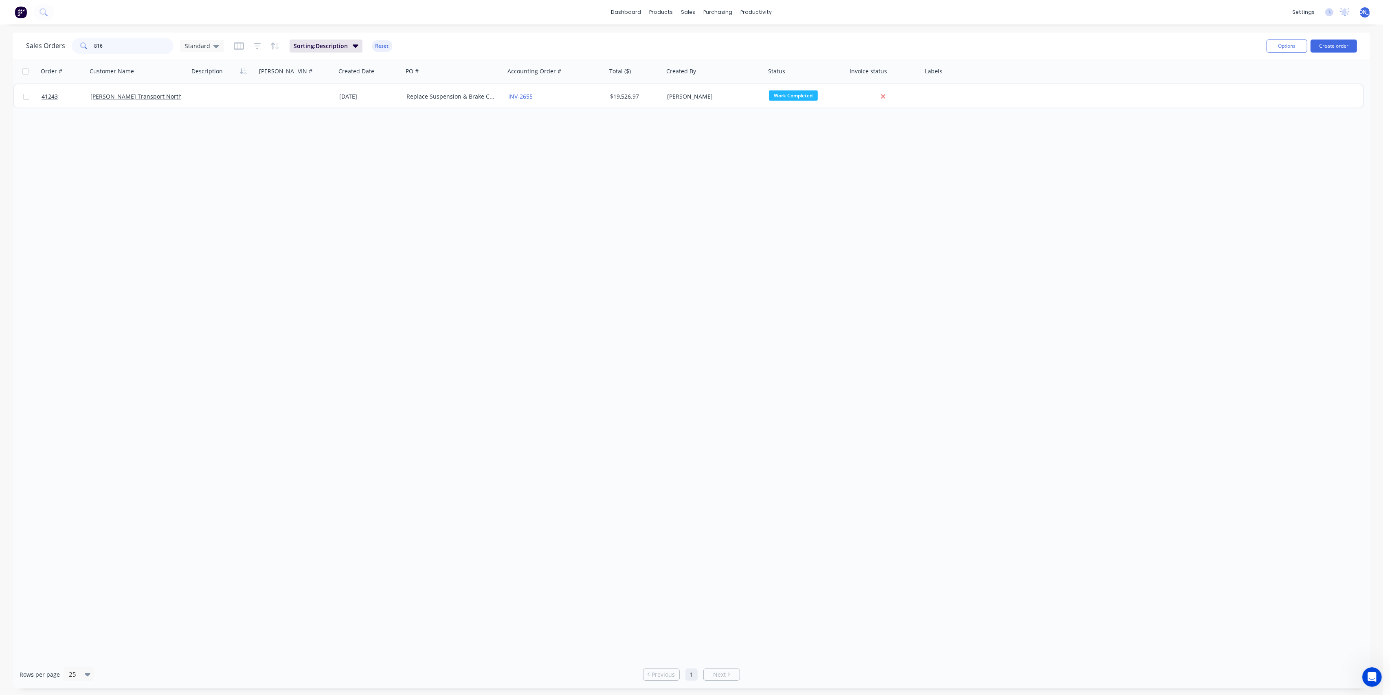
drag, startPoint x: 106, startPoint y: 42, endPoint x: 73, endPoint y: 42, distance: 32.2
click at [74, 43] on div "816" at bounding box center [123, 46] width 102 height 16
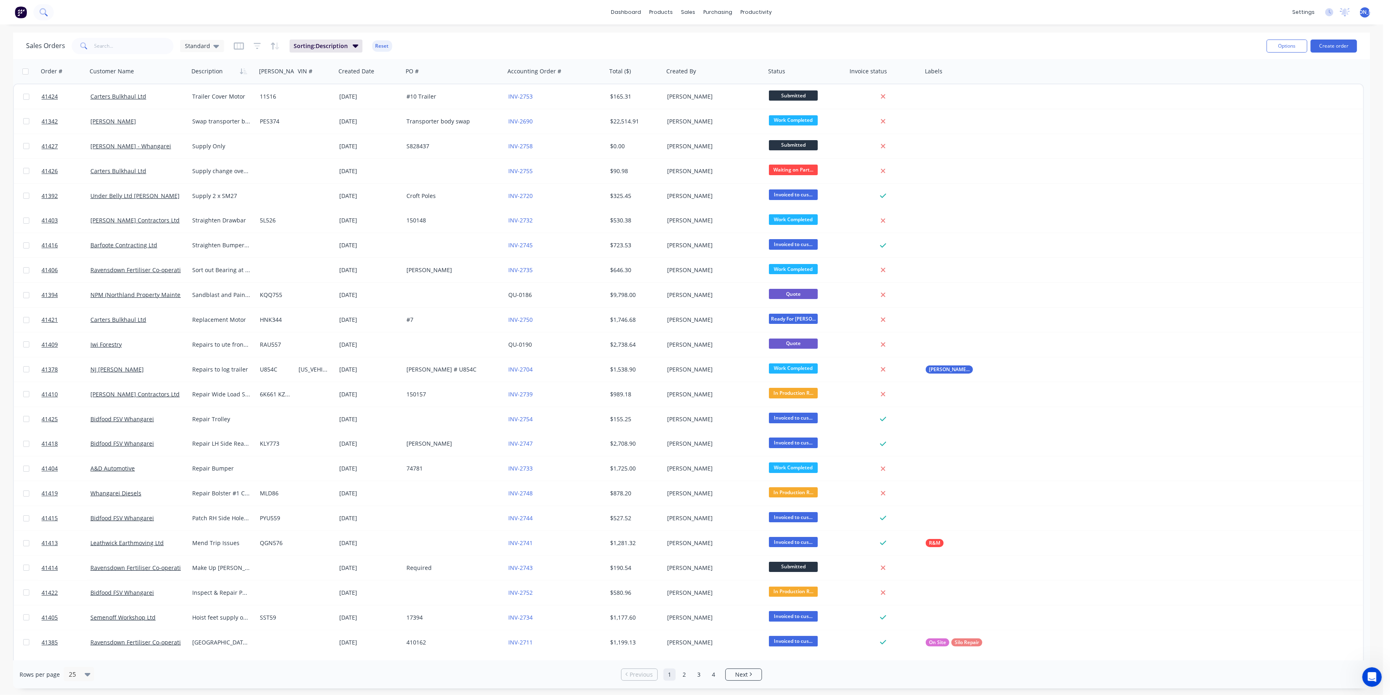
click at [42, 13] on icon at bounding box center [44, 12] width 8 height 8
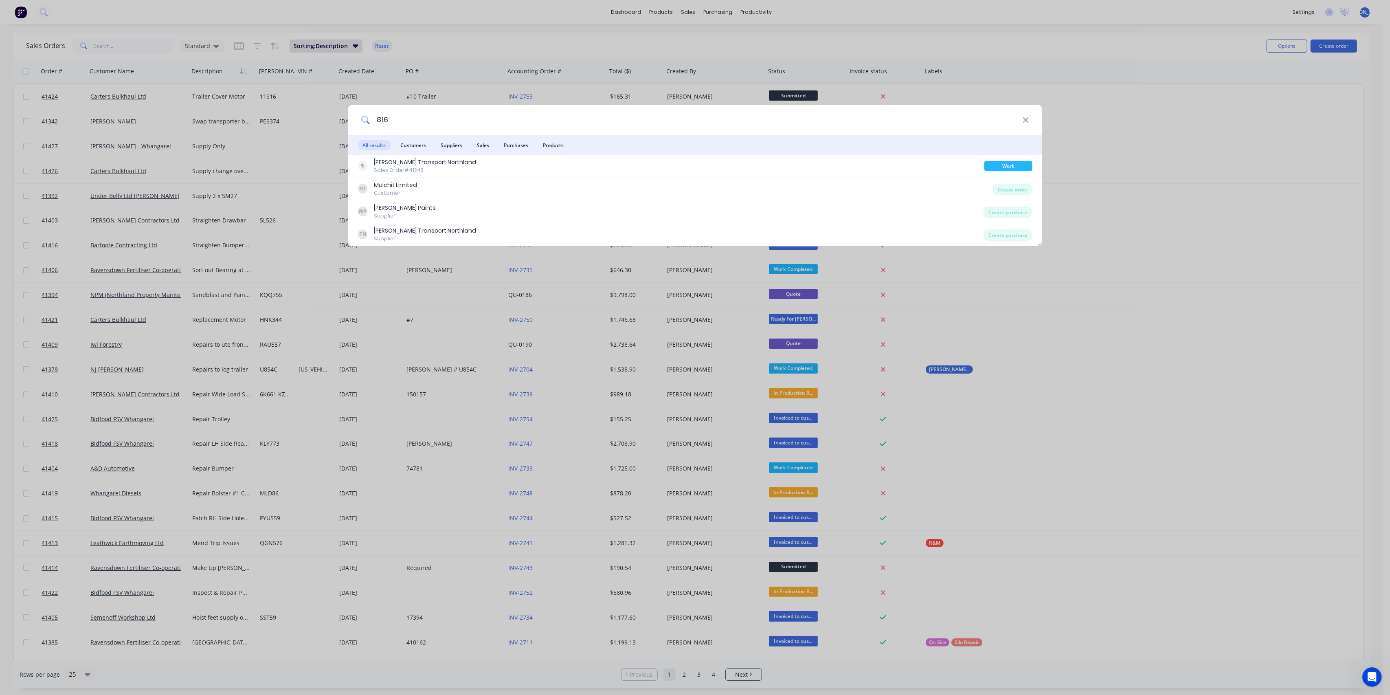
click at [398, 119] on input "816" at bounding box center [696, 120] width 653 height 31
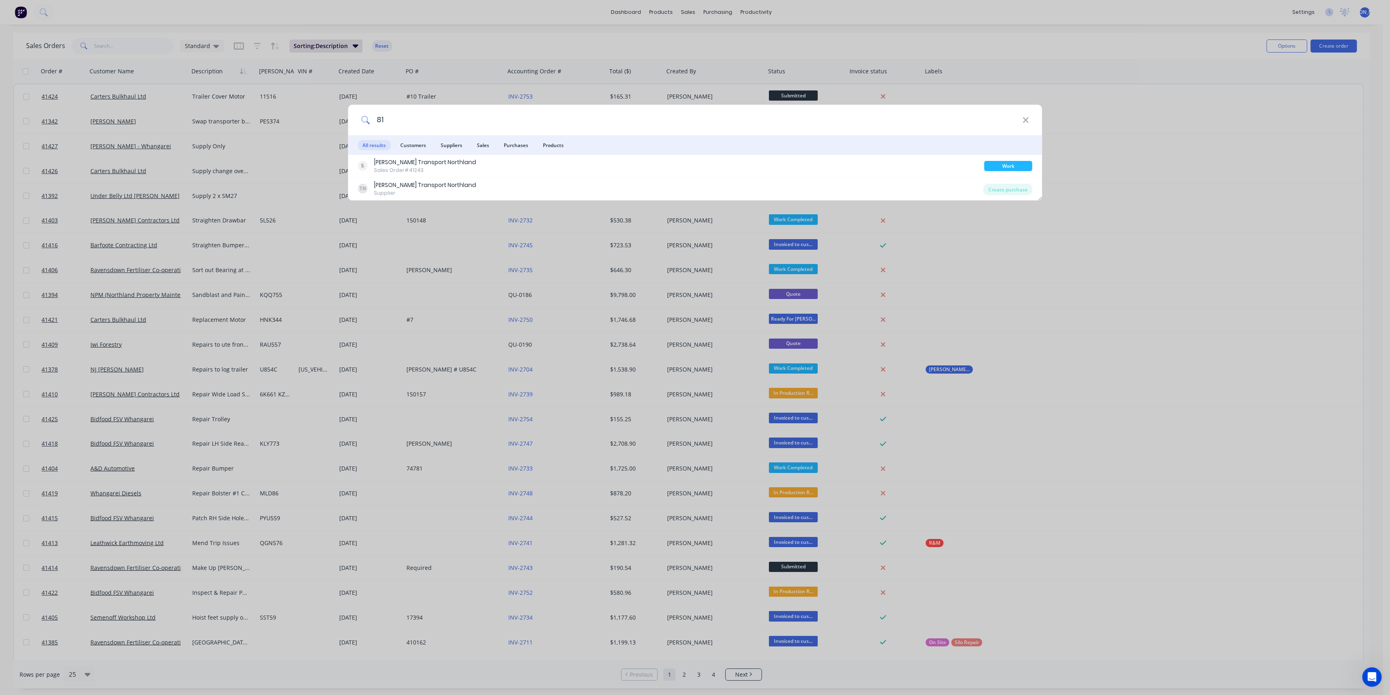
type input "8"
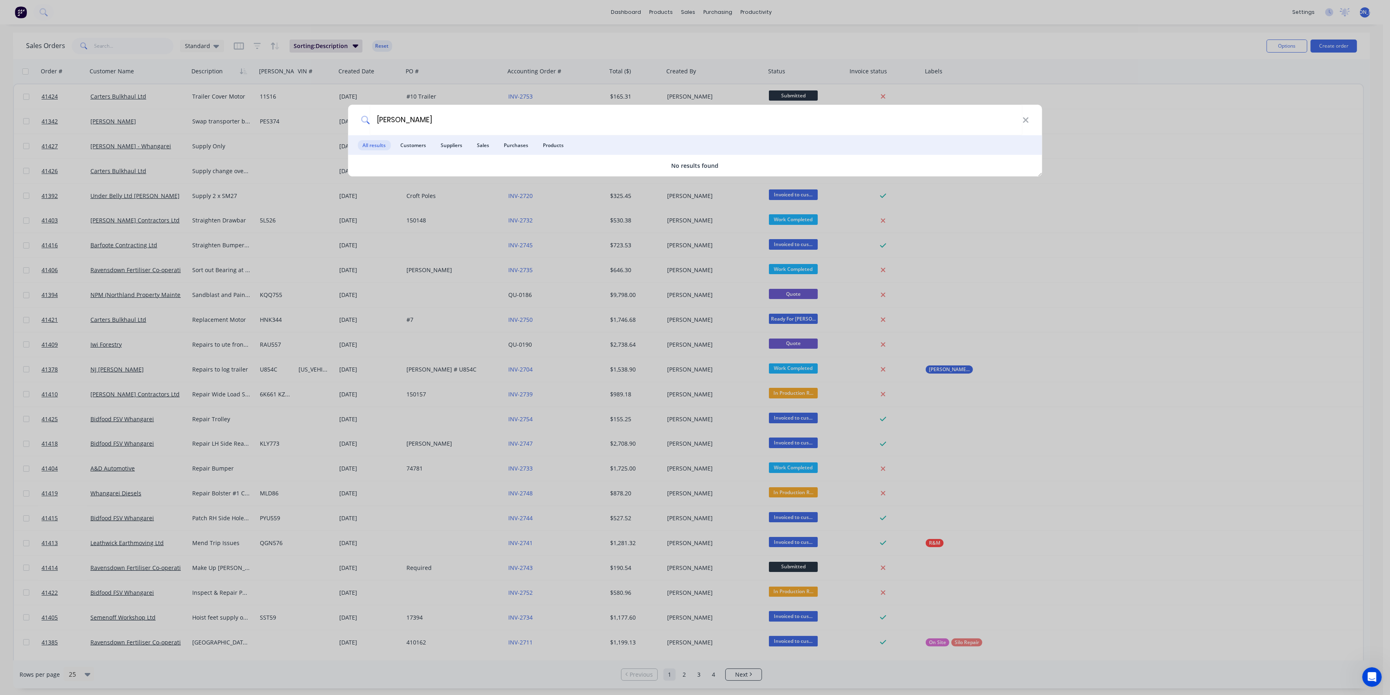
click at [470, 146] on ul "All results Customers Suppliers Sales Purchases Products" at bounding box center [695, 145] width 695 height 20
click at [483, 143] on span "Sales" at bounding box center [483, 145] width 22 height 10
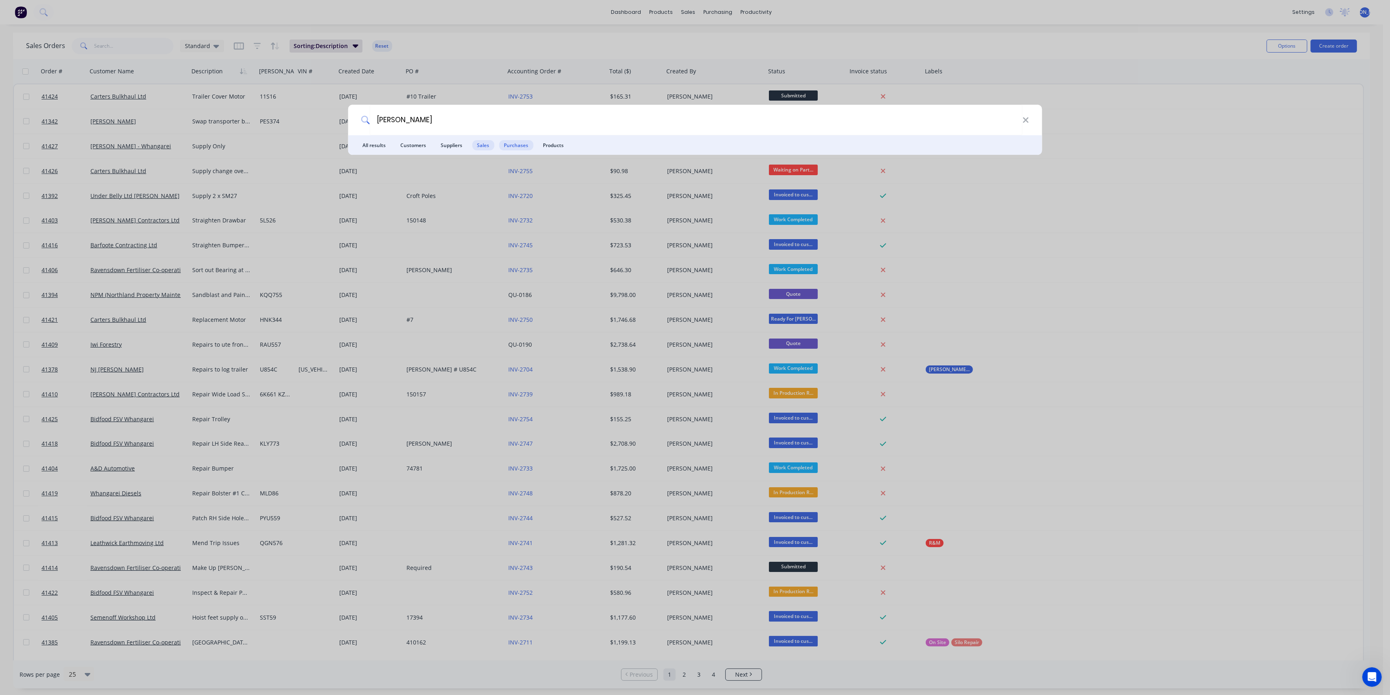
click at [519, 147] on span "Purchases" at bounding box center [516, 145] width 34 height 10
click at [414, 141] on span "Customers" at bounding box center [413, 145] width 35 height 10
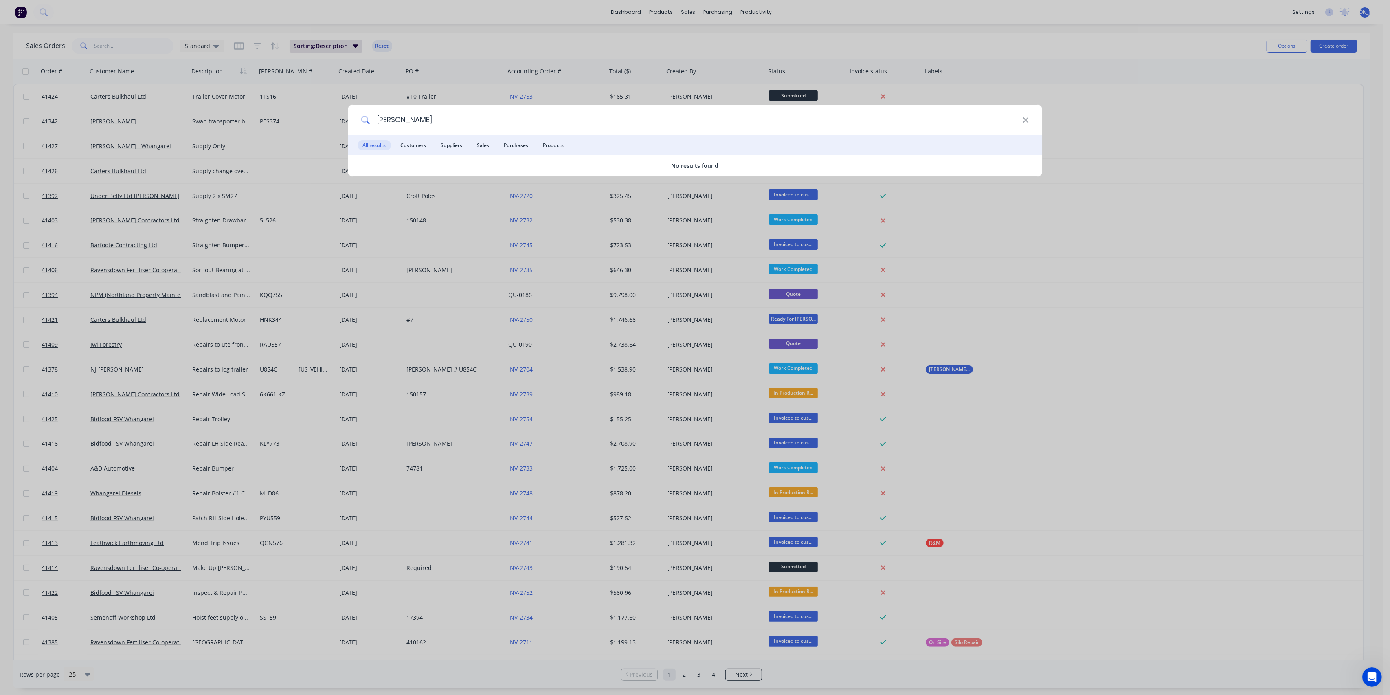
drag, startPoint x: 394, startPoint y: 116, endPoint x: 361, endPoint y: 114, distance: 33.4
click at [362, 114] on div "[PERSON_NAME]" at bounding box center [695, 120] width 695 height 31
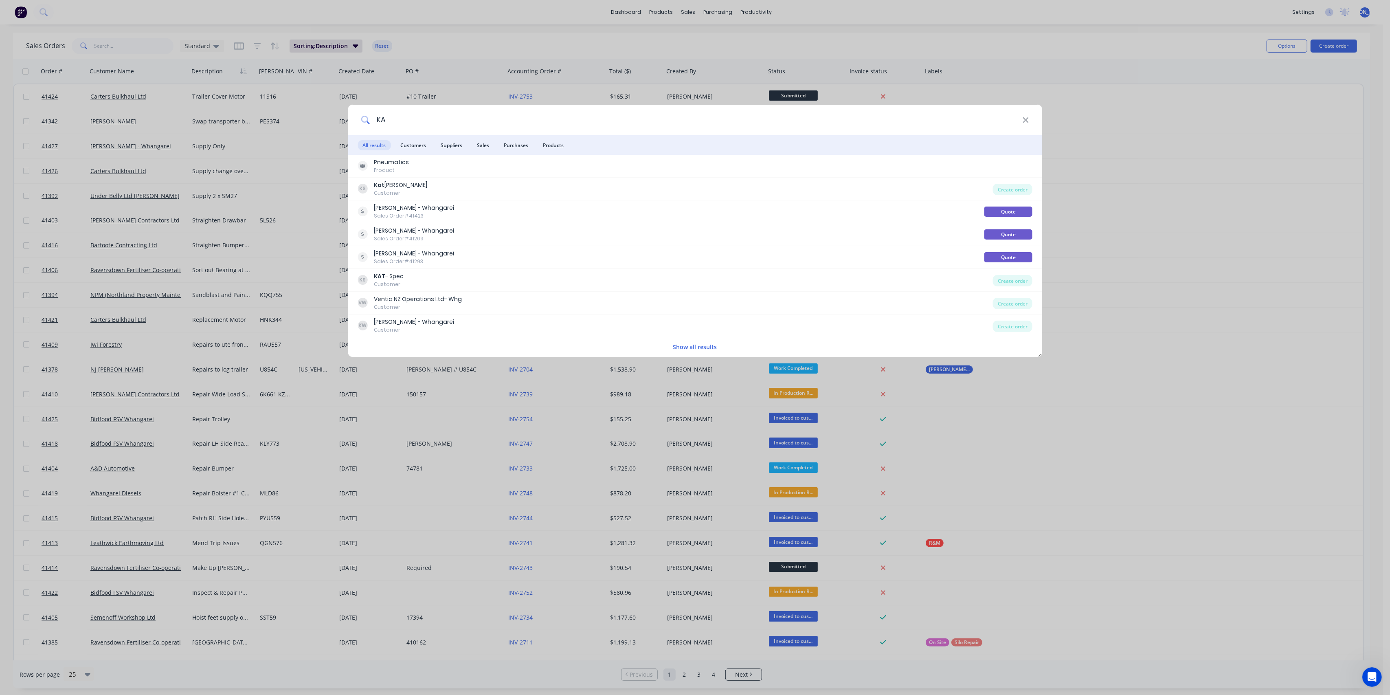
type input "K"
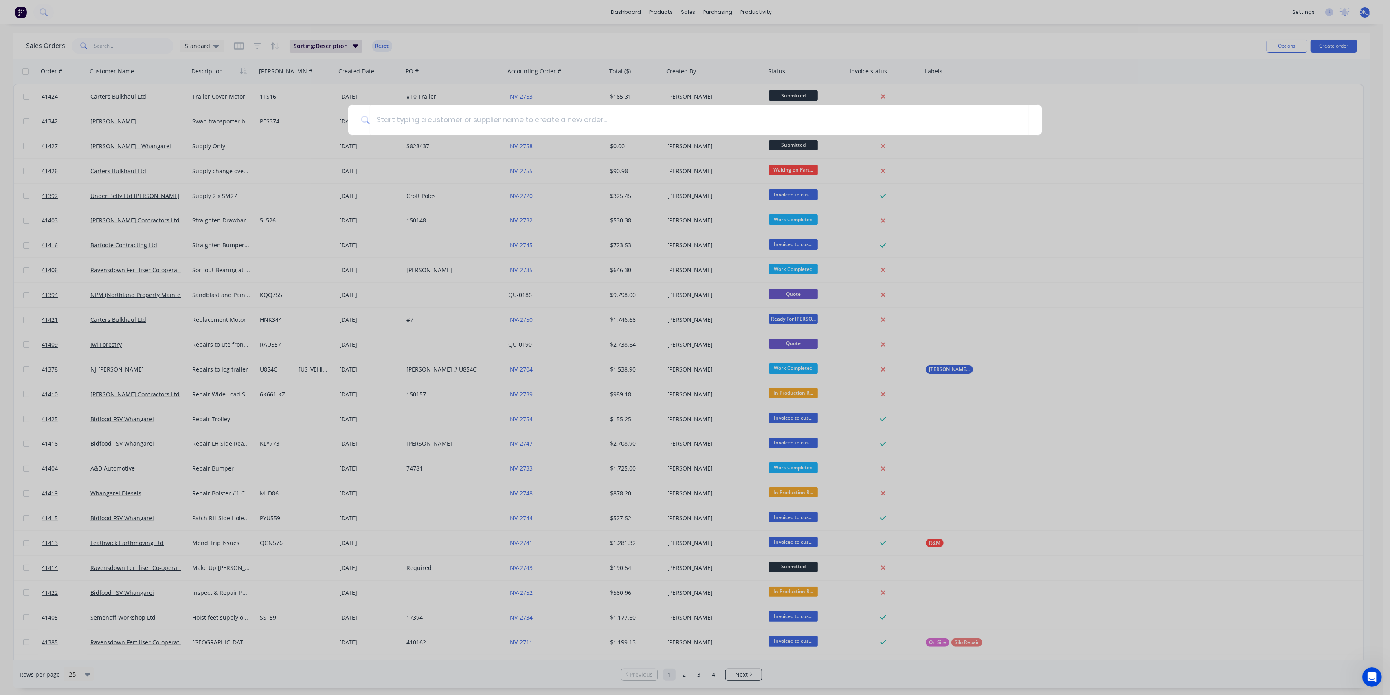
click at [483, 18] on div at bounding box center [695, 347] width 1390 height 695
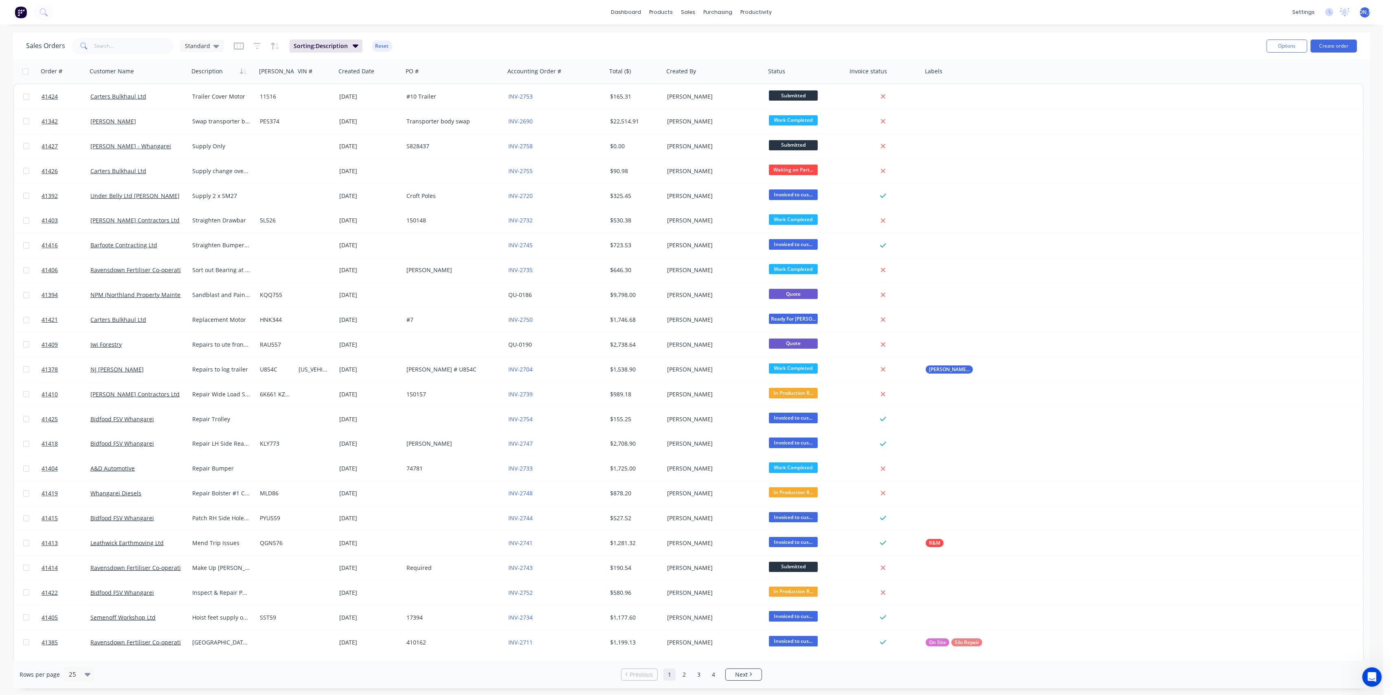
click at [485, 41] on div "Sales Orders Standard Sorting: Description Reset" at bounding box center [643, 46] width 1234 height 20
click at [1337, 47] on button "Create order" at bounding box center [1334, 46] width 46 height 13
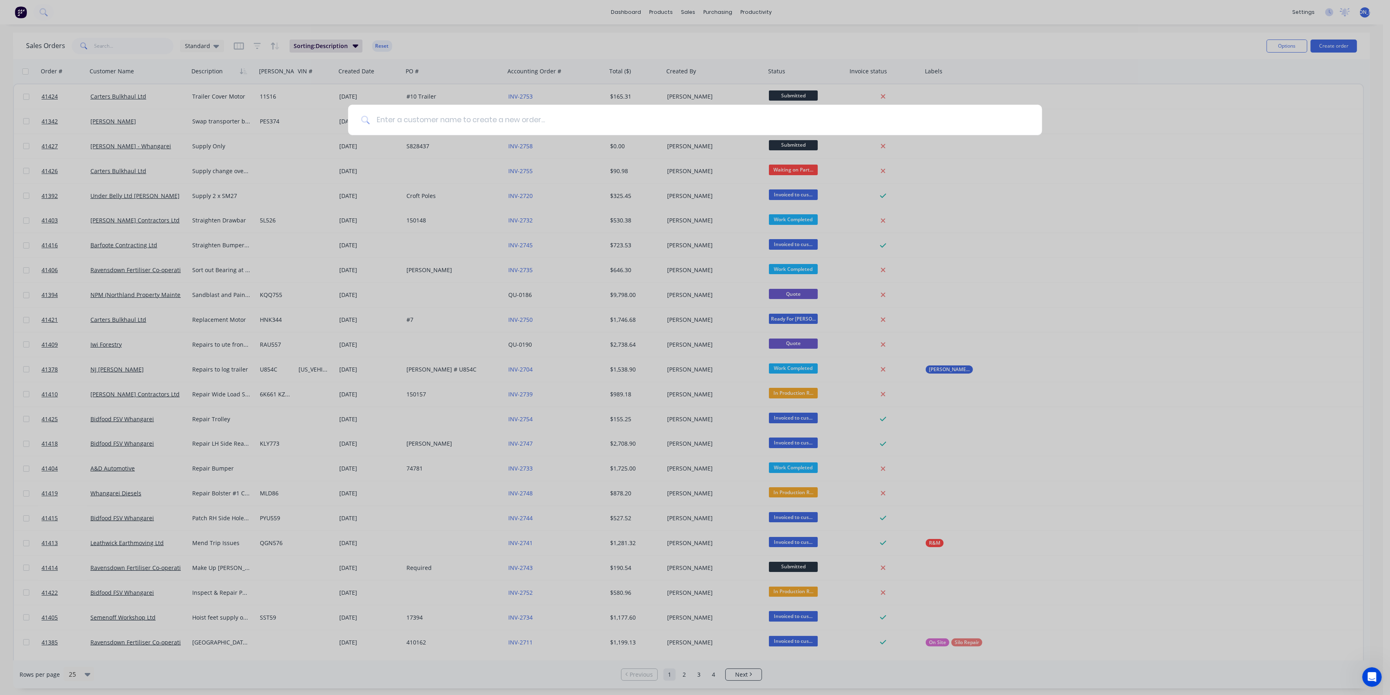
click at [408, 119] on input at bounding box center [700, 120] width 660 height 31
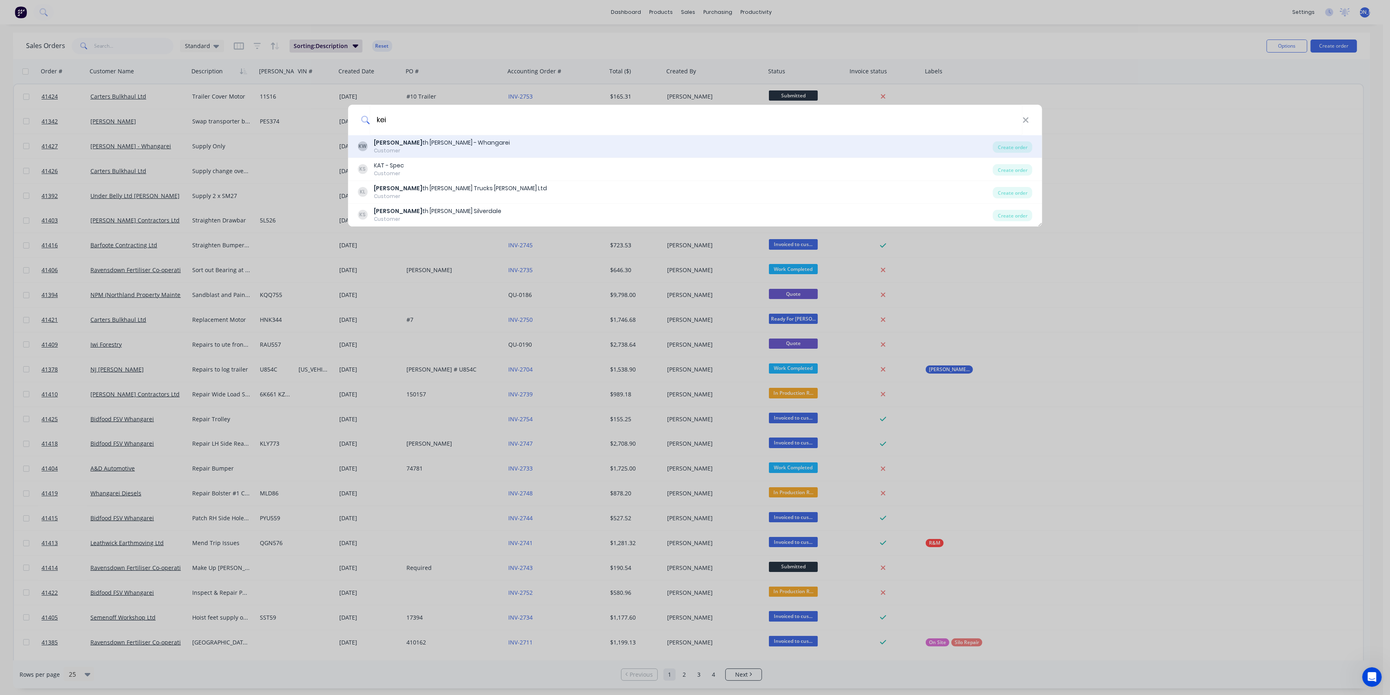
type input "kei"
click at [417, 140] on div "[PERSON_NAME] - Whangarei" at bounding box center [442, 143] width 136 height 9
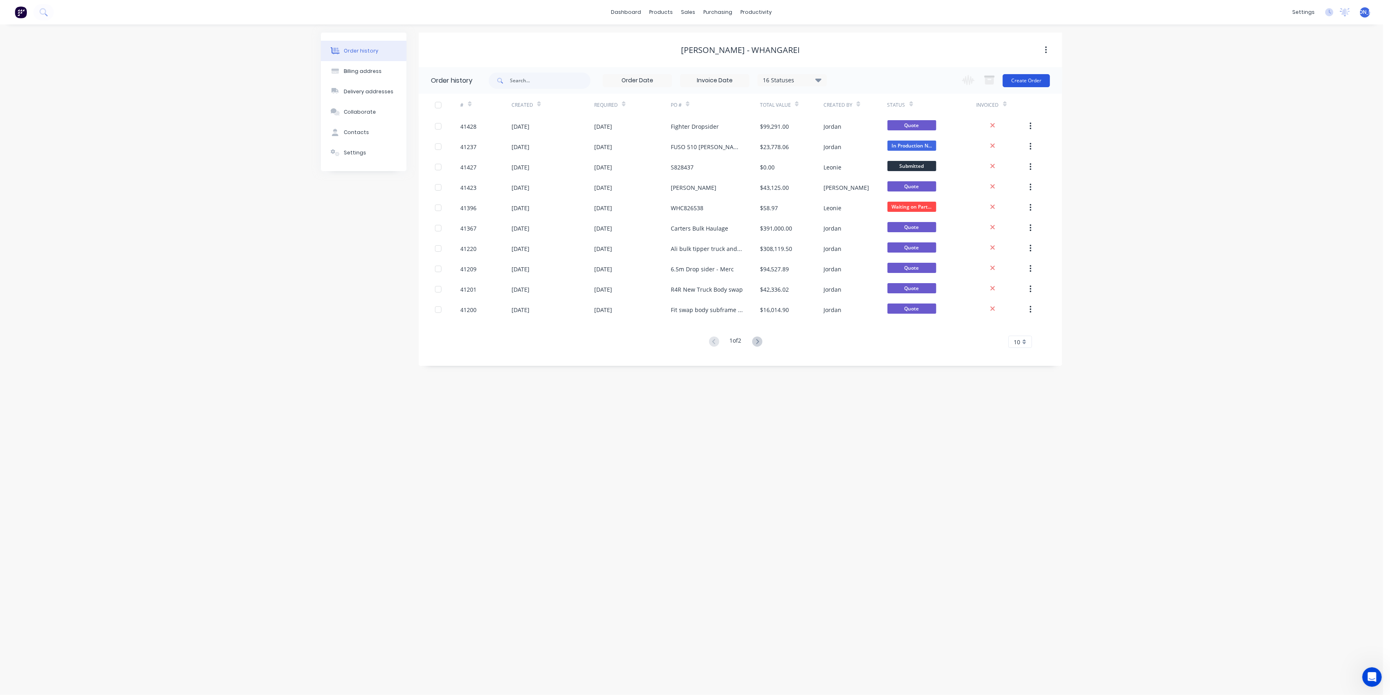
click at [1023, 81] on button "Create Order" at bounding box center [1026, 80] width 47 height 13
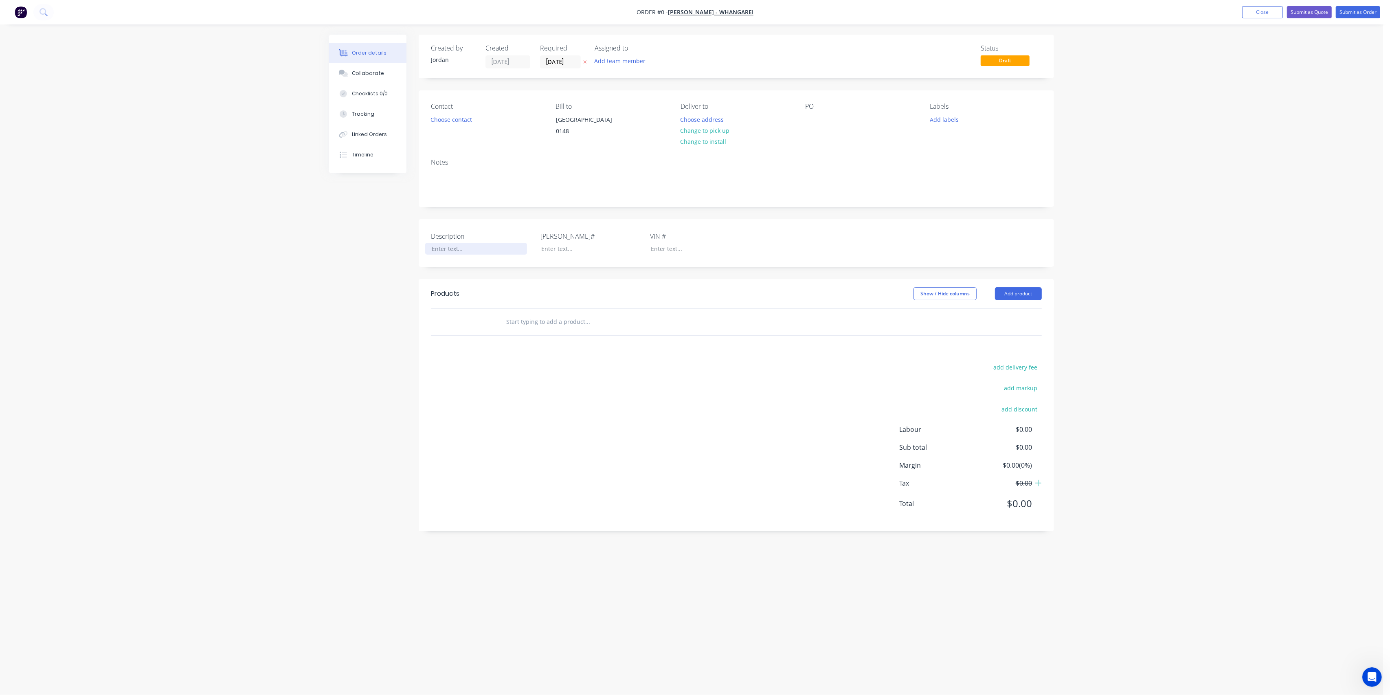
click at [449, 255] on div at bounding box center [476, 249] width 102 height 12
click at [538, 270] on div "Creating draft order... Loading... Order details Collaborate Checklists 0/0 Tra…" at bounding box center [691, 332] width 741 height 595
click at [556, 335] on input "text" at bounding box center [587, 330] width 163 height 16
click at [1030, 309] on button "Add product" at bounding box center [1018, 302] width 47 height 13
click at [564, 339] on input "text" at bounding box center [587, 330] width 163 height 16
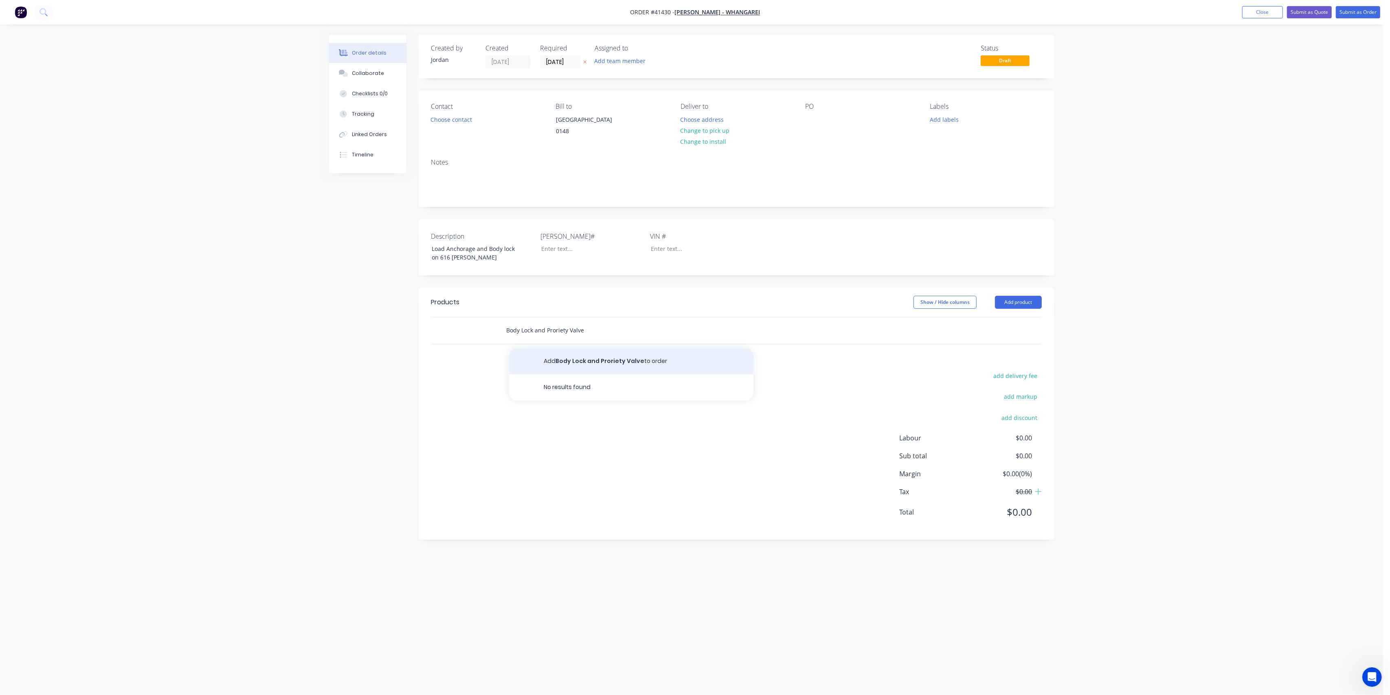
type input "Body Lock and Proriety Valve"
click at [617, 370] on button "Add Body Lock and Proriety Valve to order" at bounding box center [631, 361] width 244 height 26
click at [584, 439] on div "add delivery fee add markup add discount Labour $0.00 Sub total $0.00 Margin $0…" at bounding box center [736, 501] width 611 height 157
click at [309, 334] on div "Order details Collaborate Checklists 0/0 Tracking Linked Orders Timeline Order …" at bounding box center [691, 347] width 1383 height 695
click at [812, 119] on div at bounding box center [811, 120] width 13 height 12
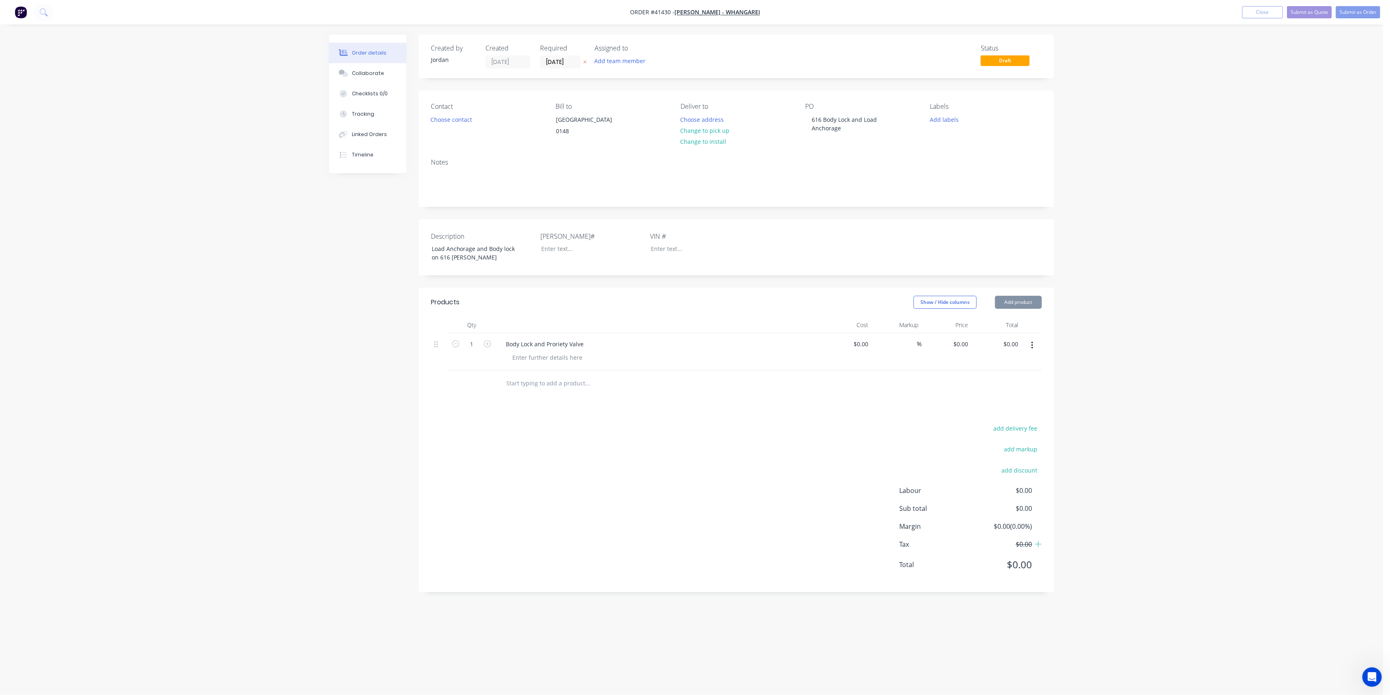
click at [825, 152] on div "Contact Choose contact [PERSON_NAME] to PO [GEOGRAPHIC_DATA] 0148 Deliver to Ch…" at bounding box center [737, 121] width 636 height 62
click at [1356, 13] on button "Submit as Order" at bounding box center [1358, 12] width 44 height 12
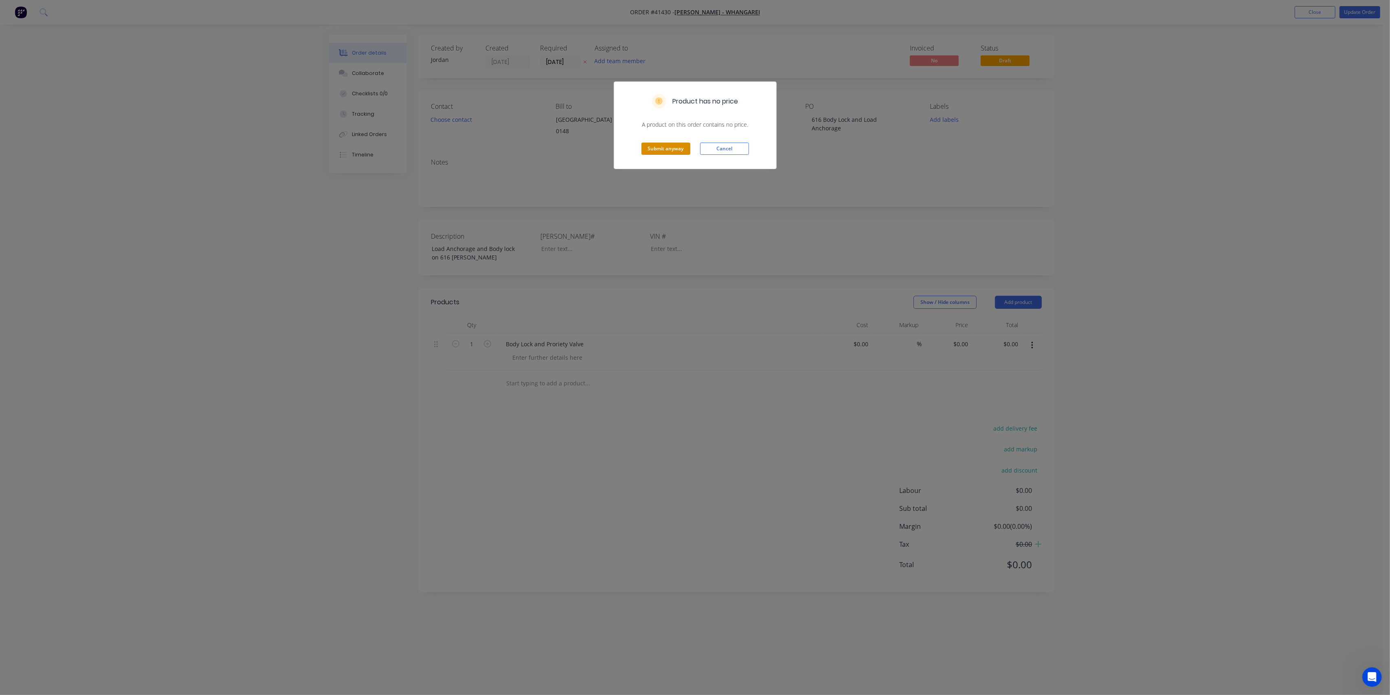
click at [672, 147] on button "Submit anyway" at bounding box center [666, 149] width 49 height 12
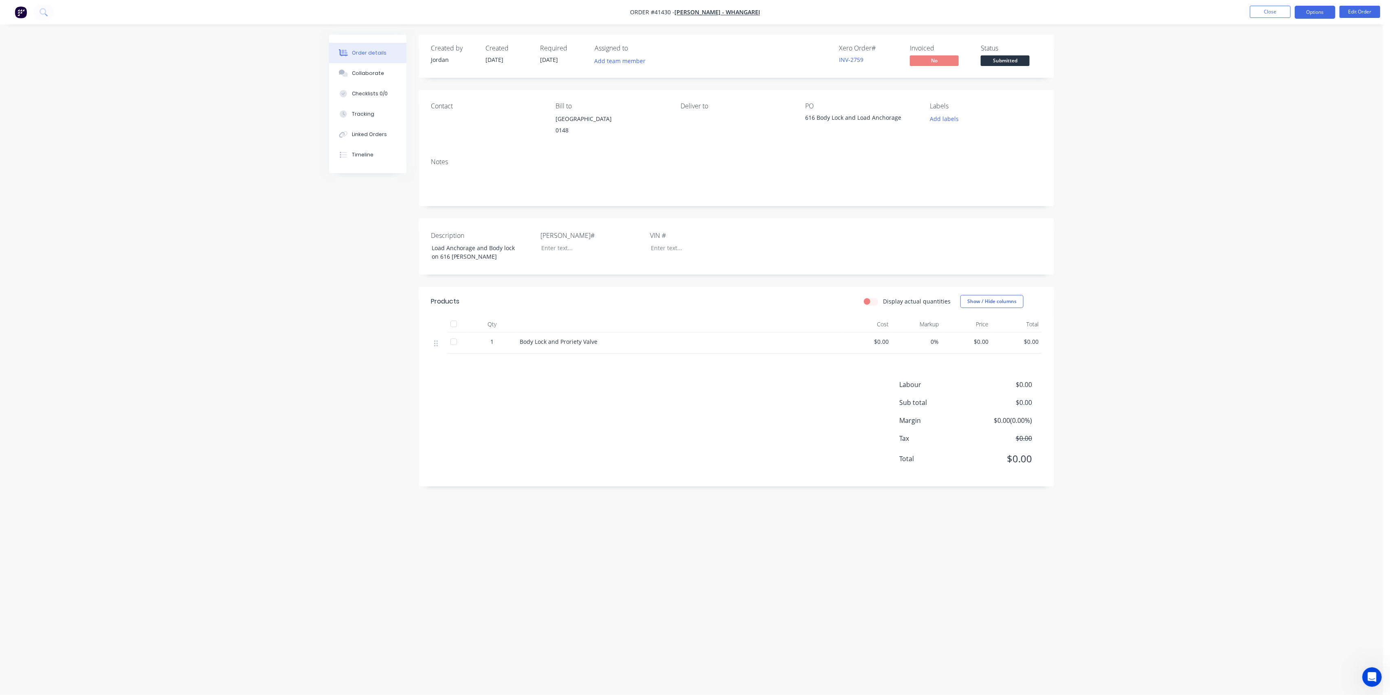
click at [1313, 7] on button "Options" at bounding box center [1315, 12] width 41 height 13
click at [1292, 145] on div "Purchase Products" at bounding box center [1291, 147] width 75 height 12
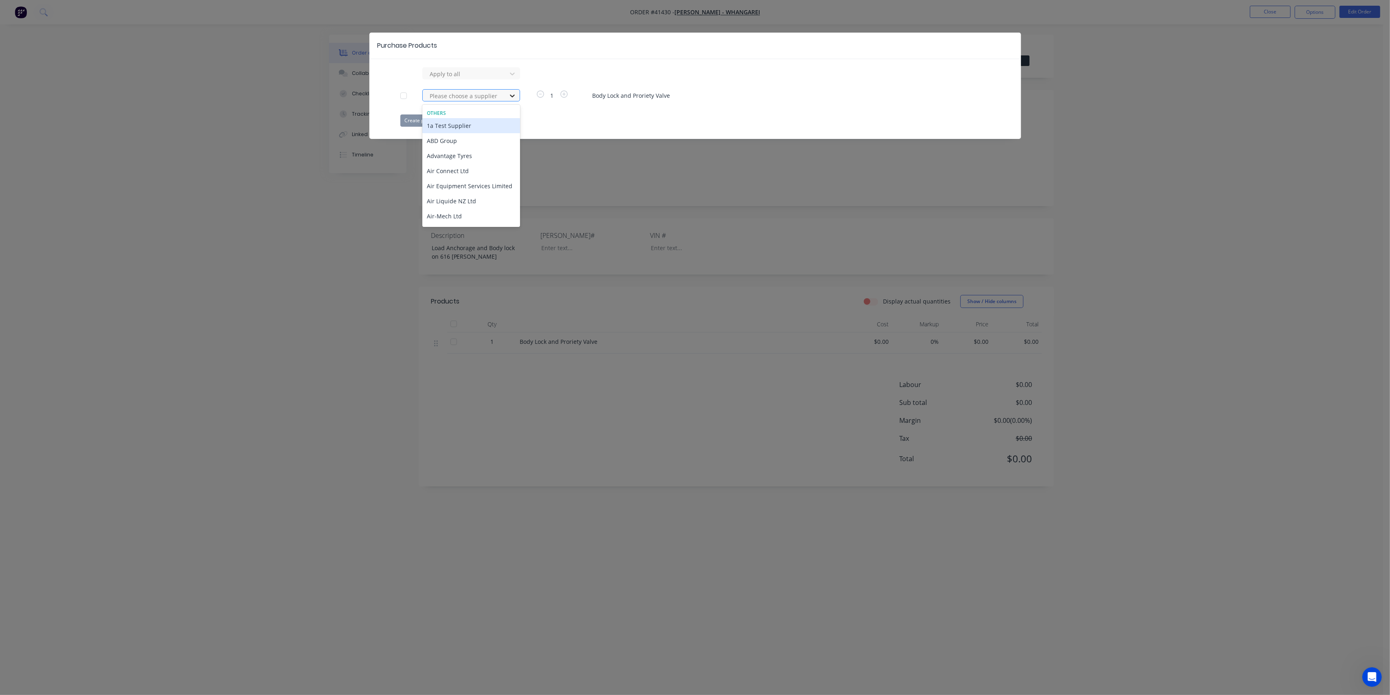
click at [509, 95] on icon at bounding box center [512, 96] width 8 height 8
type input "THS"
click at [480, 126] on div "THS Transport Hydraulic Soluti" at bounding box center [471, 125] width 98 height 15
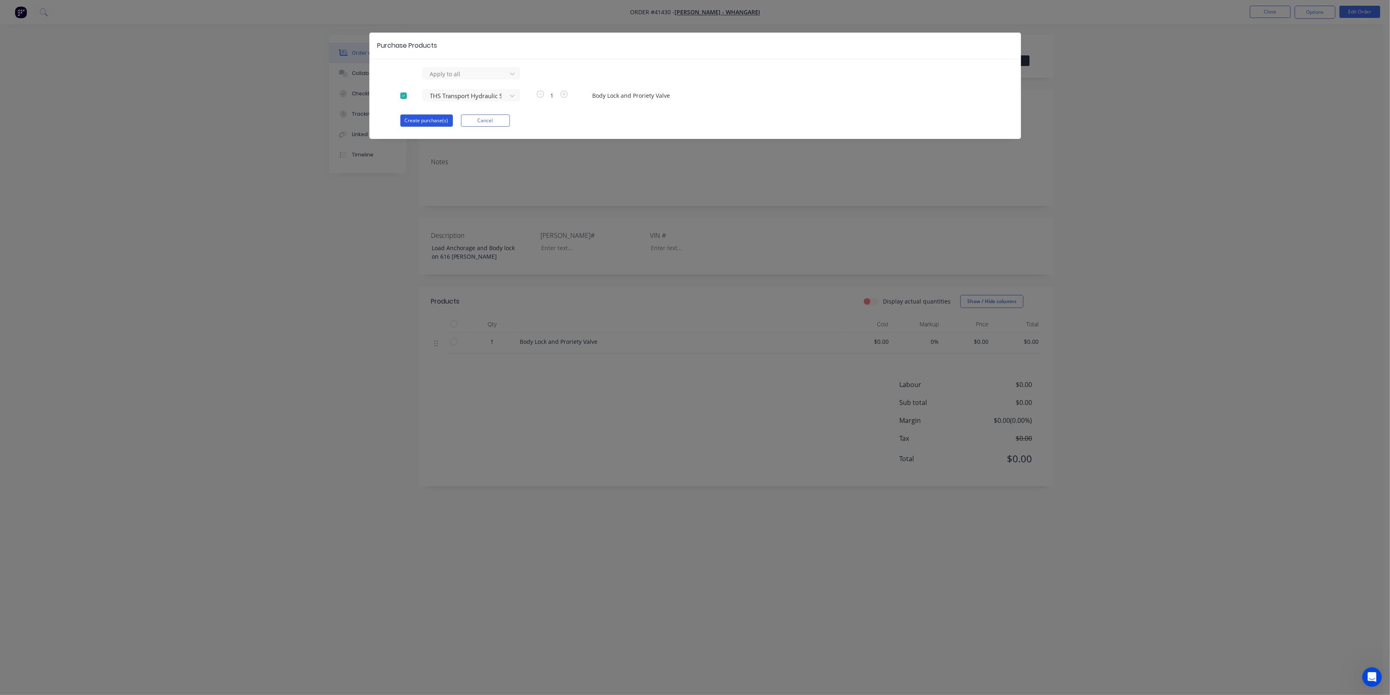
click at [430, 119] on button "Create purchase(s)" at bounding box center [426, 120] width 53 height 12
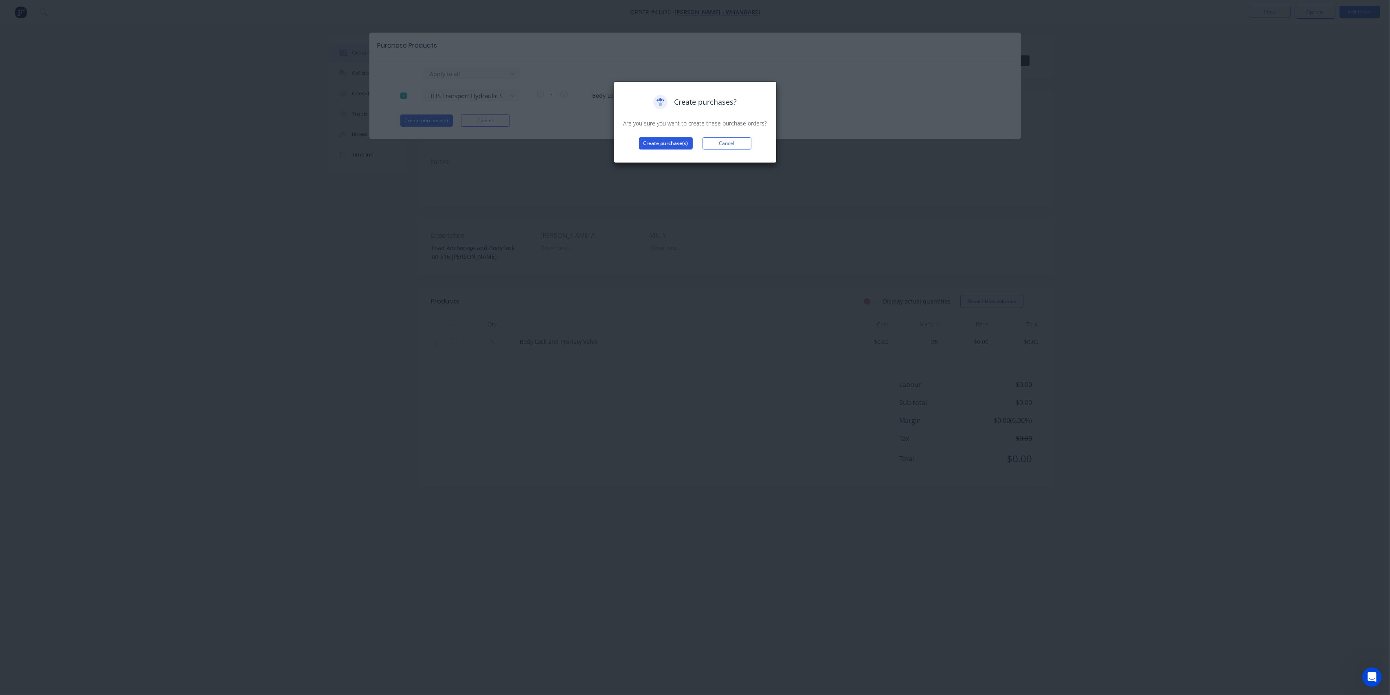
click at [674, 144] on button "Create purchase(s)" at bounding box center [666, 143] width 54 height 12
click at [671, 156] on button "View purchase(s)" at bounding box center [666, 156] width 49 height 12
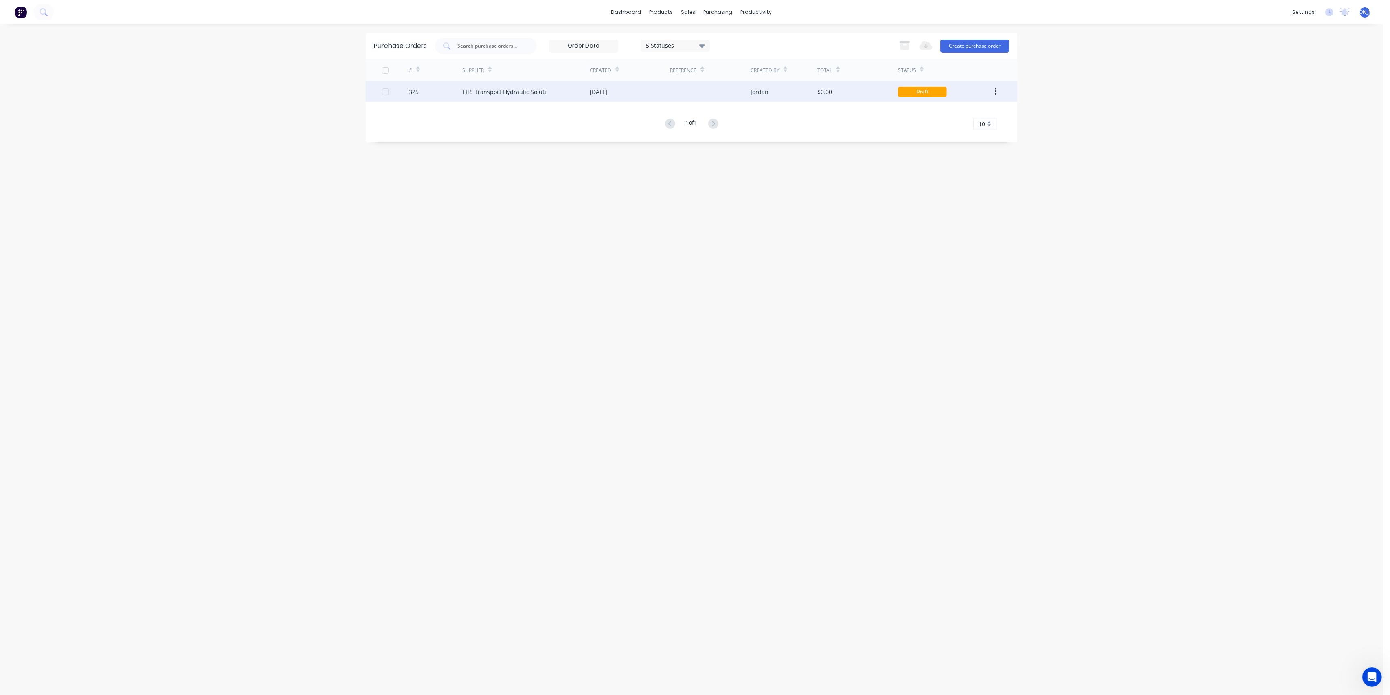
click at [515, 94] on div "THS Transport Hydraulic Soluti" at bounding box center [504, 92] width 84 height 9
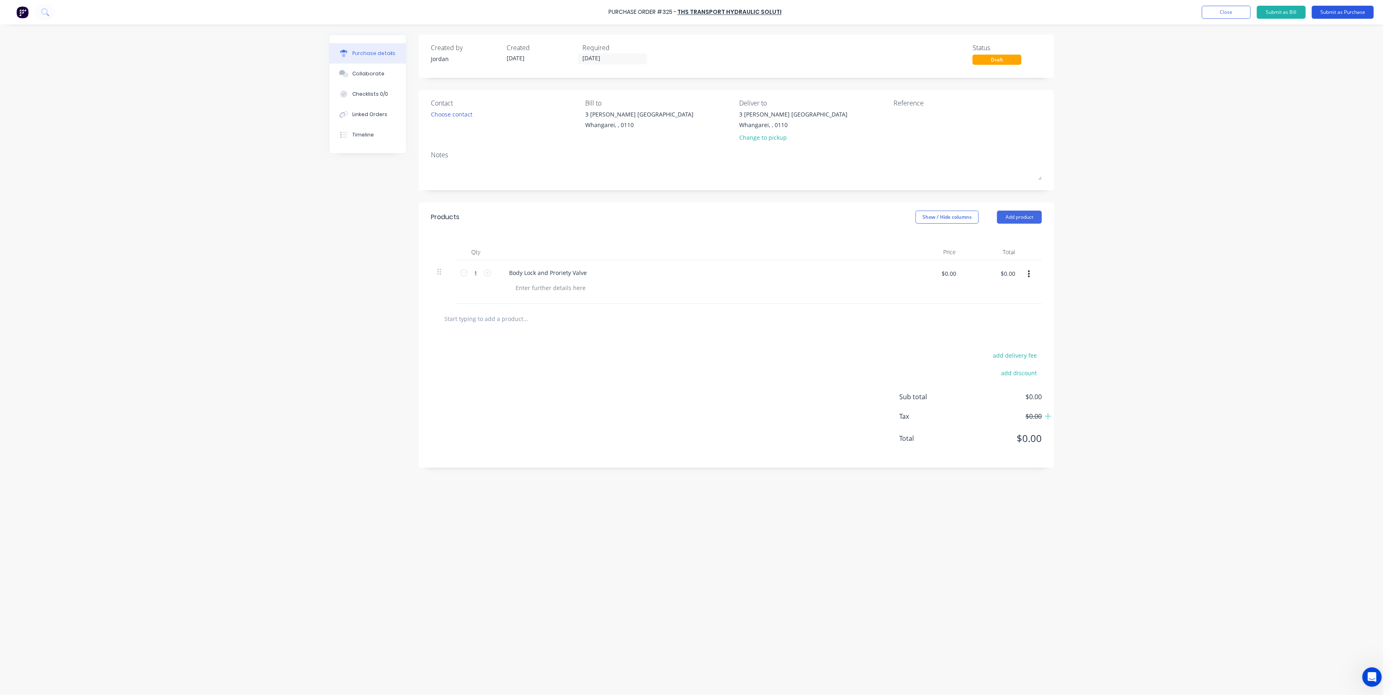
click at [1360, 11] on button "Submit as Purchase" at bounding box center [1343, 12] width 62 height 13
click at [1302, 12] on button "Options" at bounding box center [1298, 12] width 41 height 13
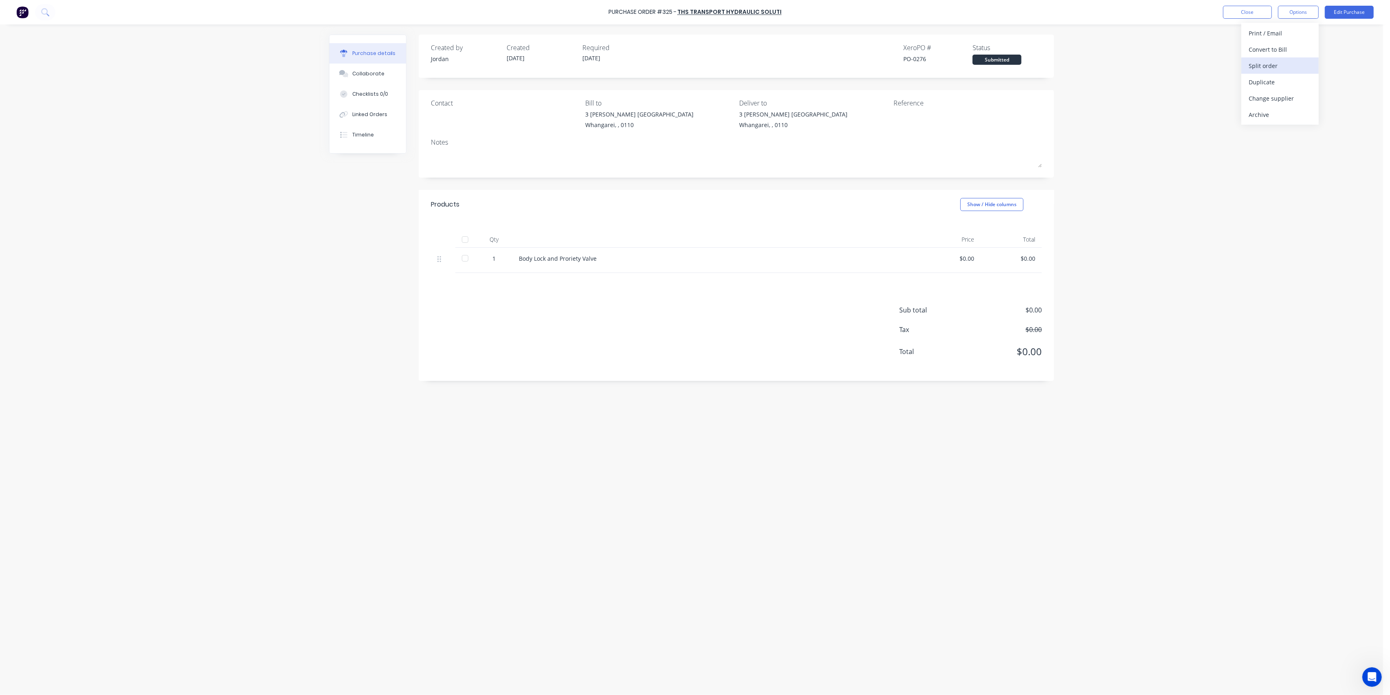
click at [1283, 65] on div "Split order" at bounding box center [1280, 66] width 63 height 12
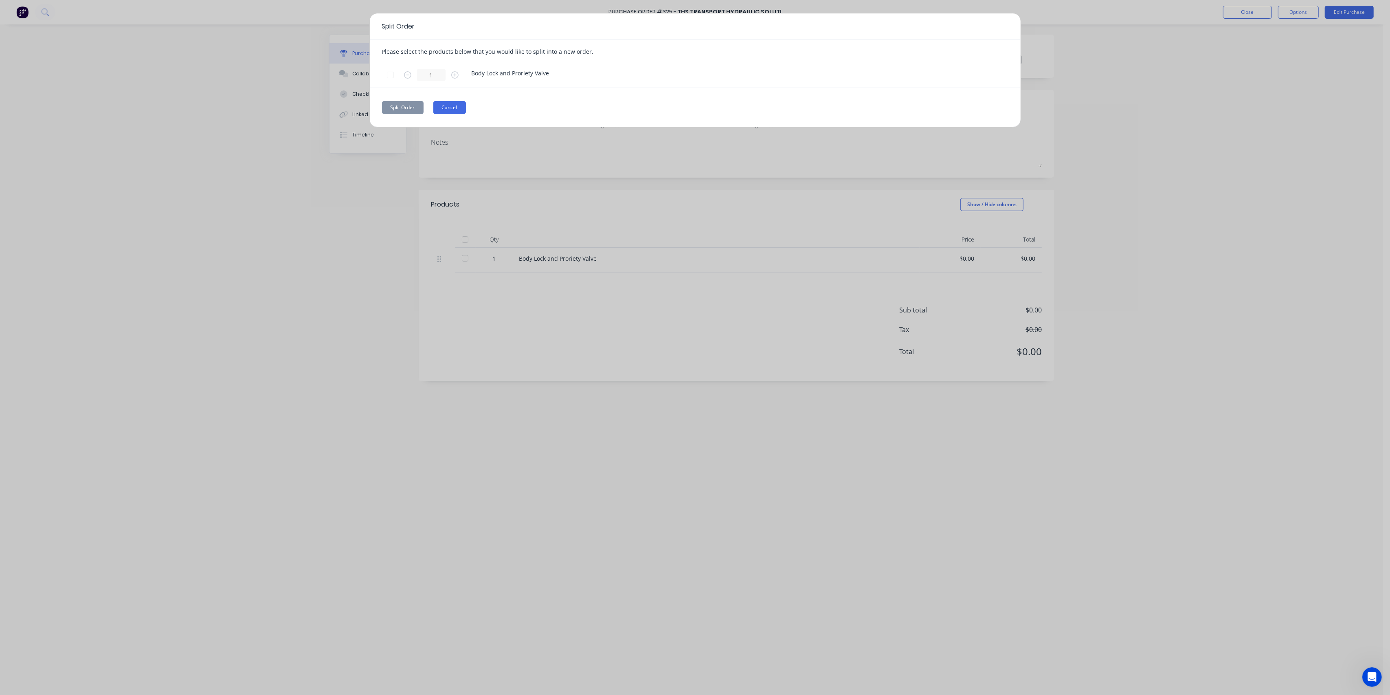
click at [460, 106] on button "Cancel" at bounding box center [449, 107] width 33 height 13
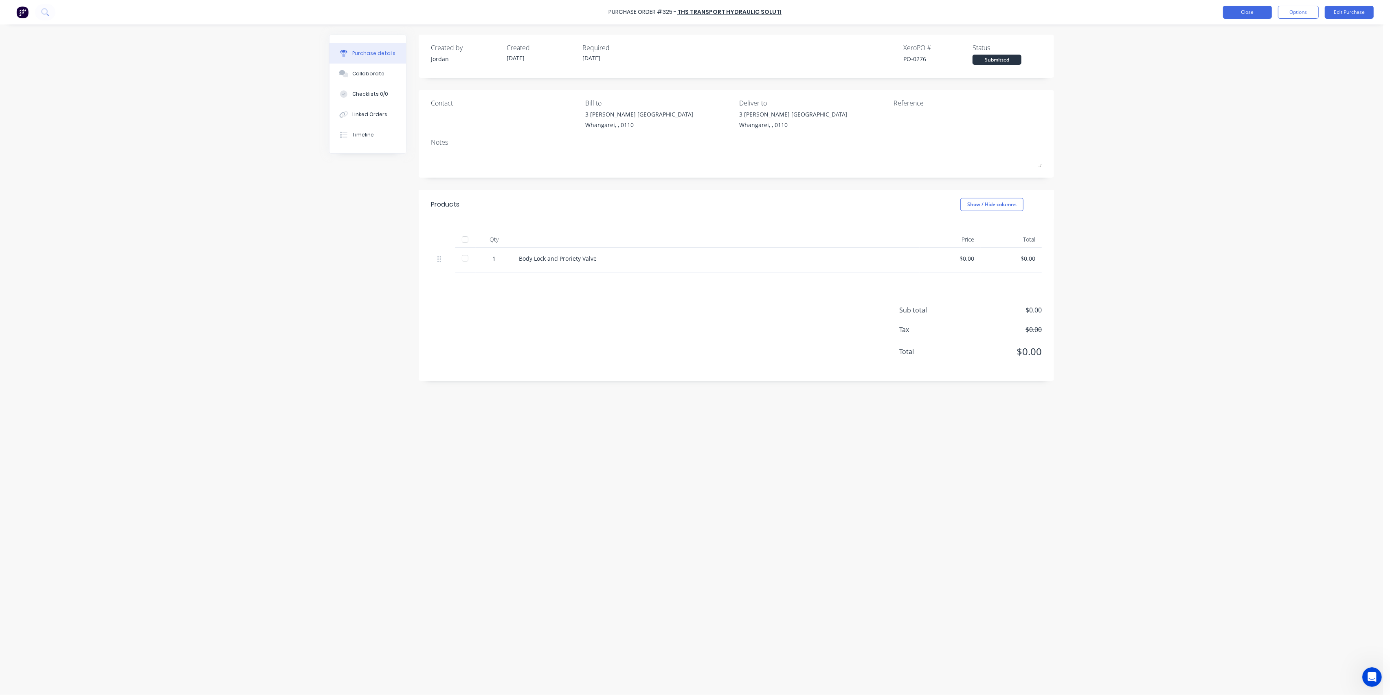
click at [1253, 13] on button "Close" at bounding box center [1247, 12] width 49 height 13
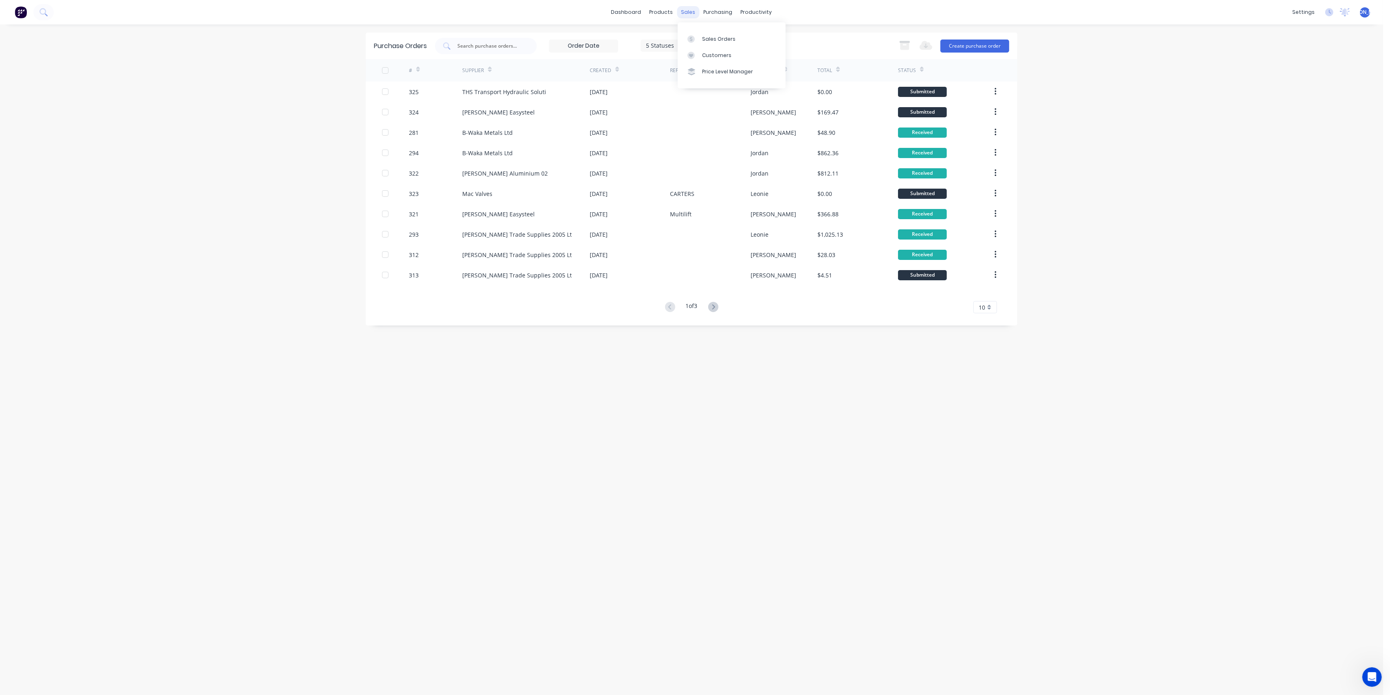
click at [684, 9] on div "sales" at bounding box center [688, 12] width 22 height 12
click at [711, 34] on link "Sales Orders" at bounding box center [732, 39] width 108 height 16
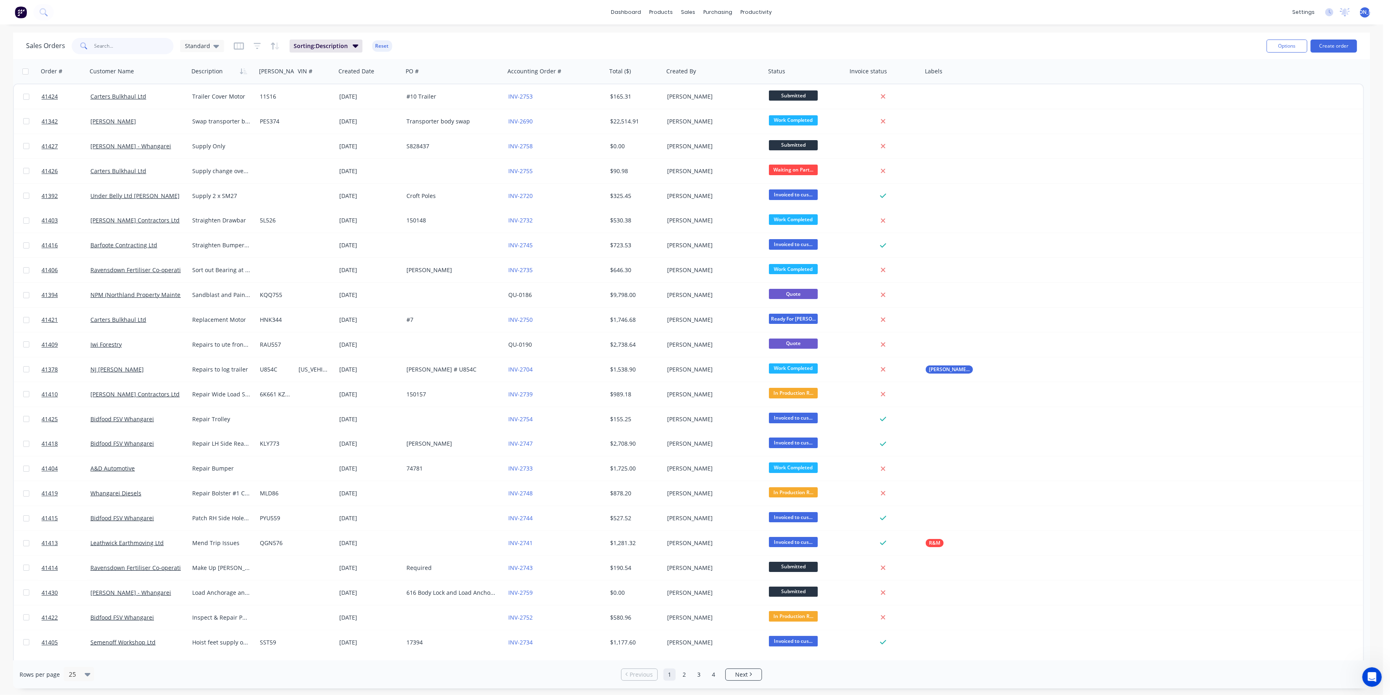
click at [139, 44] on input "text" at bounding box center [134, 46] width 79 height 16
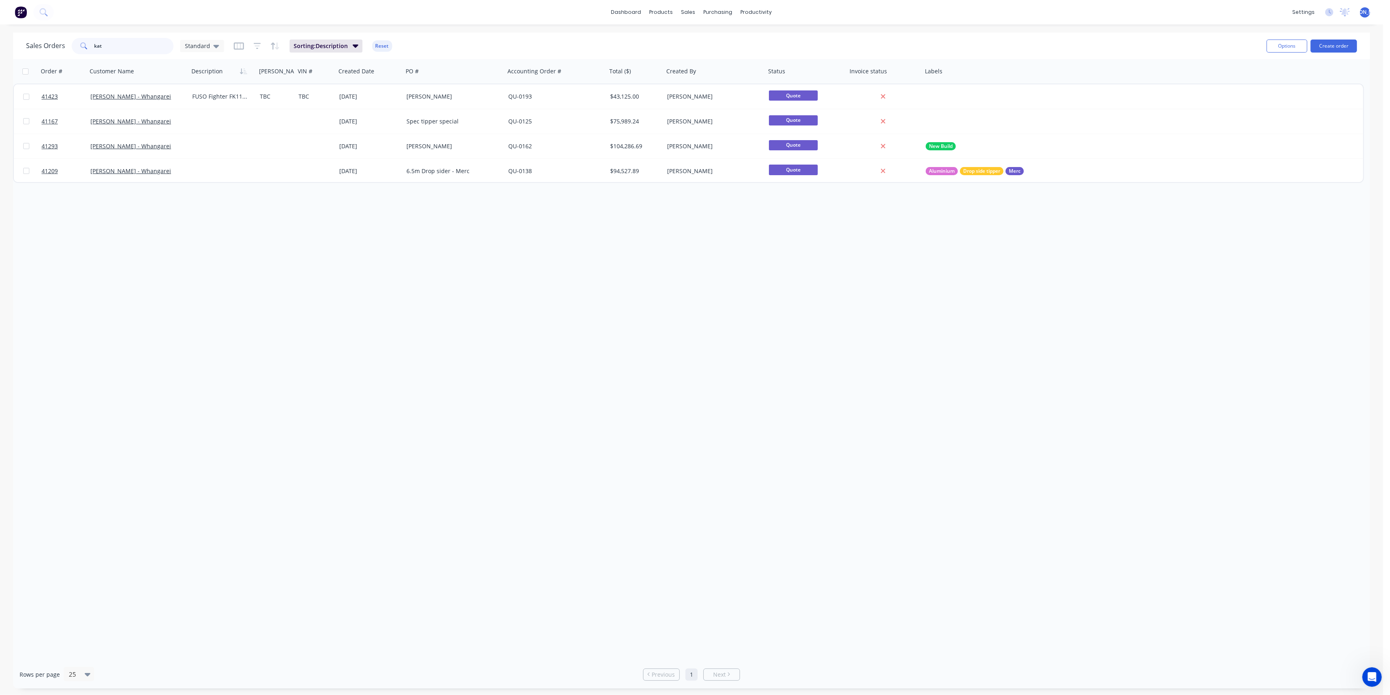
drag, startPoint x: 102, startPoint y: 47, endPoint x: 69, endPoint y: 47, distance: 33.0
click at [69, 47] on div "Sales Orders kat Standard" at bounding box center [125, 46] width 198 height 16
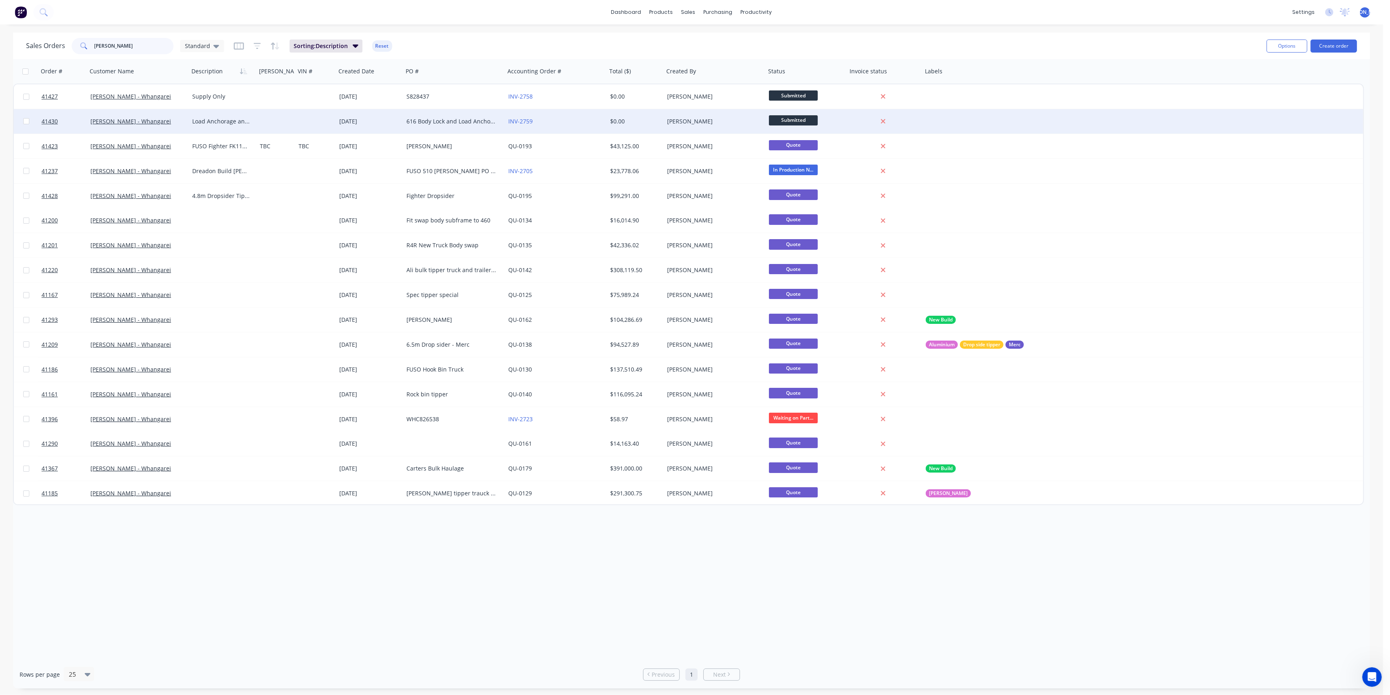
type input "[PERSON_NAME]"
click at [300, 120] on div at bounding box center [315, 121] width 41 height 24
click at [134, 120] on link "[PERSON_NAME] - Whangarei" at bounding box center [130, 121] width 81 height 8
click at [59, 119] on link "41430" at bounding box center [66, 121] width 49 height 24
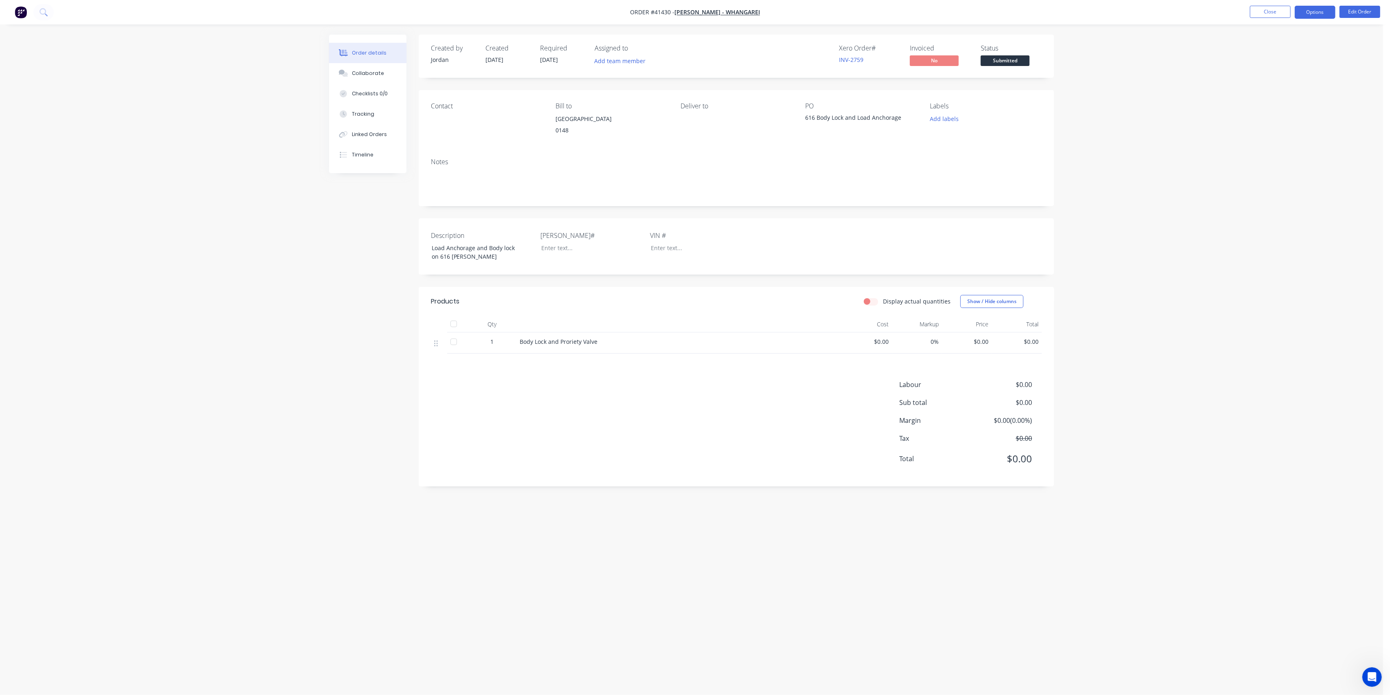
click at [1314, 9] on button "Options" at bounding box center [1315, 12] width 41 height 13
click at [1262, 199] on div "Duplicate" at bounding box center [1291, 196] width 75 height 12
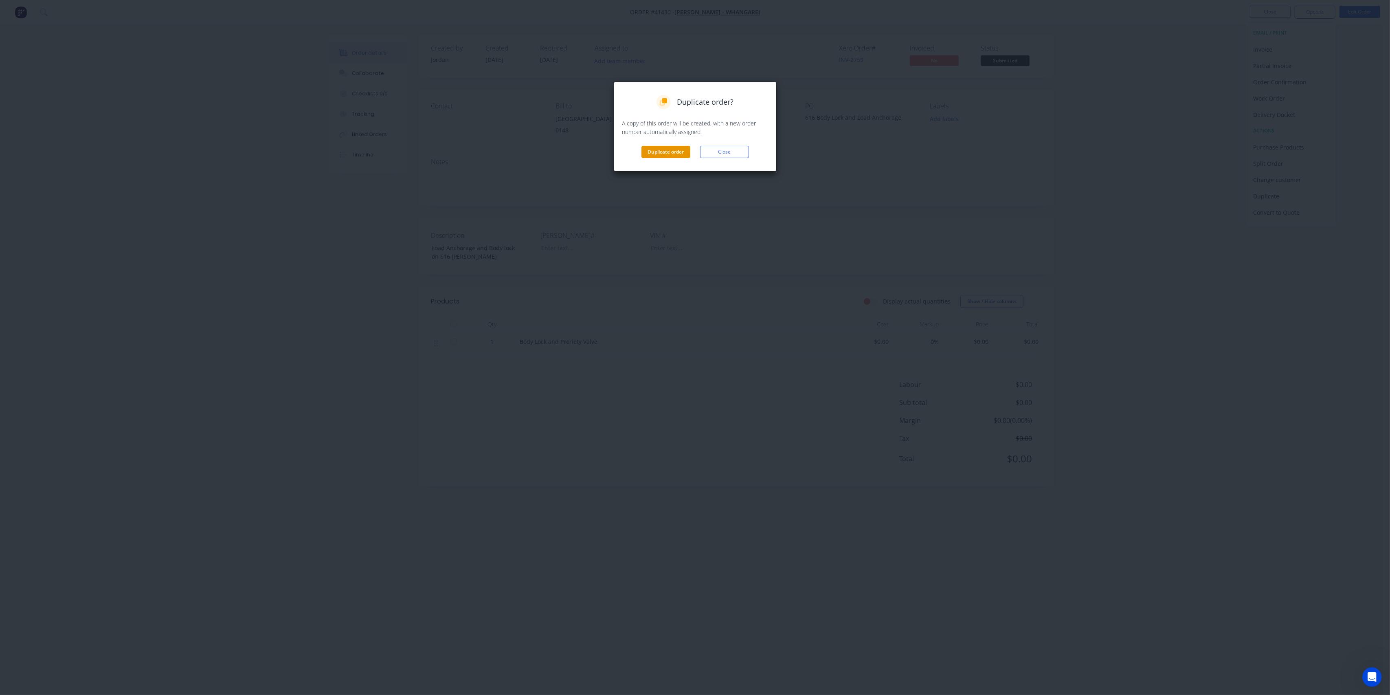
click at [674, 151] on button "Duplicate order" at bounding box center [666, 152] width 49 height 12
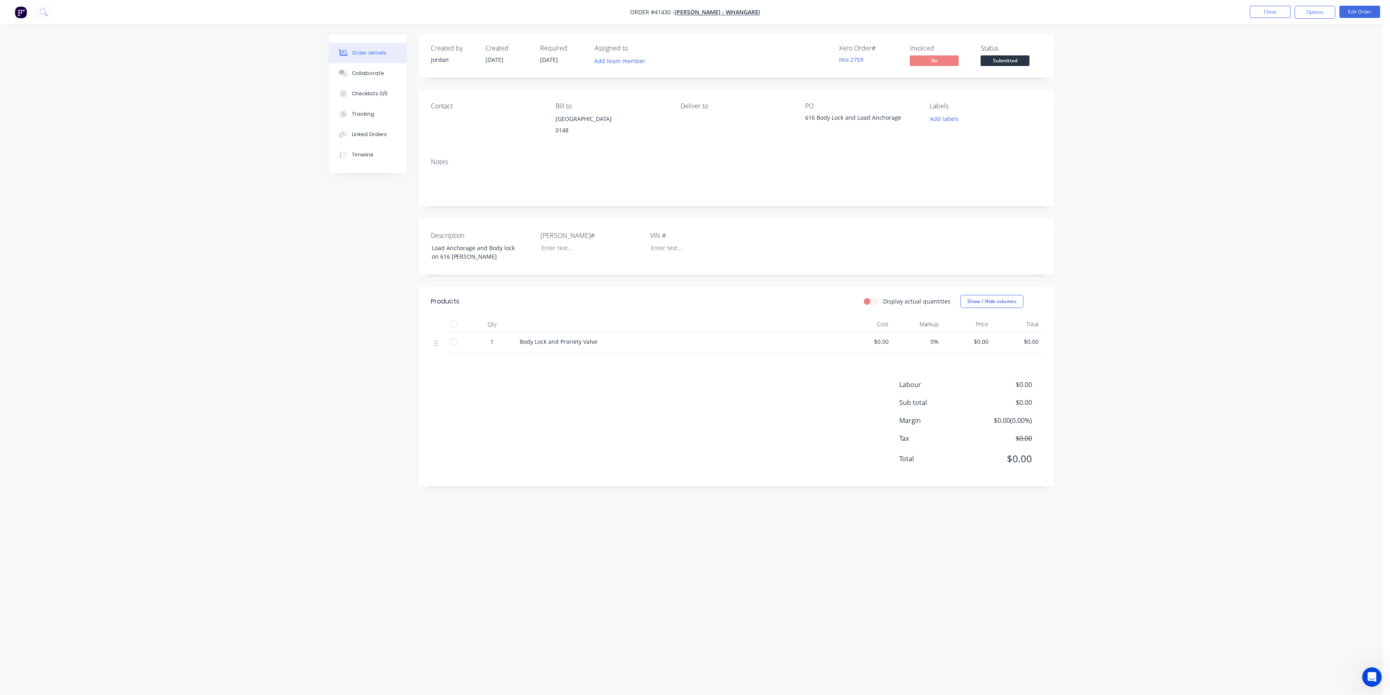
click at [806, 117] on div "616 Body Lock and Load Anchorage" at bounding box center [856, 118] width 102 height 11
click at [1360, 17] on button "Edit Order" at bounding box center [1360, 12] width 41 height 12
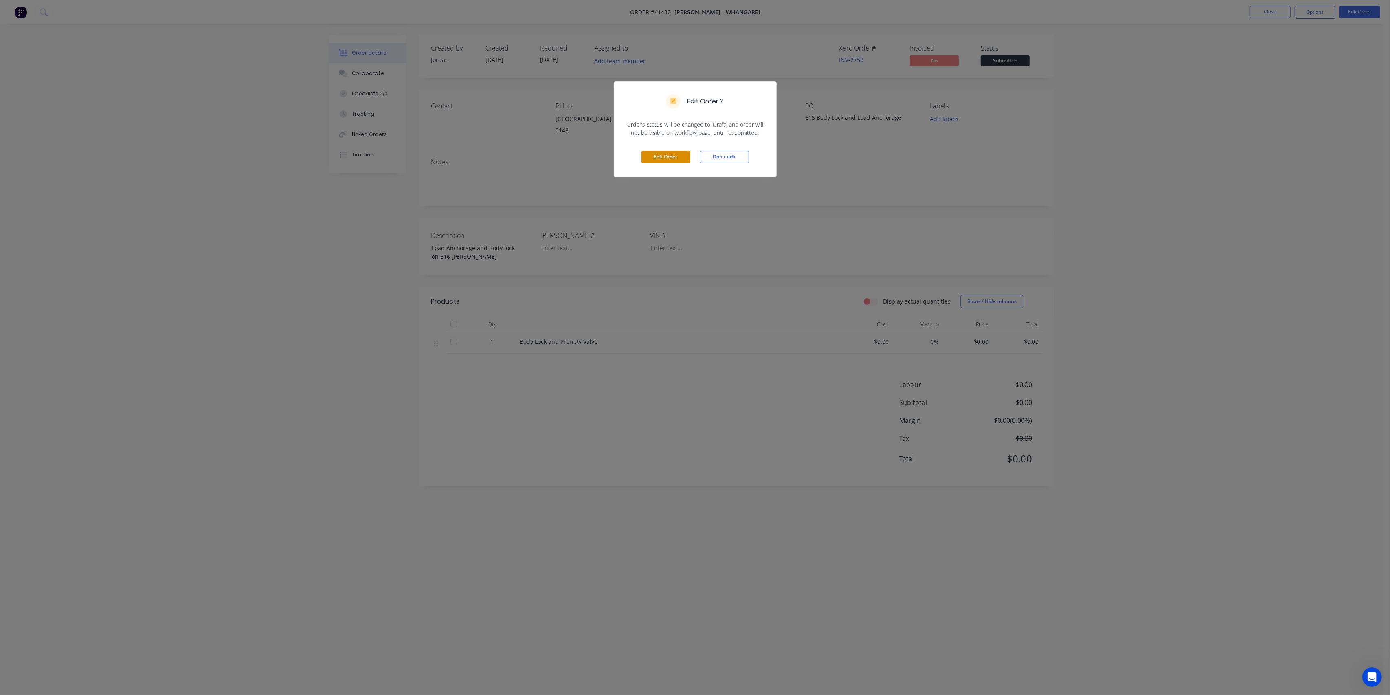
click at [671, 154] on button "Edit Order" at bounding box center [666, 157] width 49 height 12
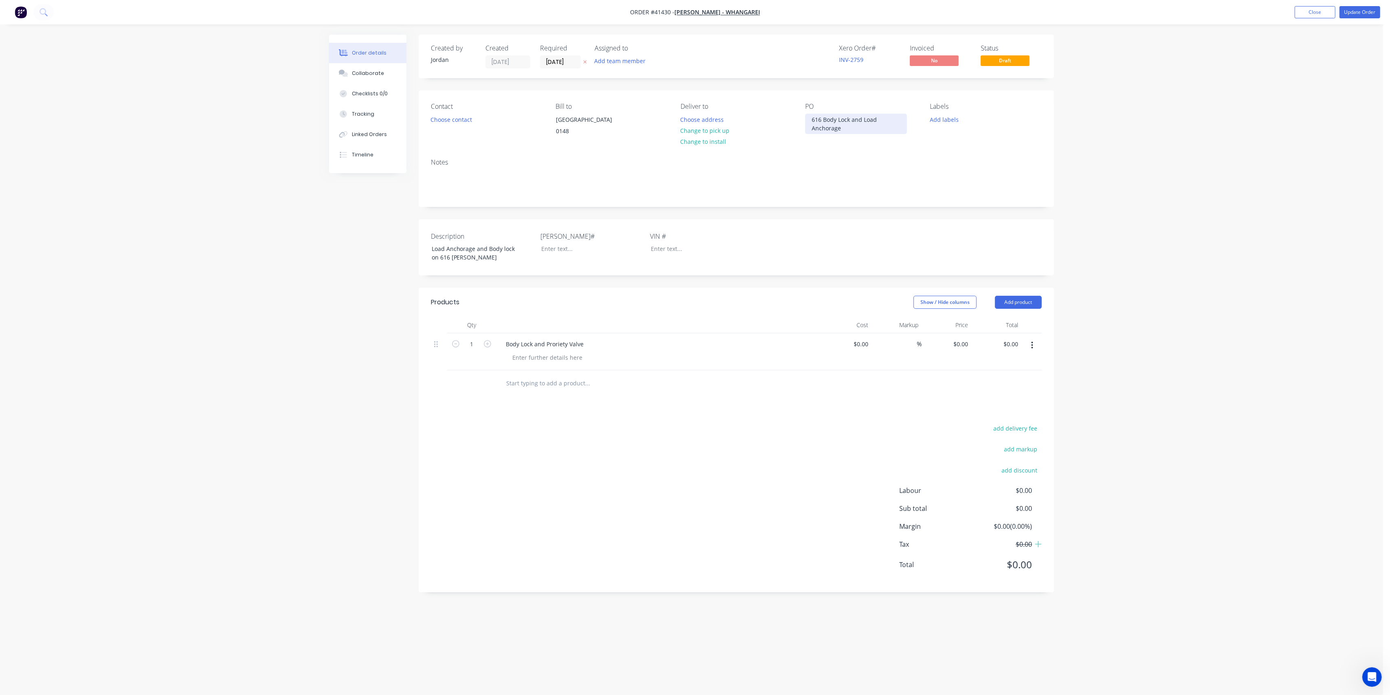
click at [813, 118] on div "616 Body Lock and Load Anchorage" at bounding box center [856, 124] width 102 height 20
click at [1361, 13] on button "Update Order" at bounding box center [1360, 12] width 41 height 12
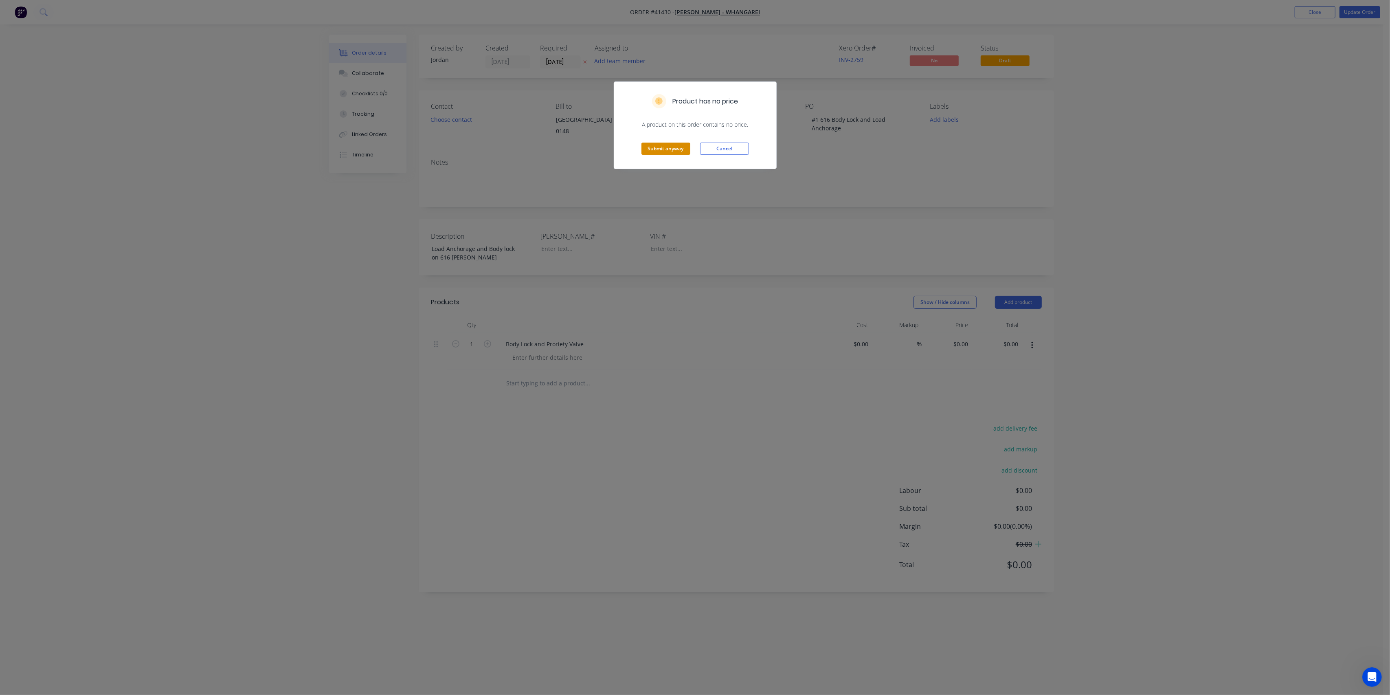
click at [677, 147] on button "Submit anyway" at bounding box center [666, 149] width 49 height 12
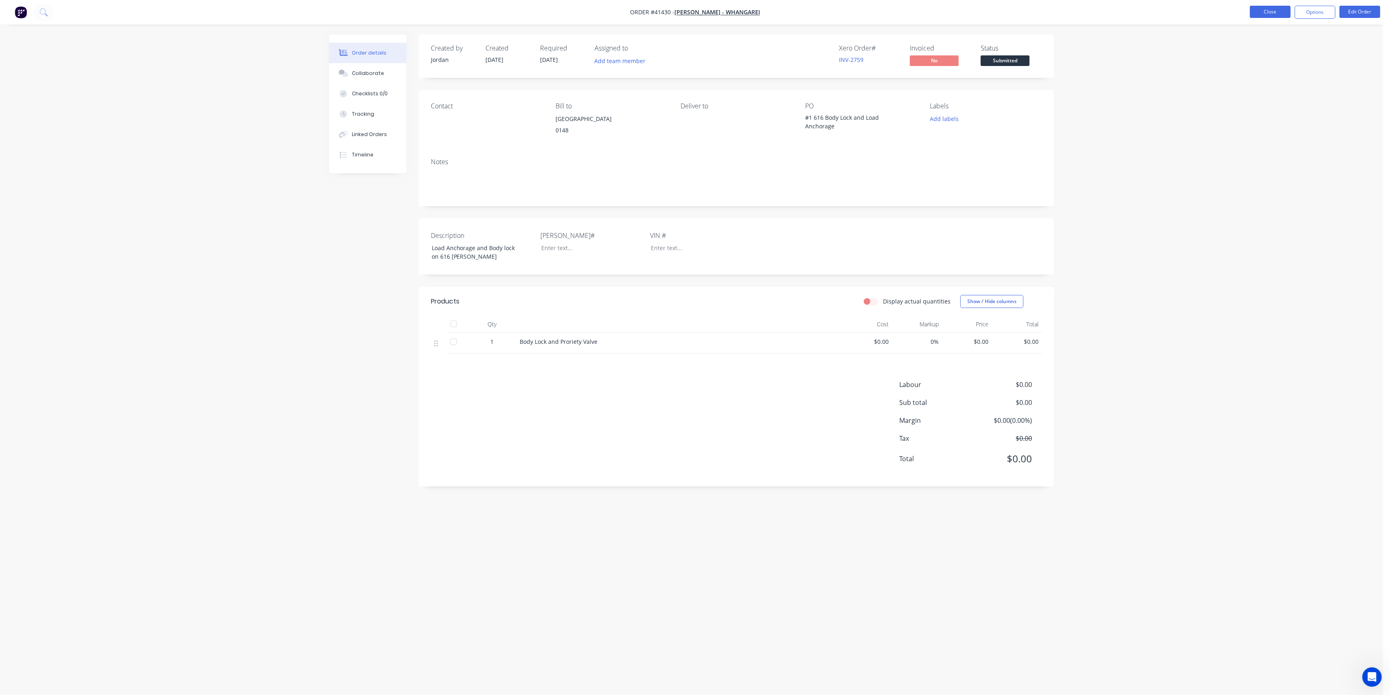
click at [1275, 13] on button "Close" at bounding box center [1270, 12] width 41 height 12
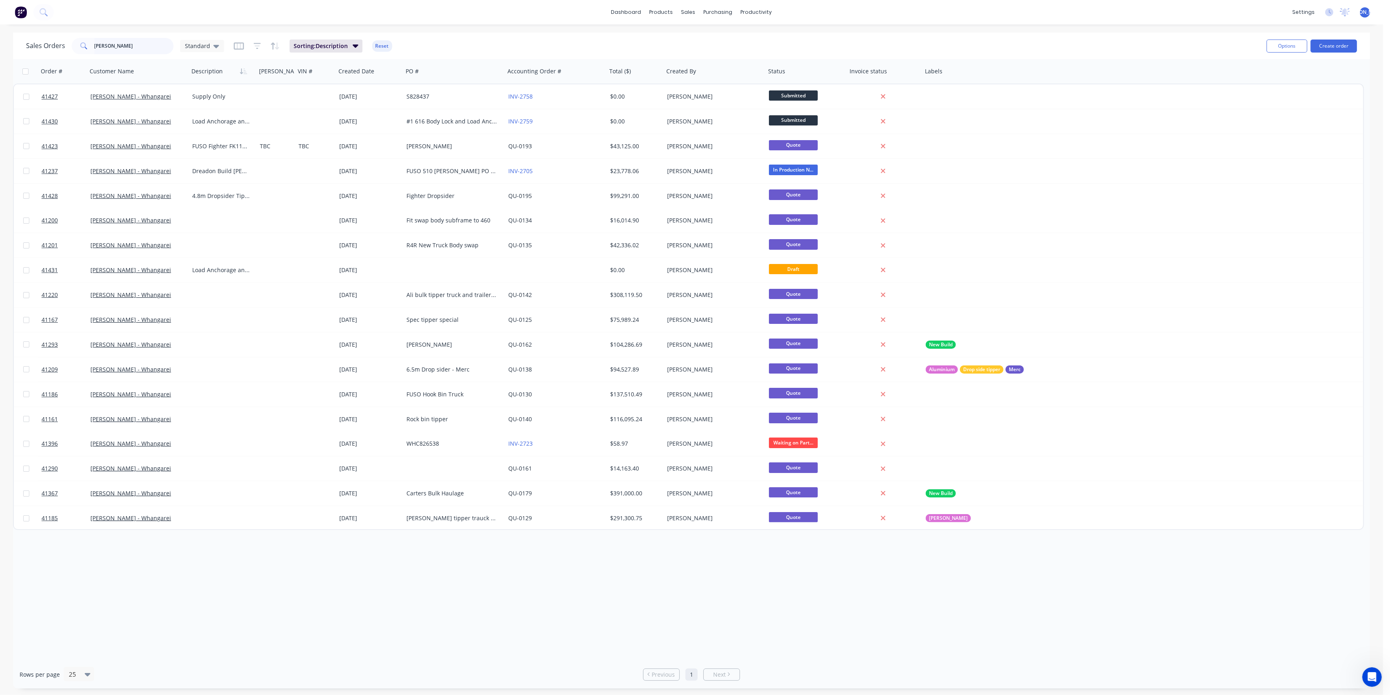
click at [121, 46] on input "[PERSON_NAME]" at bounding box center [134, 46] width 79 height 16
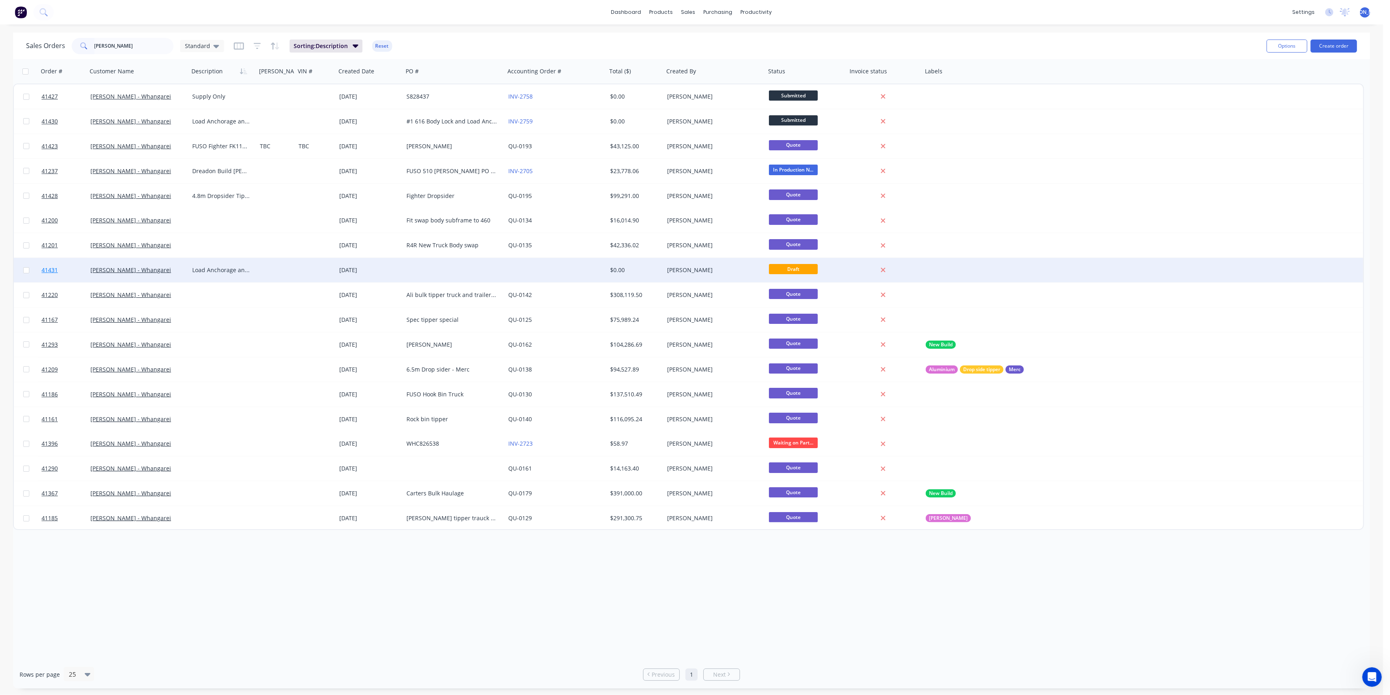
click at [55, 269] on span "41431" at bounding box center [50, 270] width 16 height 8
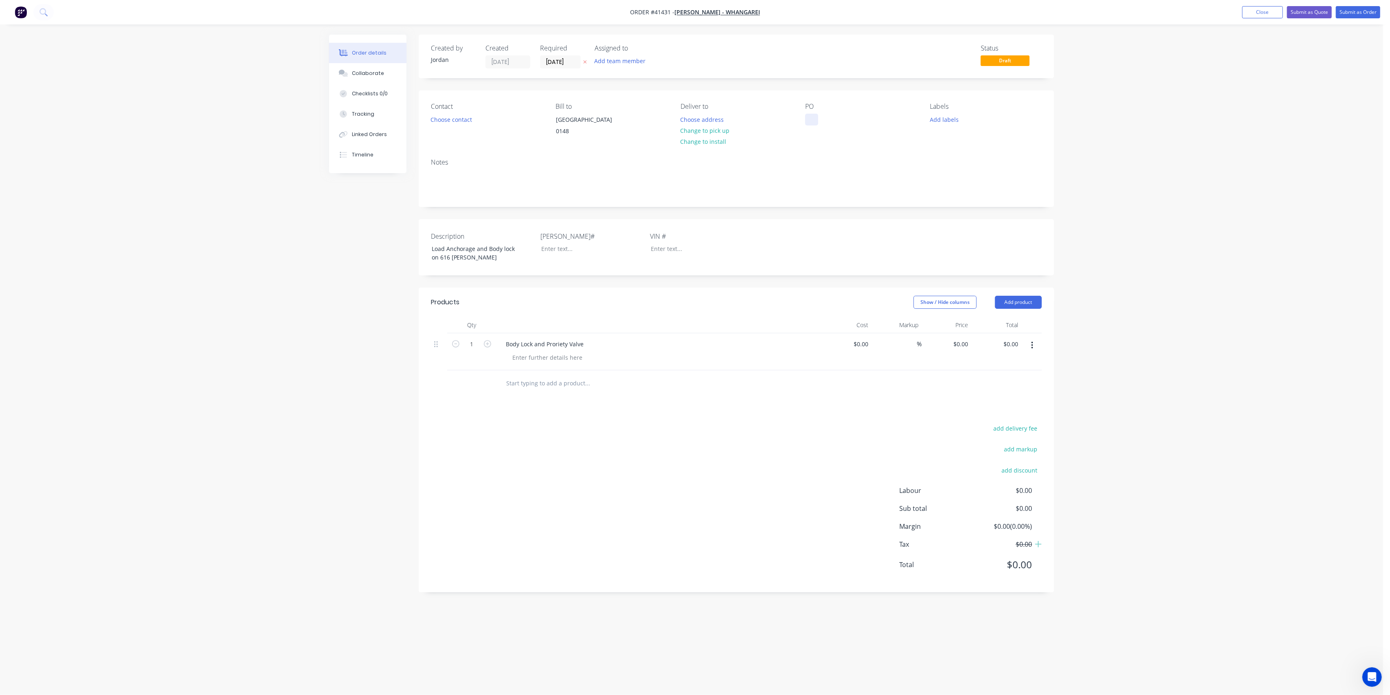
click at [815, 117] on div at bounding box center [811, 120] width 13 height 12
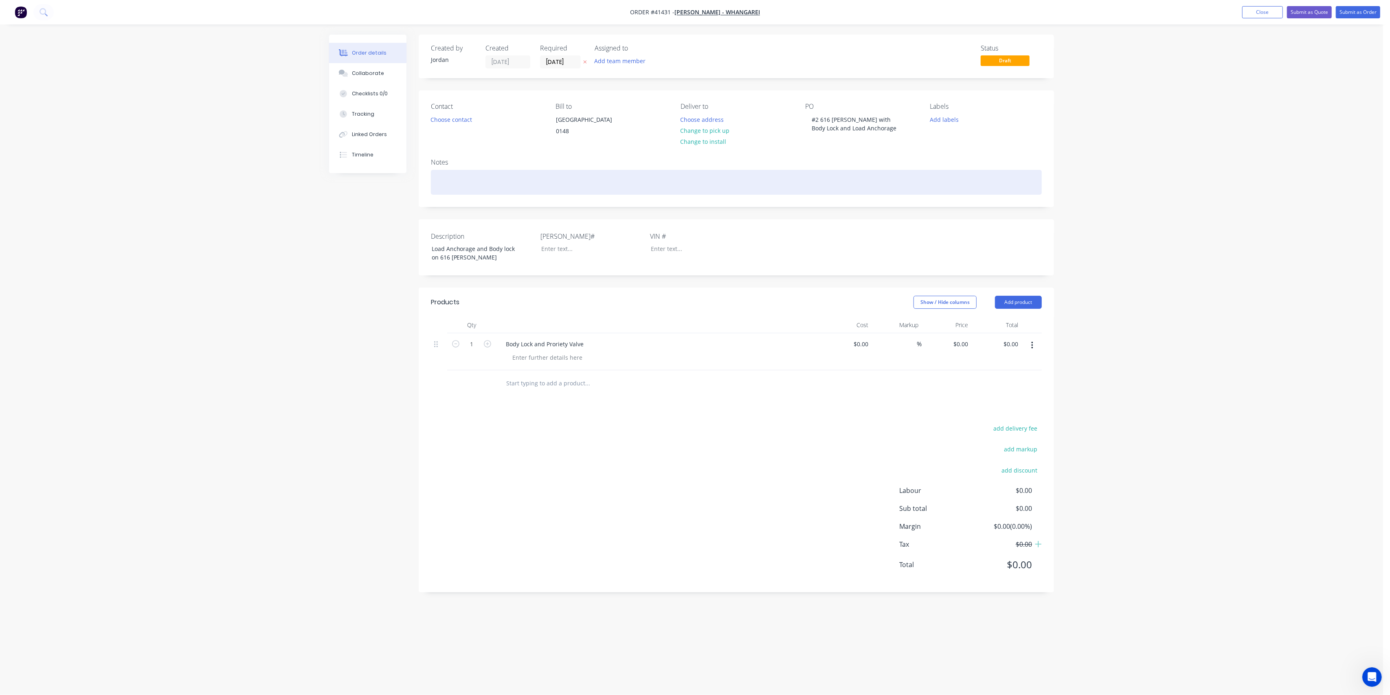
click at [847, 179] on div at bounding box center [736, 182] width 611 height 25
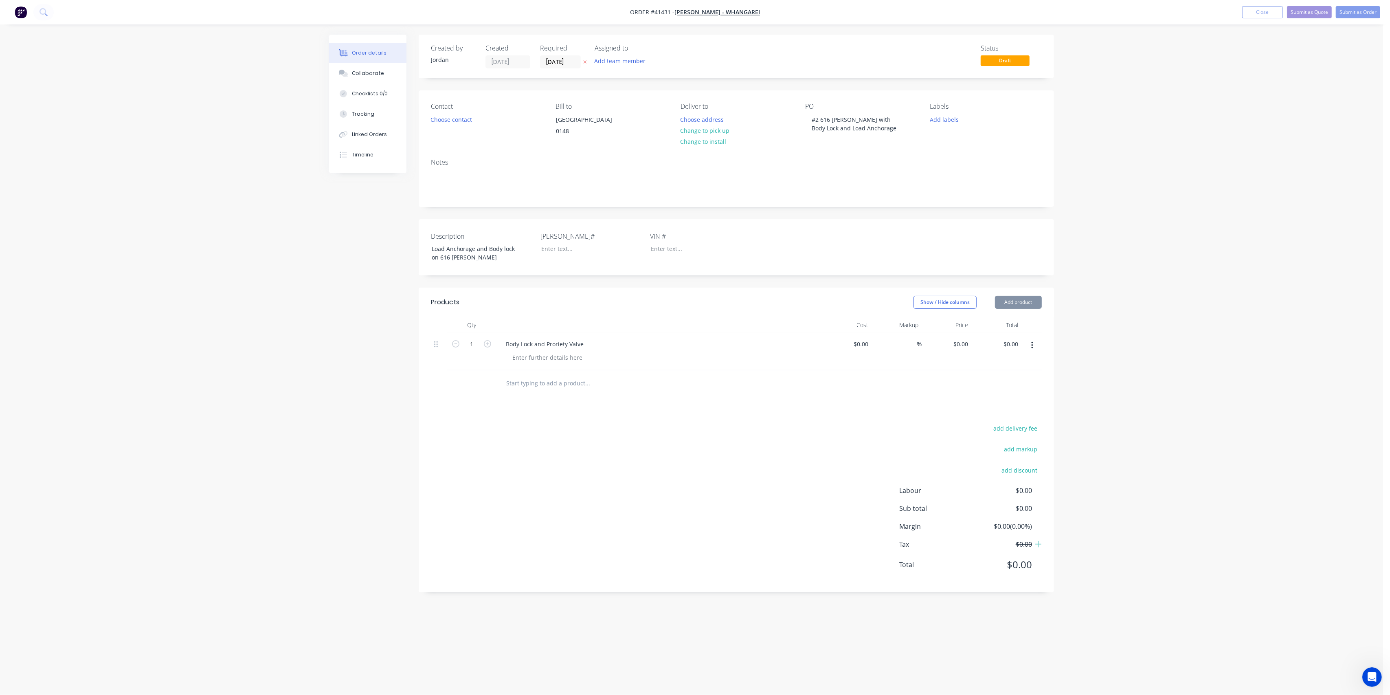
click at [527, 317] on header "Products Show / Hide columns Add product" at bounding box center [737, 302] width 636 height 29
click at [690, 330] on div at bounding box center [659, 325] width 326 height 16
click at [1357, 10] on button "Submit as Order" at bounding box center [1358, 12] width 44 height 12
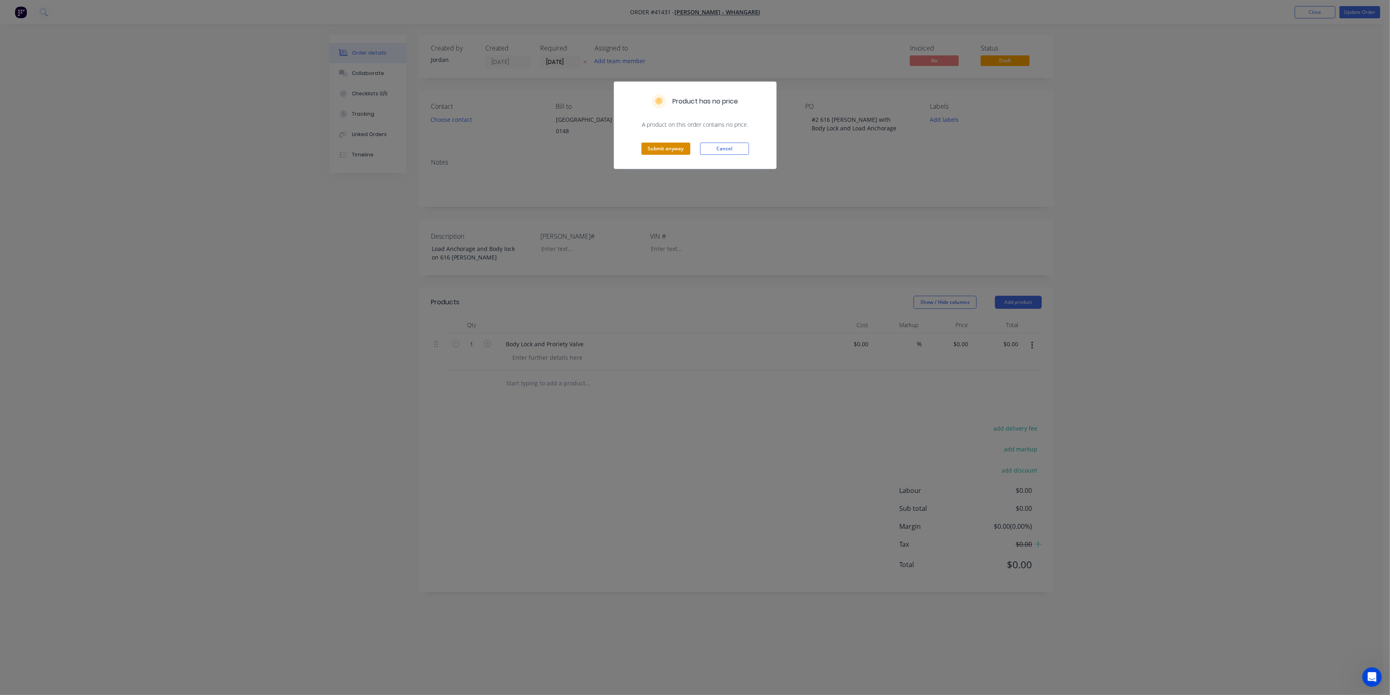
click at [660, 149] on button "Submit anyway" at bounding box center [666, 149] width 49 height 12
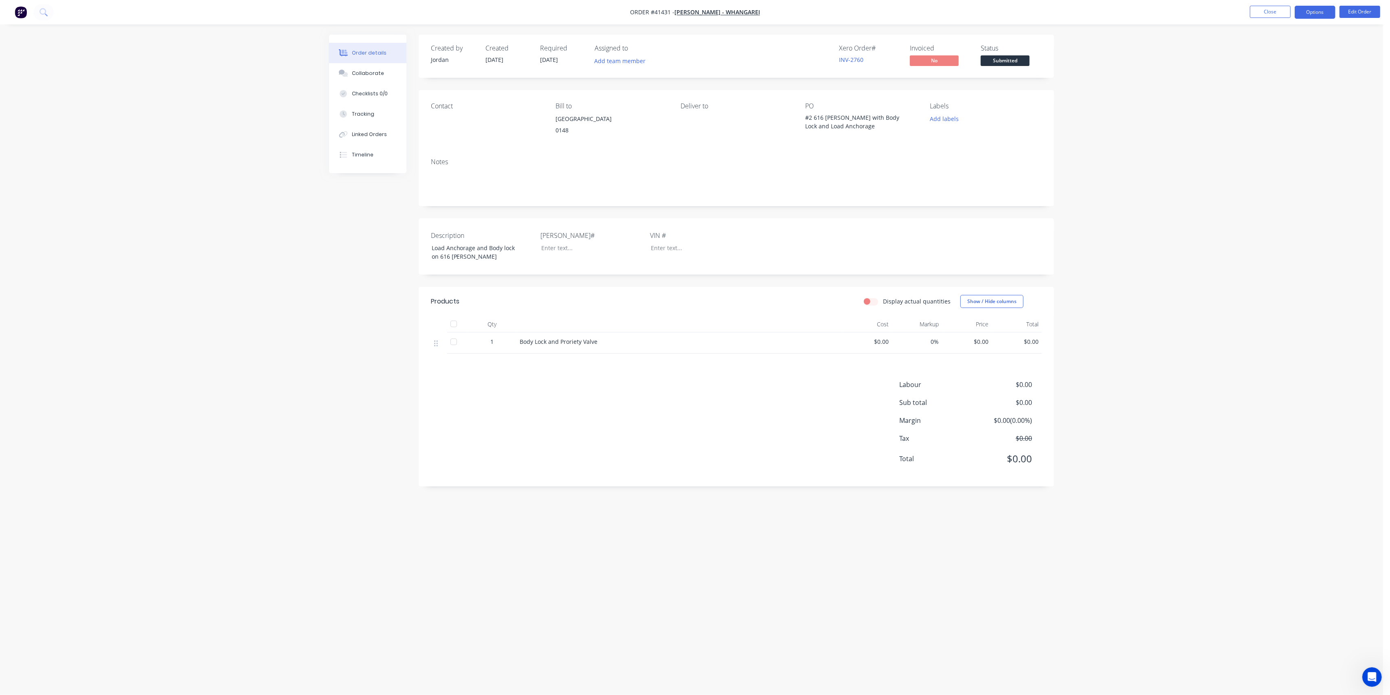
click at [1323, 12] on button "Options" at bounding box center [1315, 12] width 41 height 13
click at [1287, 151] on div "Purchase Products" at bounding box center [1291, 147] width 75 height 12
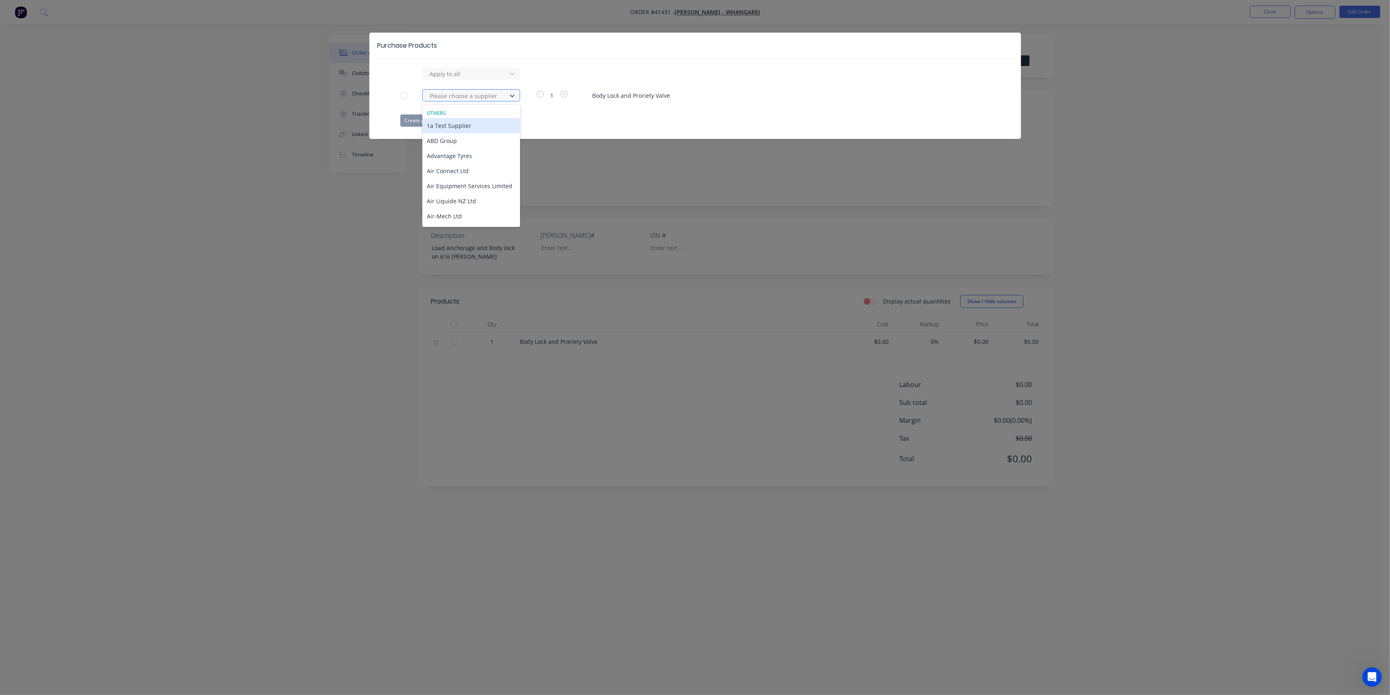
click at [477, 93] on div at bounding box center [465, 96] width 73 height 10
type input "ths"
click at [479, 125] on div "THS Transport Hydraulic Soluti" at bounding box center [471, 125] width 98 height 15
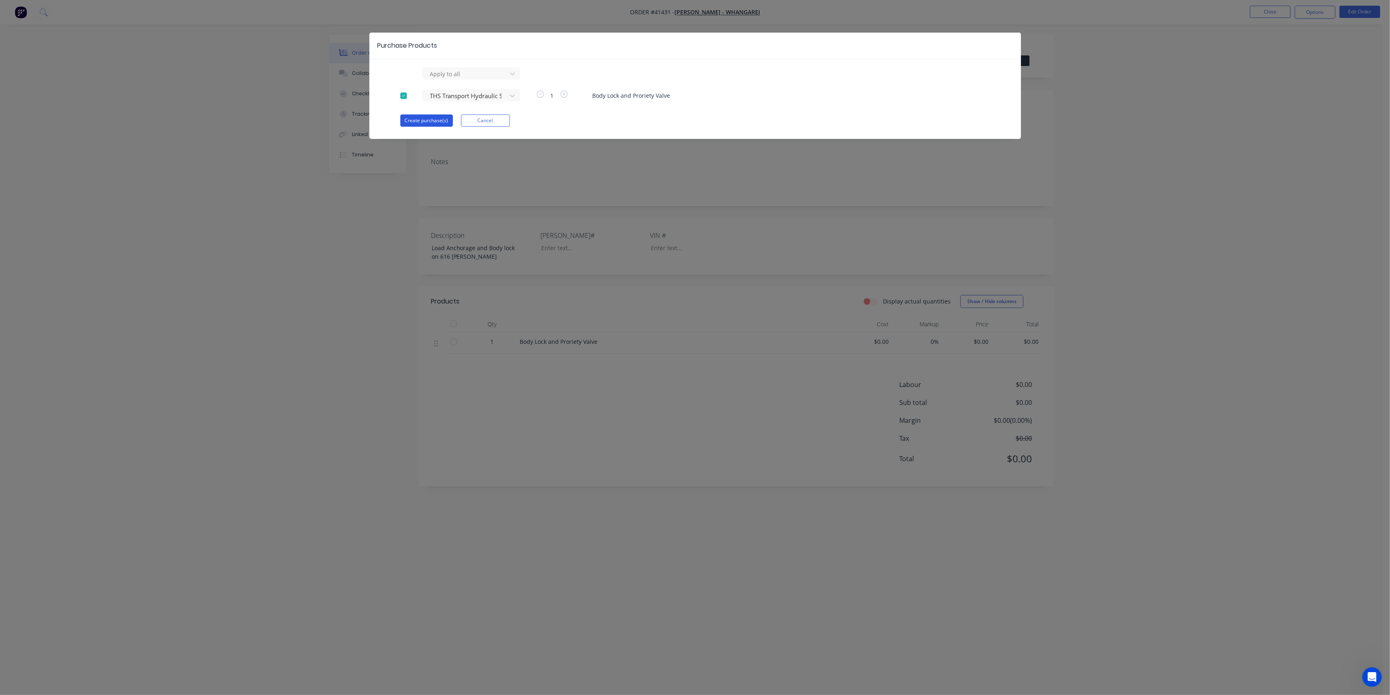
click at [409, 123] on button "Create purchase(s)" at bounding box center [426, 120] width 53 height 12
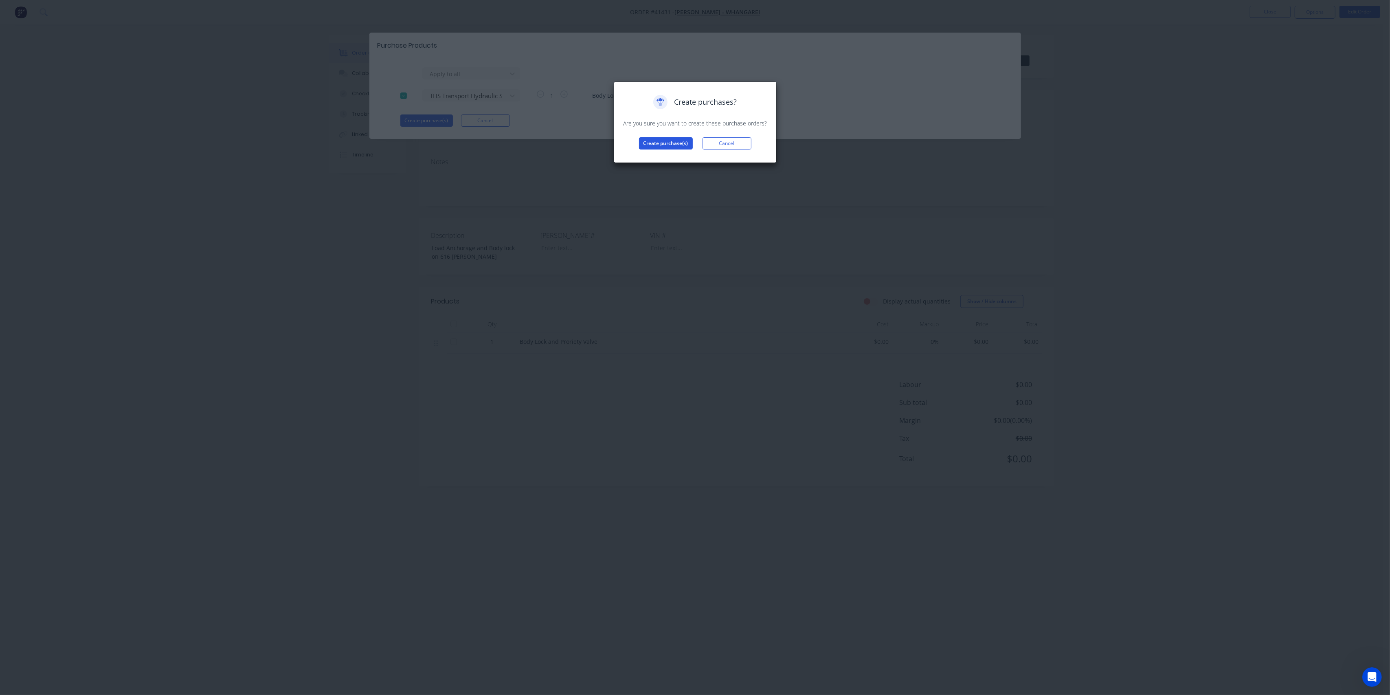
click at [662, 141] on button "Create purchase(s)" at bounding box center [666, 143] width 54 height 12
click at [657, 156] on button "View purchase(s)" at bounding box center [666, 156] width 49 height 12
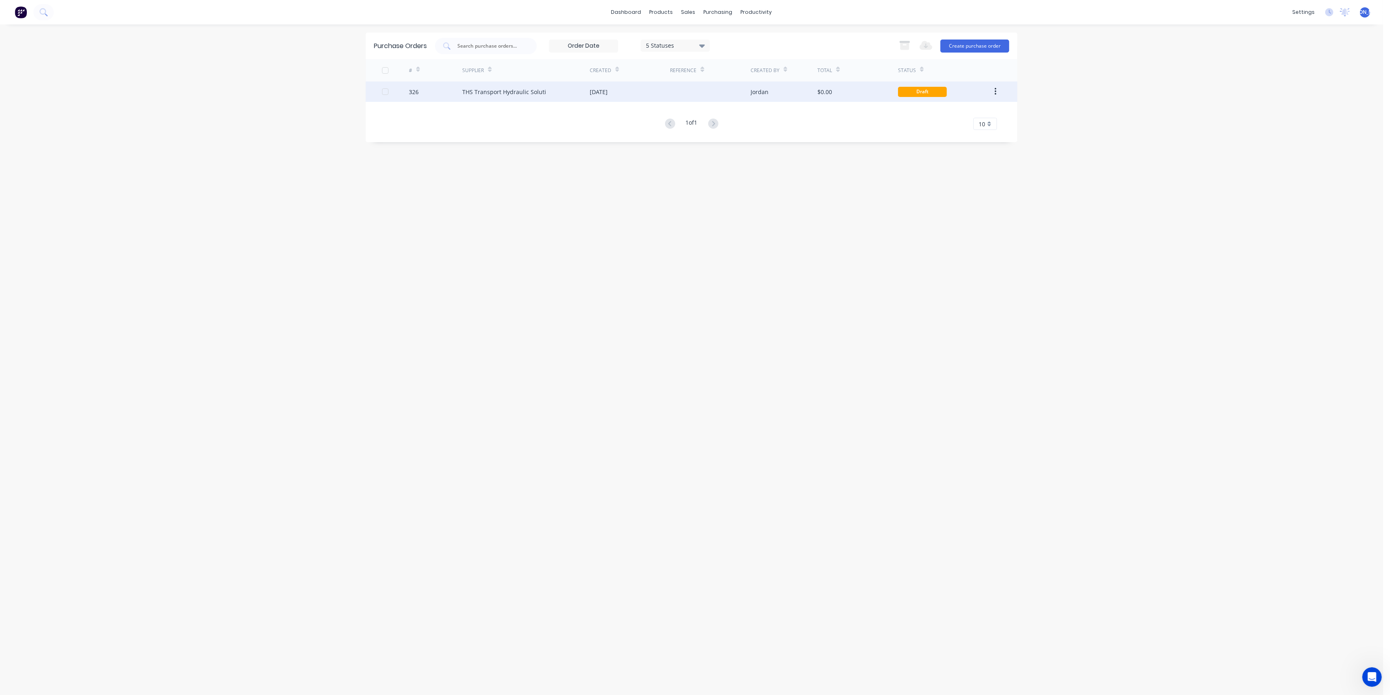
click at [563, 88] on div "THS Transport Hydraulic Soluti" at bounding box center [526, 91] width 128 height 20
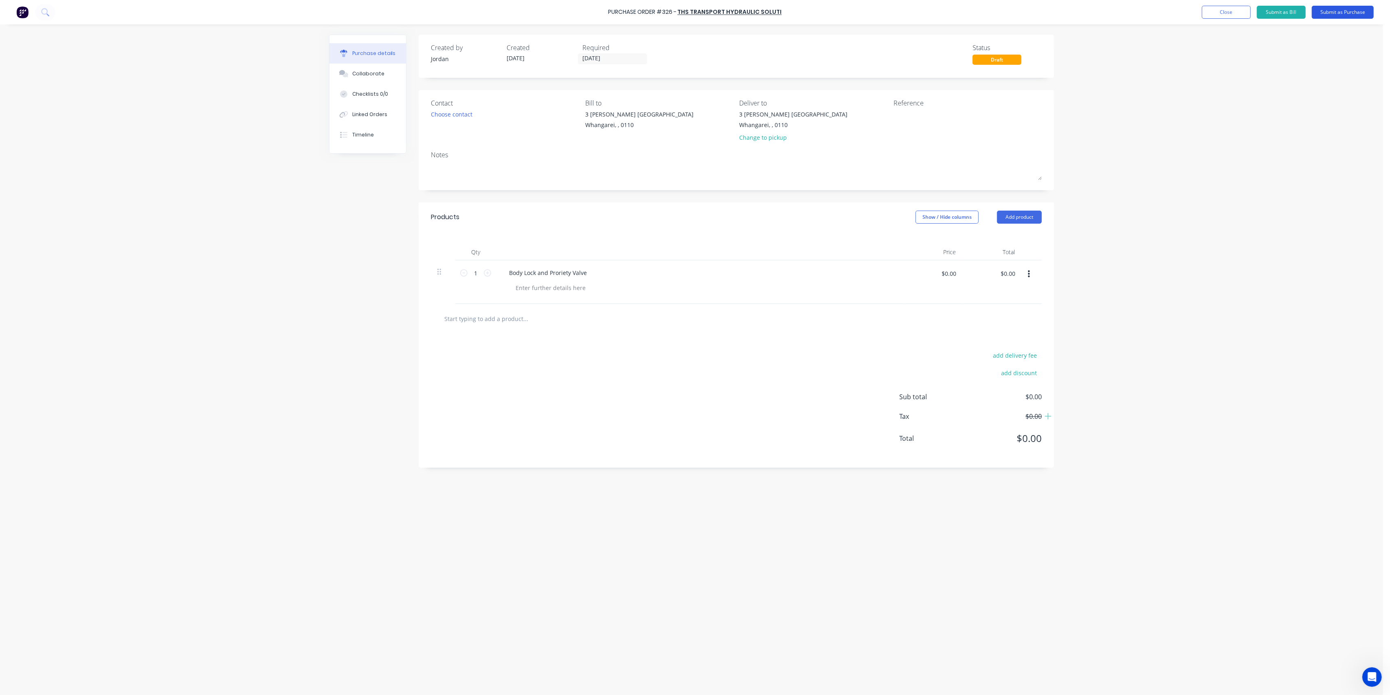
click at [1334, 13] on button "Submit as Purchase" at bounding box center [1343, 12] width 62 height 13
click at [756, 314] on div "Sub total $0.00 Tax $0.00 Total $0.00" at bounding box center [737, 327] width 636 height 108
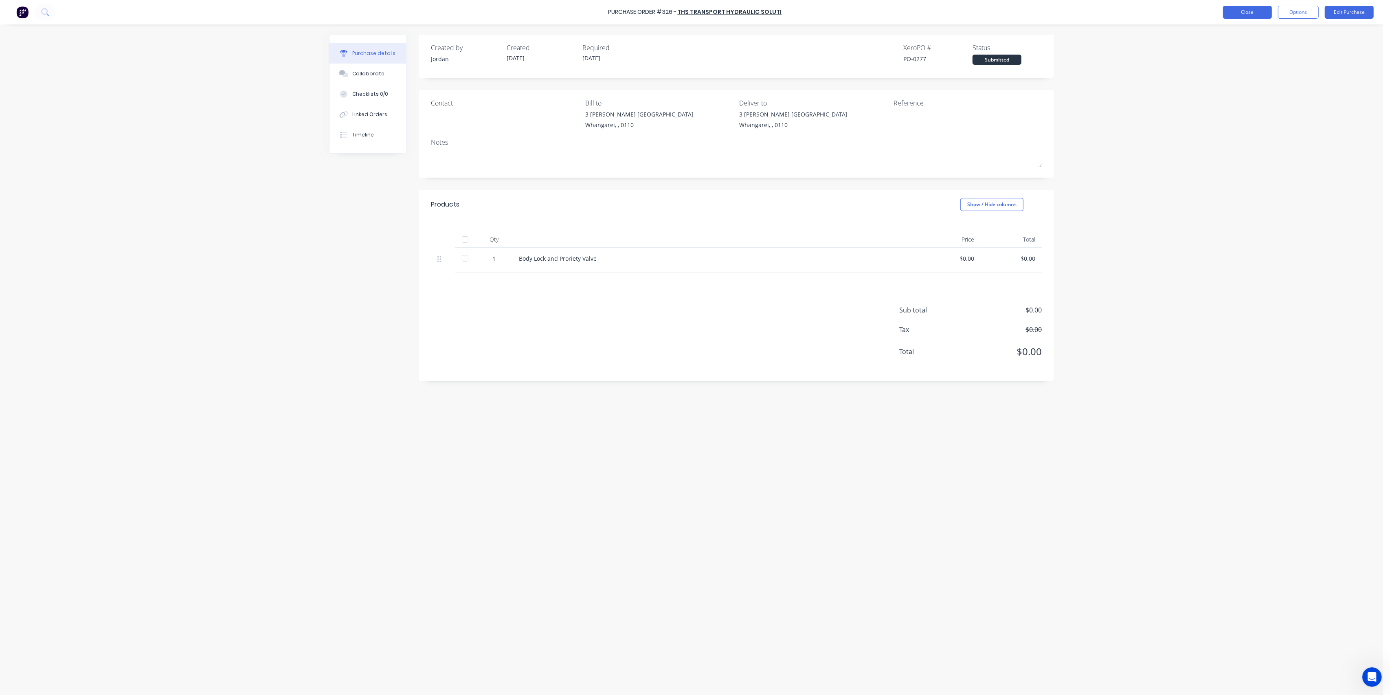
click at [1249, 11] on button "Close" at bounding box center [1247, 12] width 49 height 13
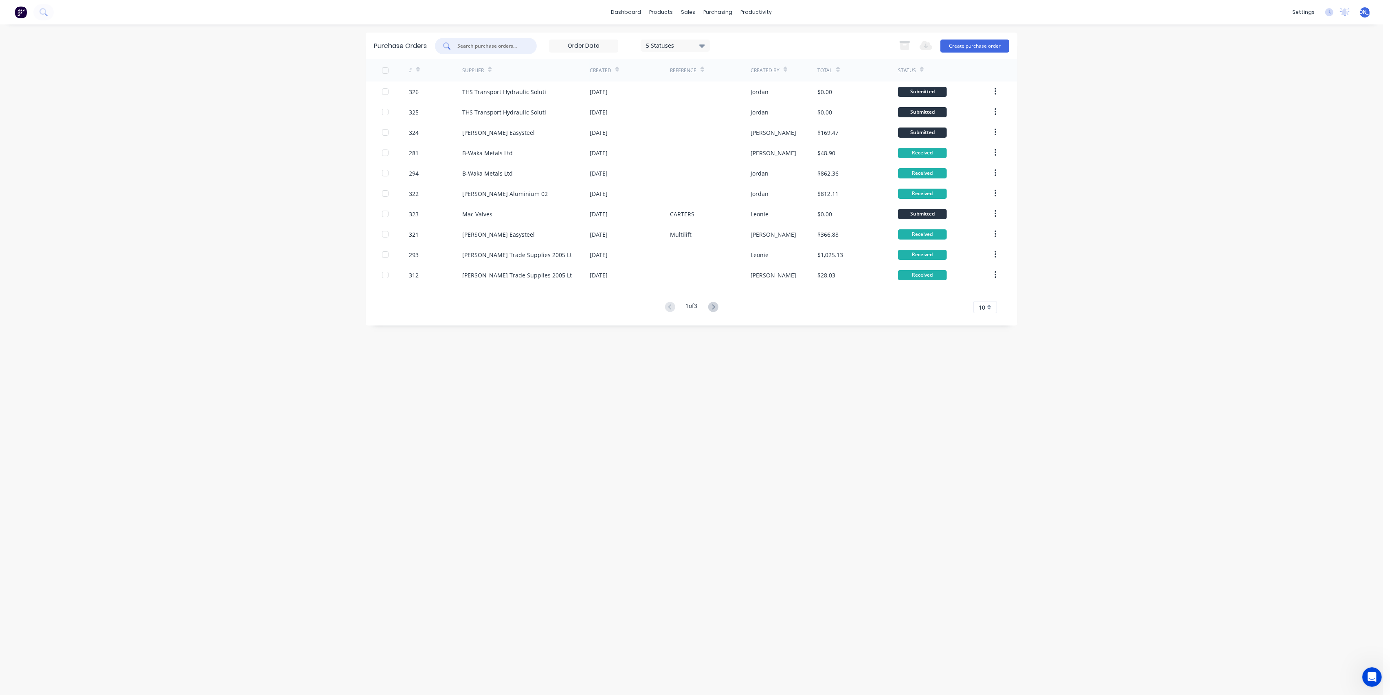
click at [482, 45] on input "text" at bounding box center [491, 46] width 68 height 8
click at [567, 95] on div "THS Transport Hydraulic Soluti" at bounding box center [526, 91] width 128 height 20
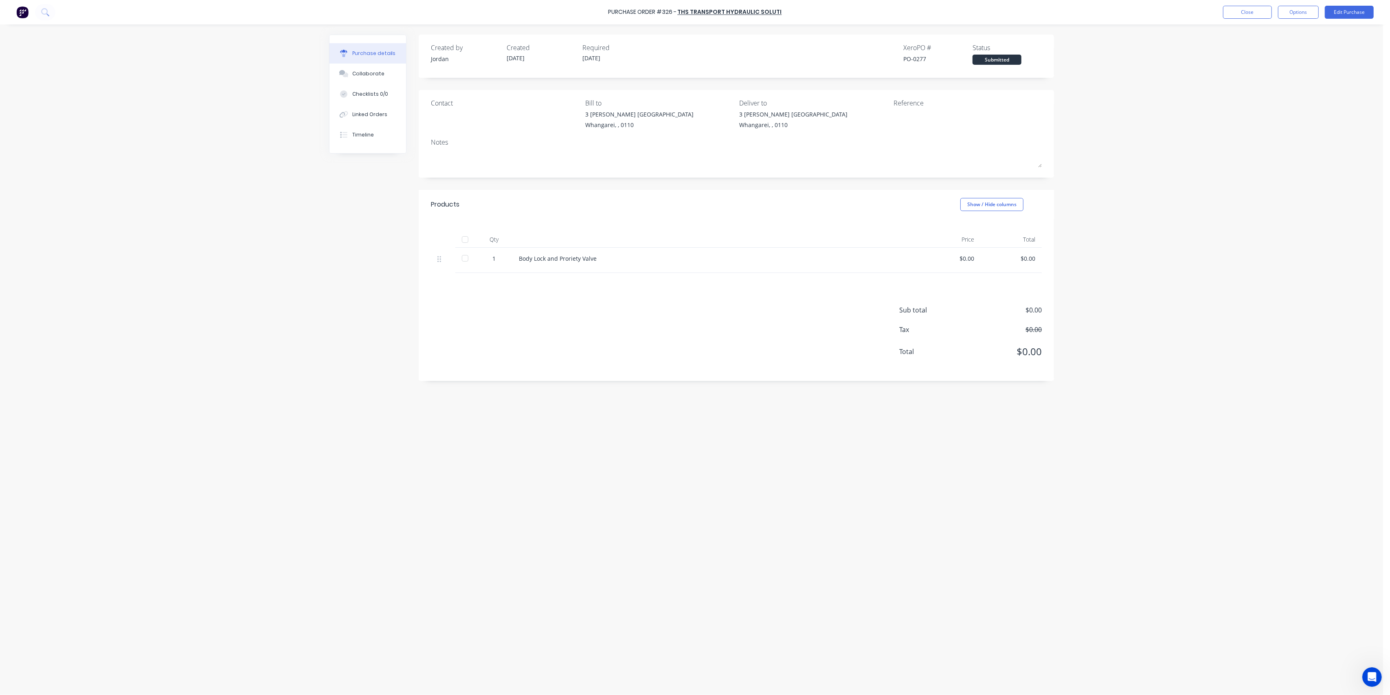
drag, startPoint x: 969, startPoint y: 257, endPoint x: 1177, endPoint y: 39, distance: 301.7
click at [969, 255] on div "$0.00" at bounding box center [950, 258] width 48 height 9
click at [1349, 11] on button "Edit Purchase" at bounding box center [1349, 12] width 49 height 13
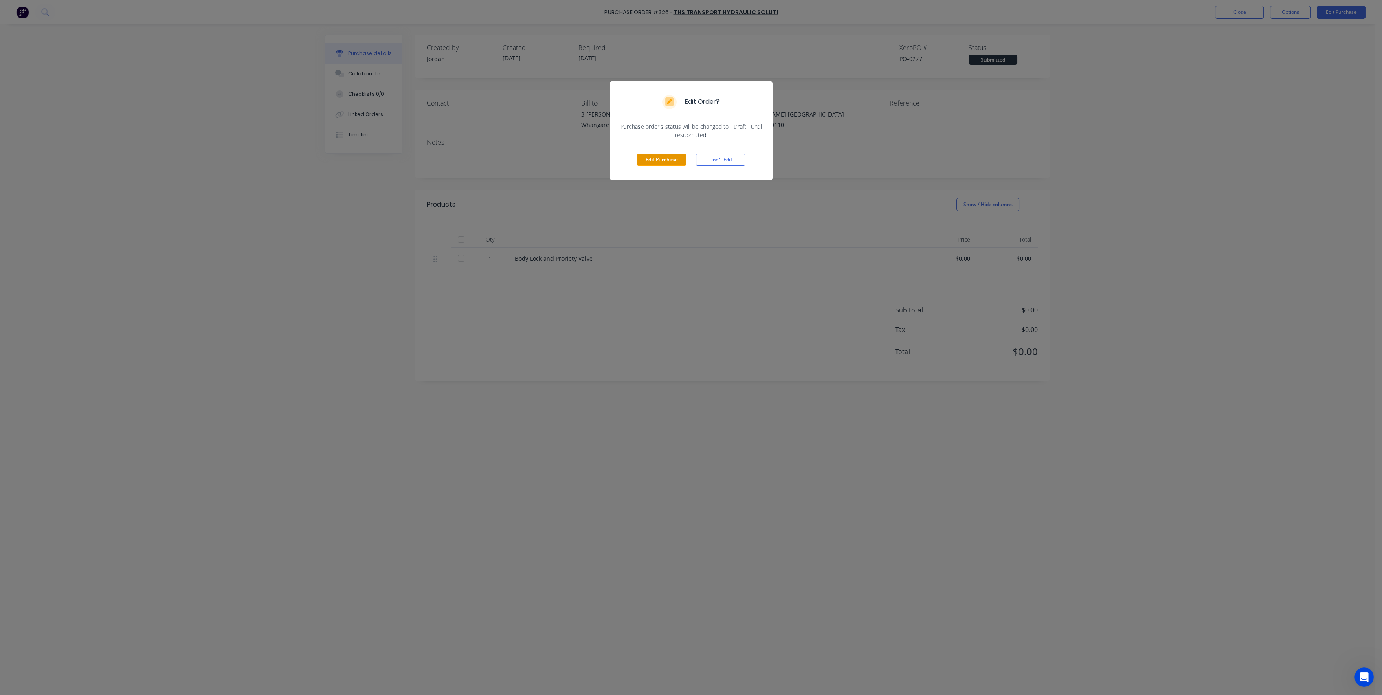
click at [664, 162] on button "Edit Purchase" at bounding box center [661, 160] width 49 height 12
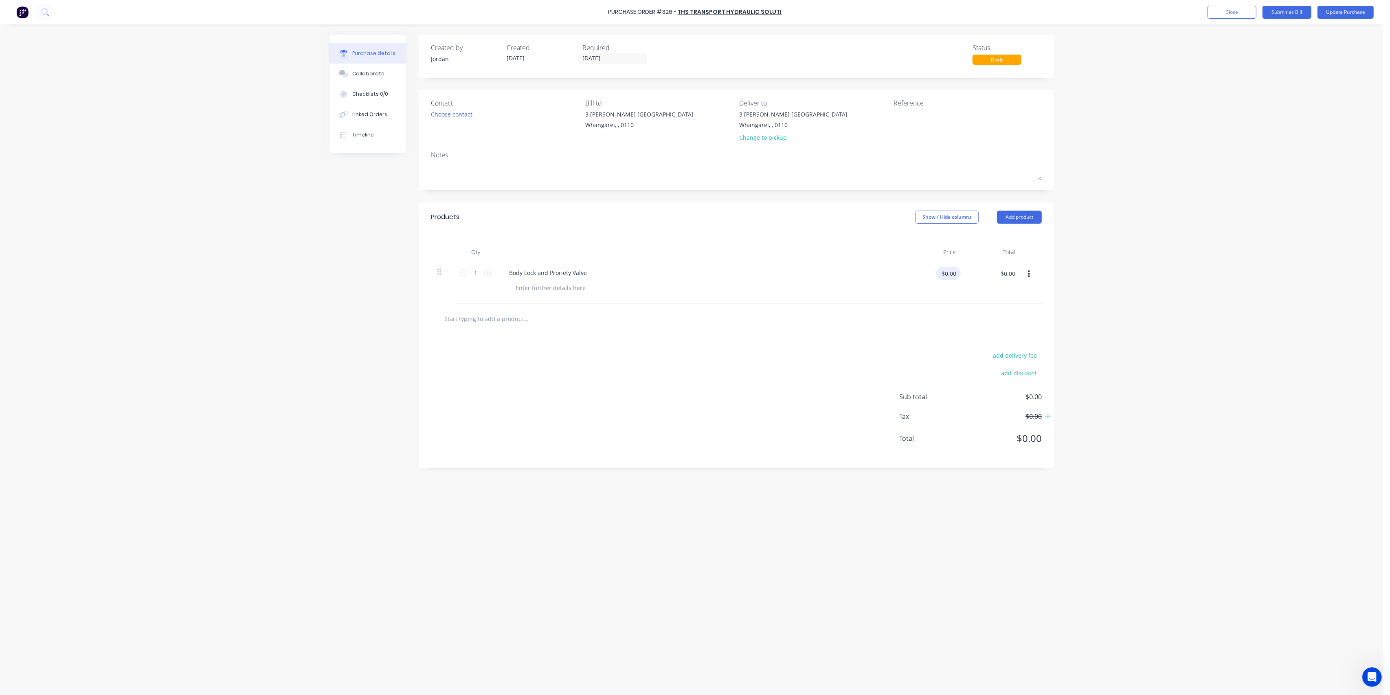
click at [948, 272] on input "$0.00" at bounding box center [949, 273] width 24 height 13
type input "$716.00"
click at [886, 315] on div at bounding box center [737, 318] width 598 height 16
click at [688, 381] on div "add delivery fee add discount Sub total $716.00 Tax $107.40 Total $823.40" at bounding box center [737, 401] width 636 height 134
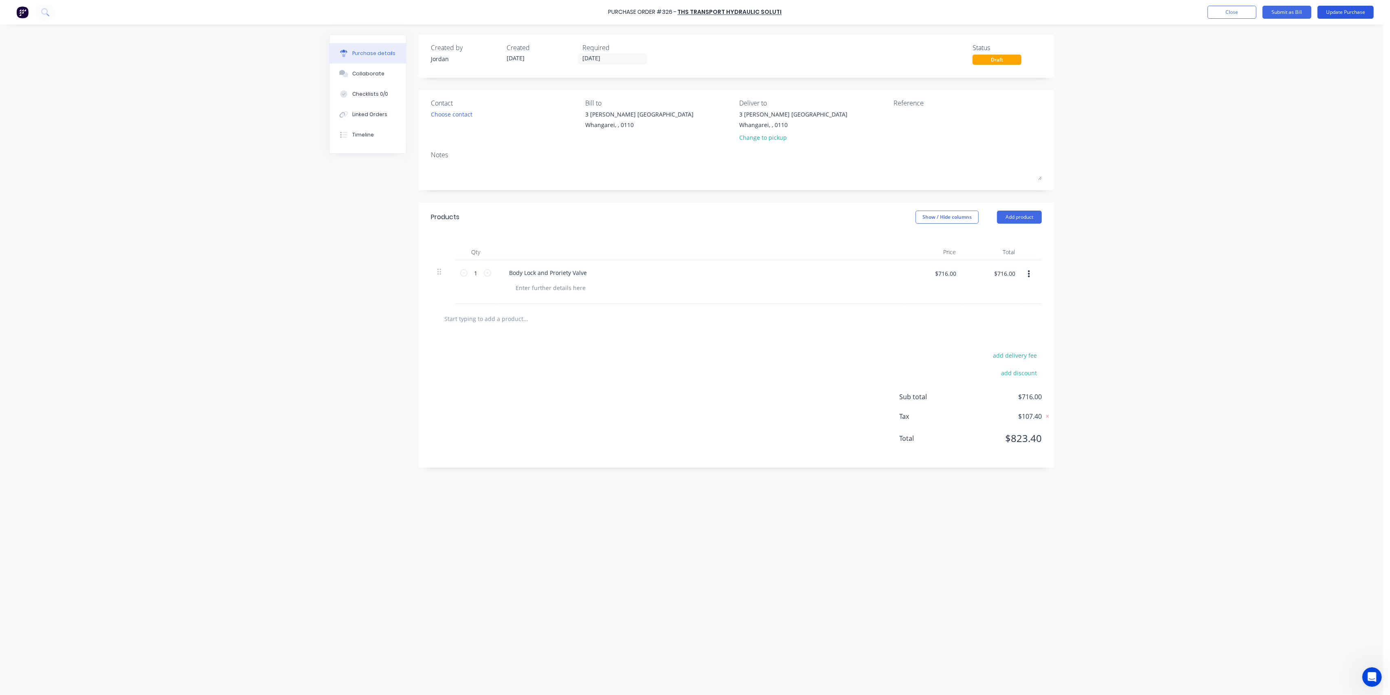
click at [1339, 11] on button "Update Purchase" at bounding box center [1346, 12] width 56 height 13
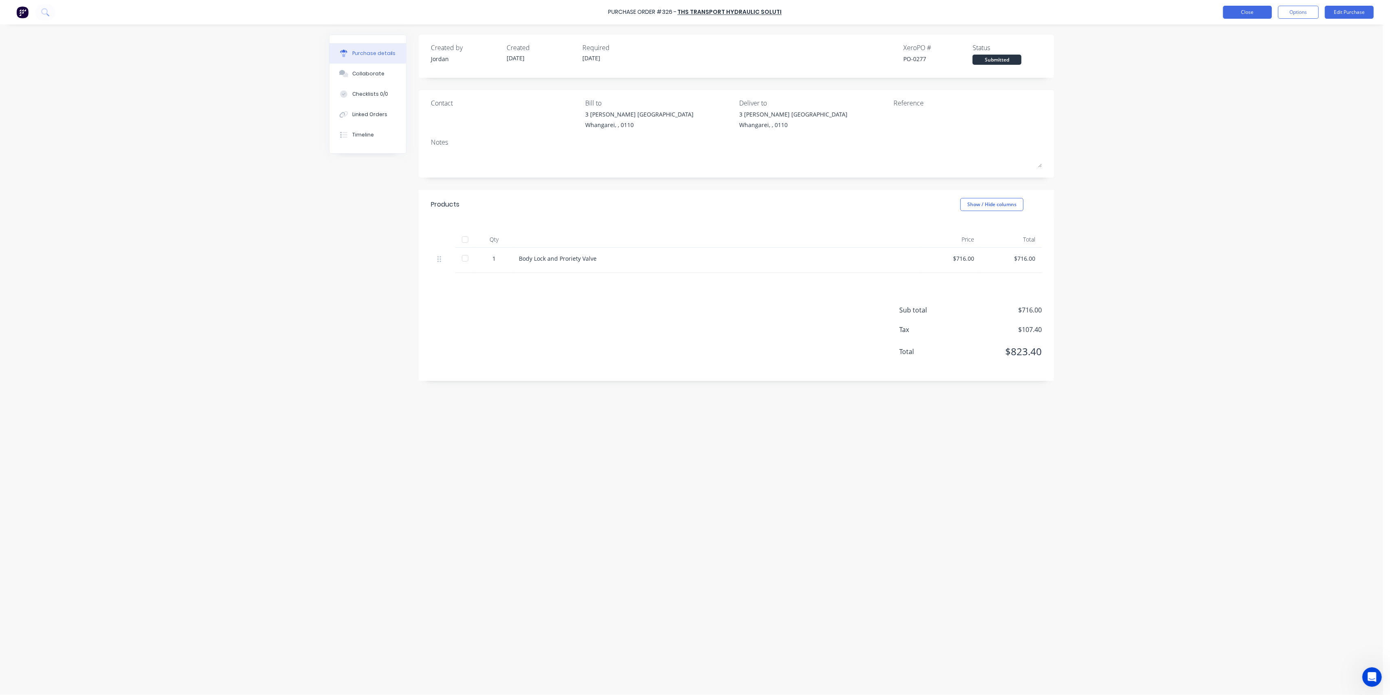
click at [1249, 18] on button "Close" at bounding box center [1247, 12] width 49 height 13
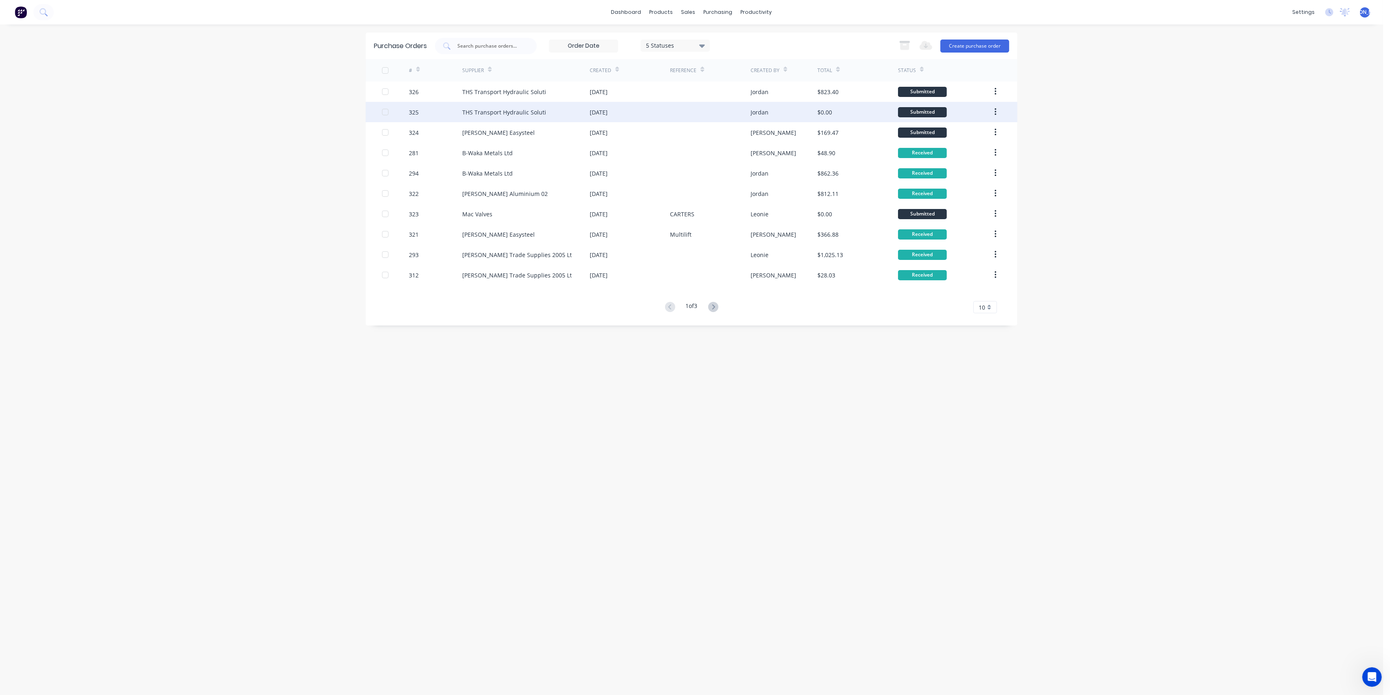
click at [730, 112] on div at bounding box center [710, 112] width 80 height 20
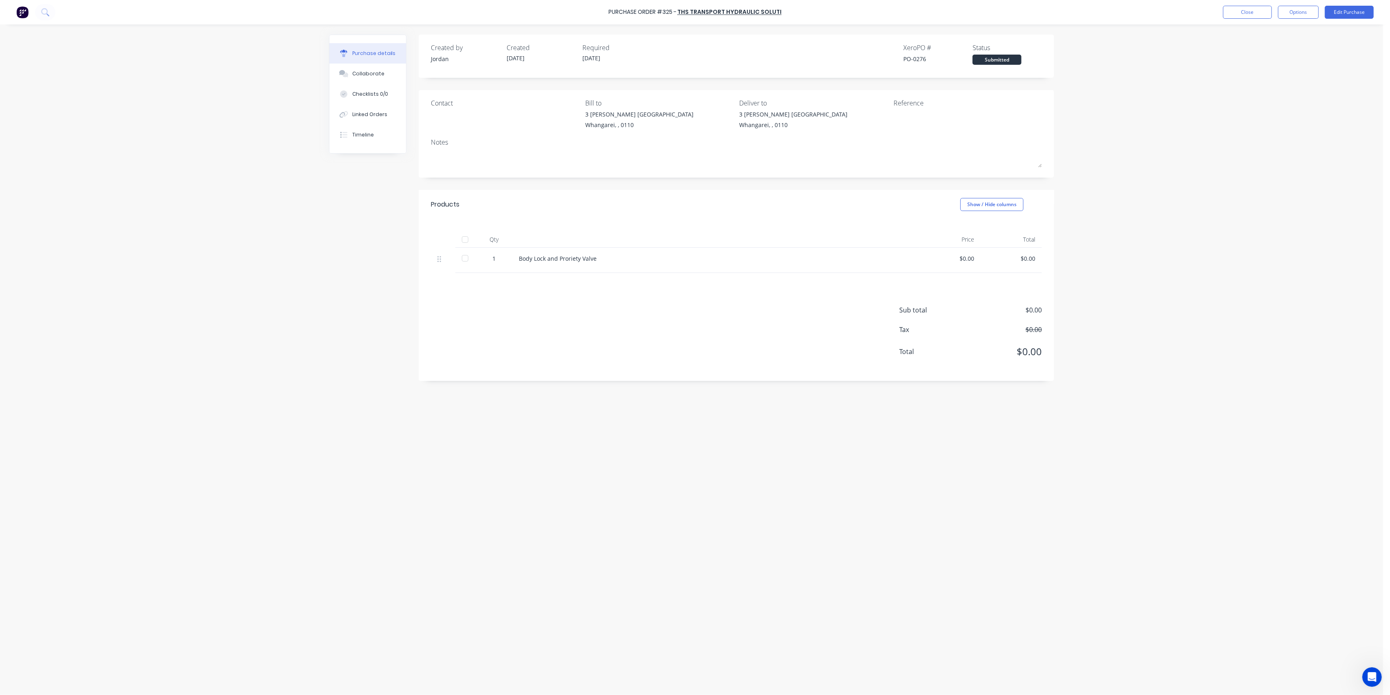
drag, startPoint x: 971, startPoint y: 256, endPoint x: 1187, endPoint y: 92, distance: 270.9
click at [971, 255] on div "$0.00" at bounding box center [950, 258] width 48 height 9
click at [1342, 9] on button "Edit Purchase" at bounding box center [1349, 12] width 49 height 13
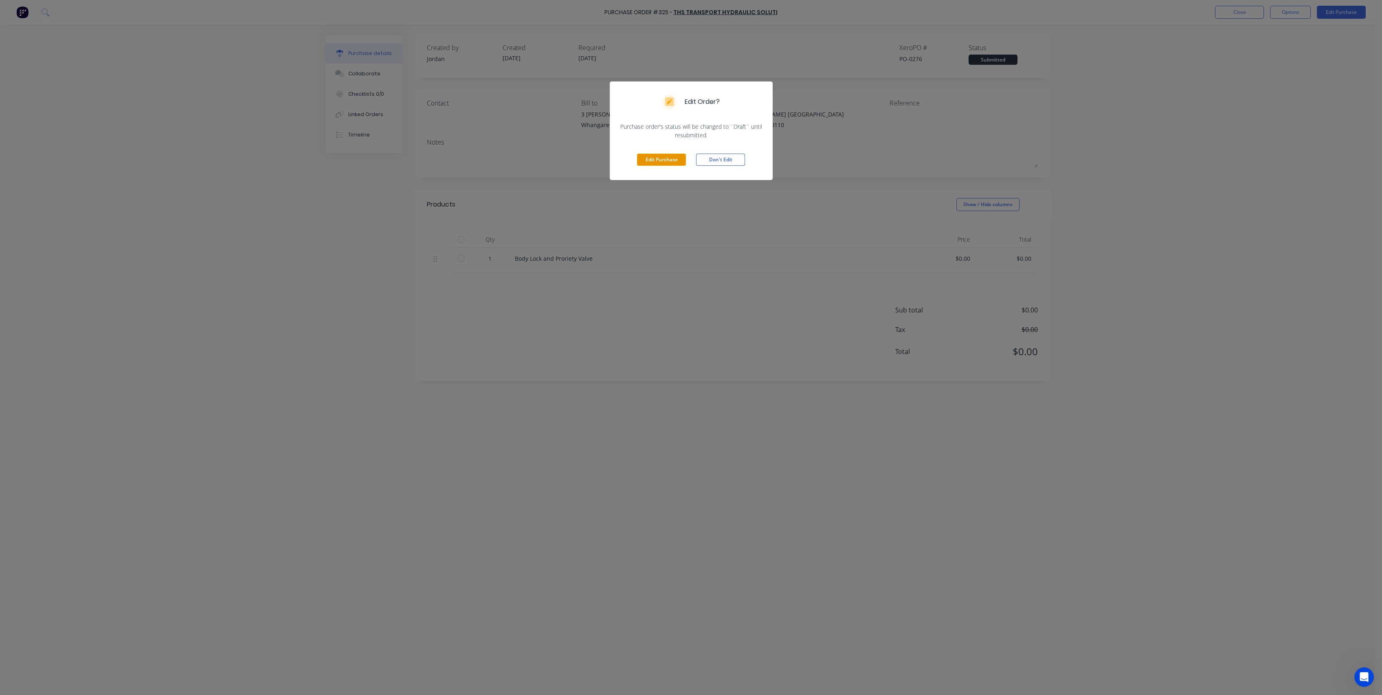
click at [652, 156] on button "Edit Purchase" at bounding box center [661, 160] width 49 height 12
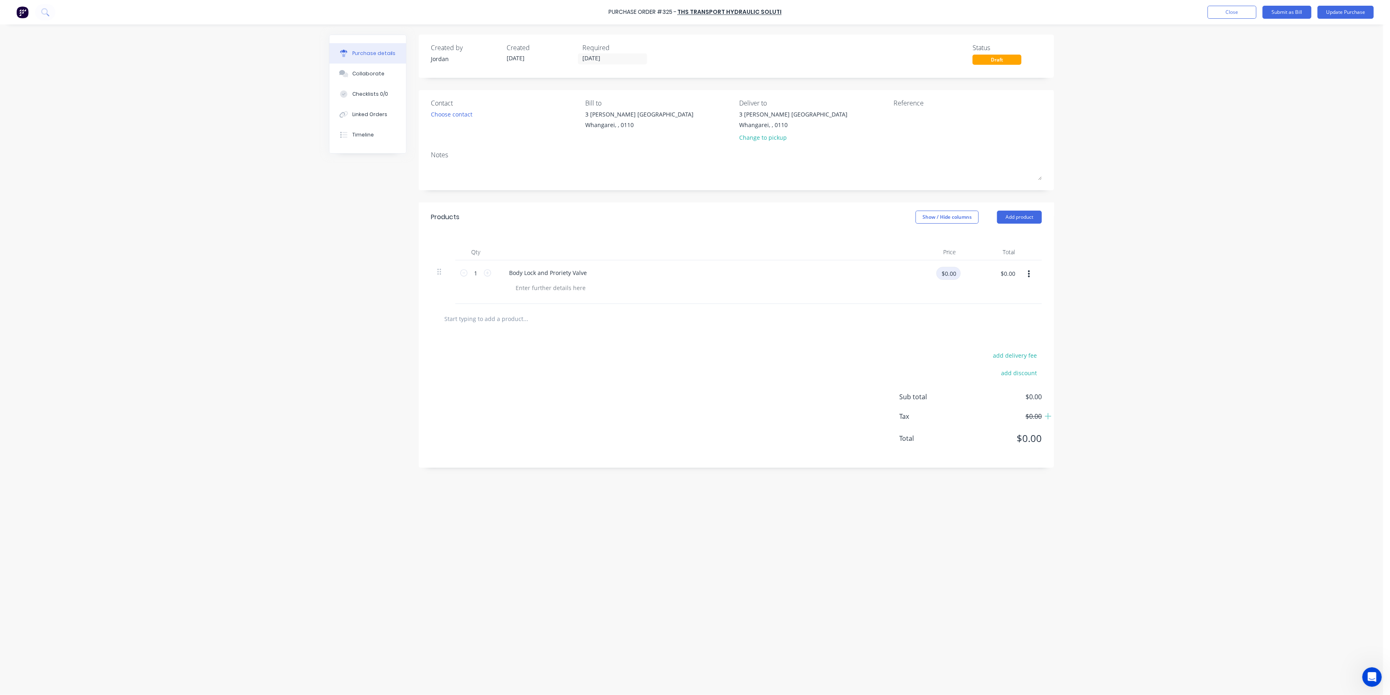
drag, startPoint x: 953, startPoint y: 273, endPoint x: 1009, endPoint y: 253, distance: 59.7
click at [953, 273] on input "$0.00" at bounding box center [949, 273] width 24 height 13
type input "$716.00"
click at [1336, 13] on button "Update Purchase" at bounding box center [1346, 12] width 56 height 13
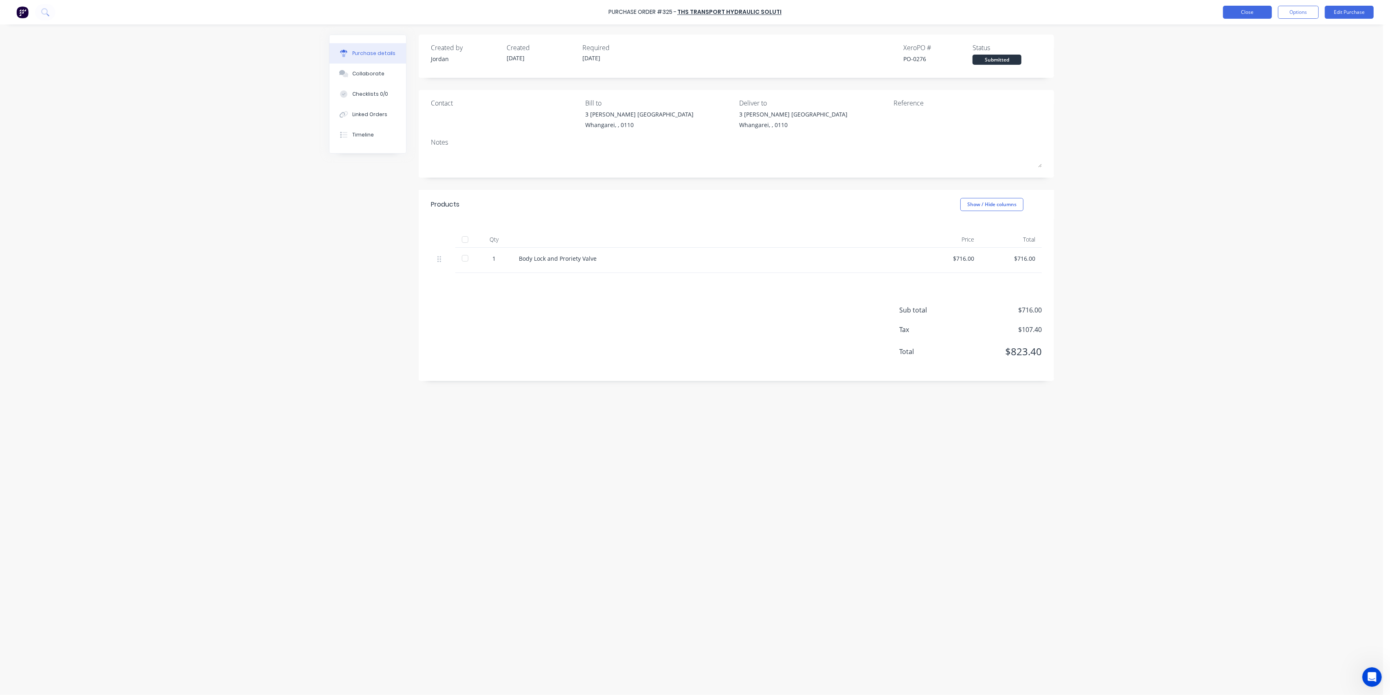
click at [1254, 9] on button "Close" at bounding box center [1247, 12] width 49 height 13
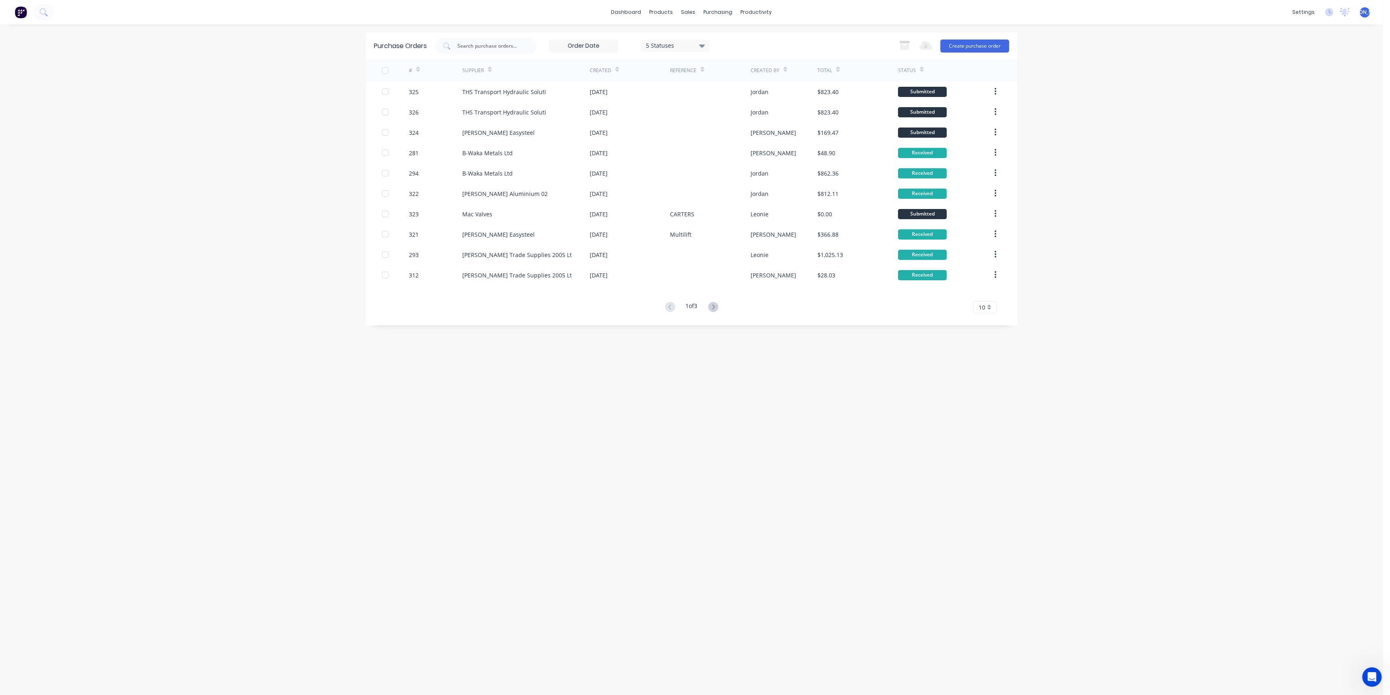
drag, startPoint x: 1161, startPoint y: 185, endPoint x: 1179, endPoint y: 178, distance: 19.8
click at [1161, 185] on div "dashboard products sales purchasing productivity dashboard products Product Cat…" at bounding box center [691, 347] width 1383 height 695
